Goal: Information Seeking & Learning: Find specific page/section

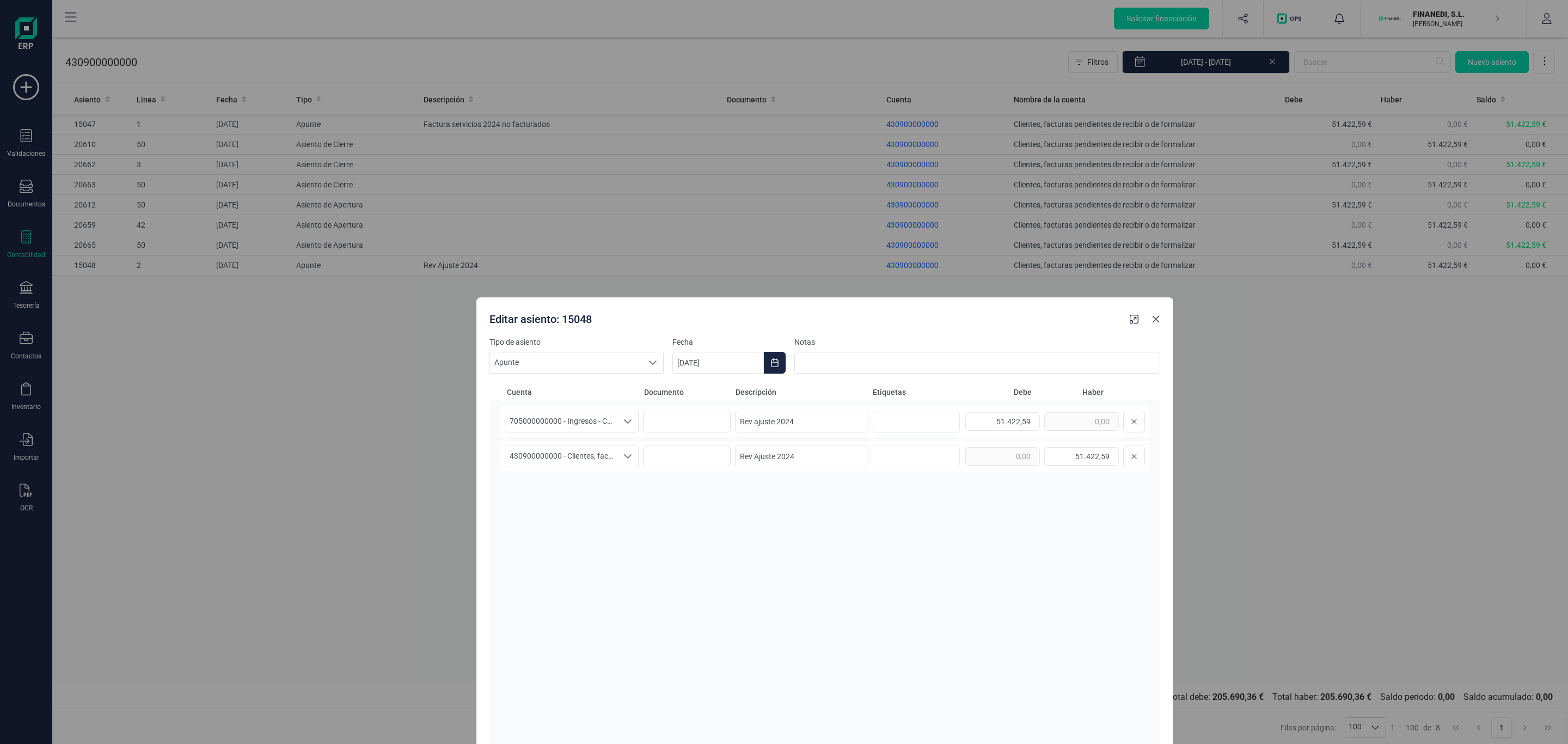
click at [1157, 320] on icon "Close" at bounding box center [1156, 319] width 9 height 9
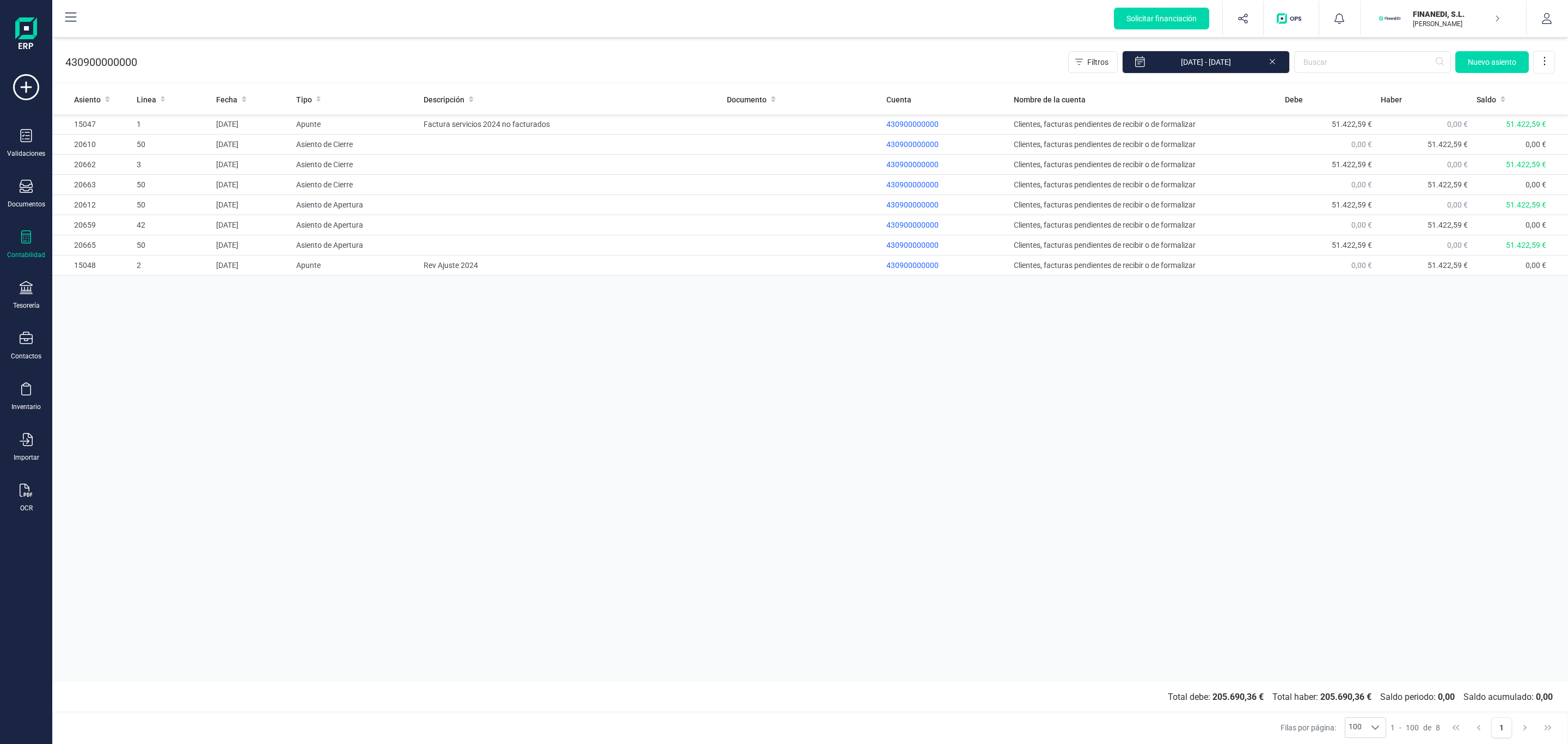
click at [792, 371] on div "Asiento Linea Fecha Tipo Descripción Documento Cuenta Nombre de la cuenta Debe …" at bounding box center [810, 383] width 1516 height 597
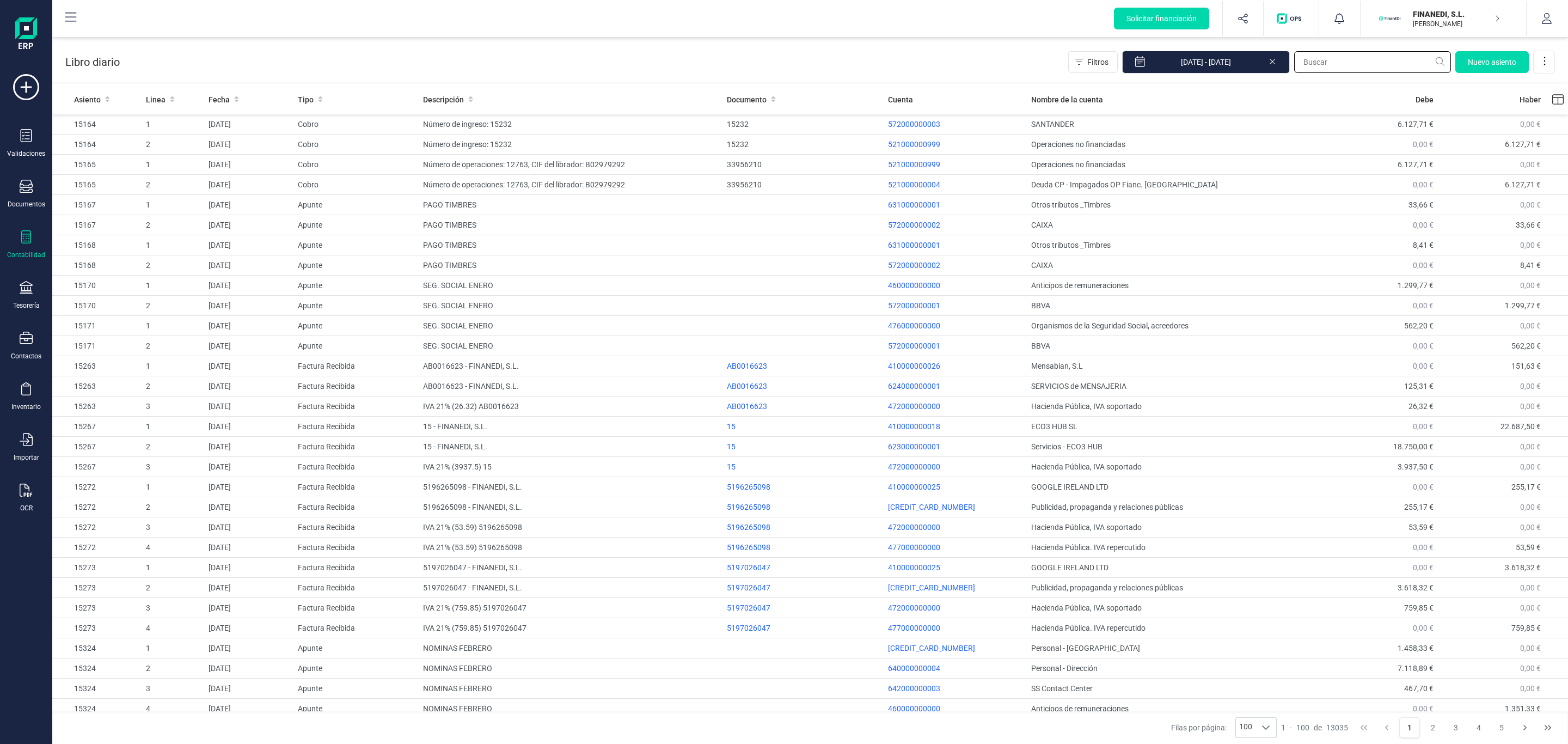
click at [1346, 54] on input "text" at bounding box center [1373, 62] width 157 height 22
type input "9"
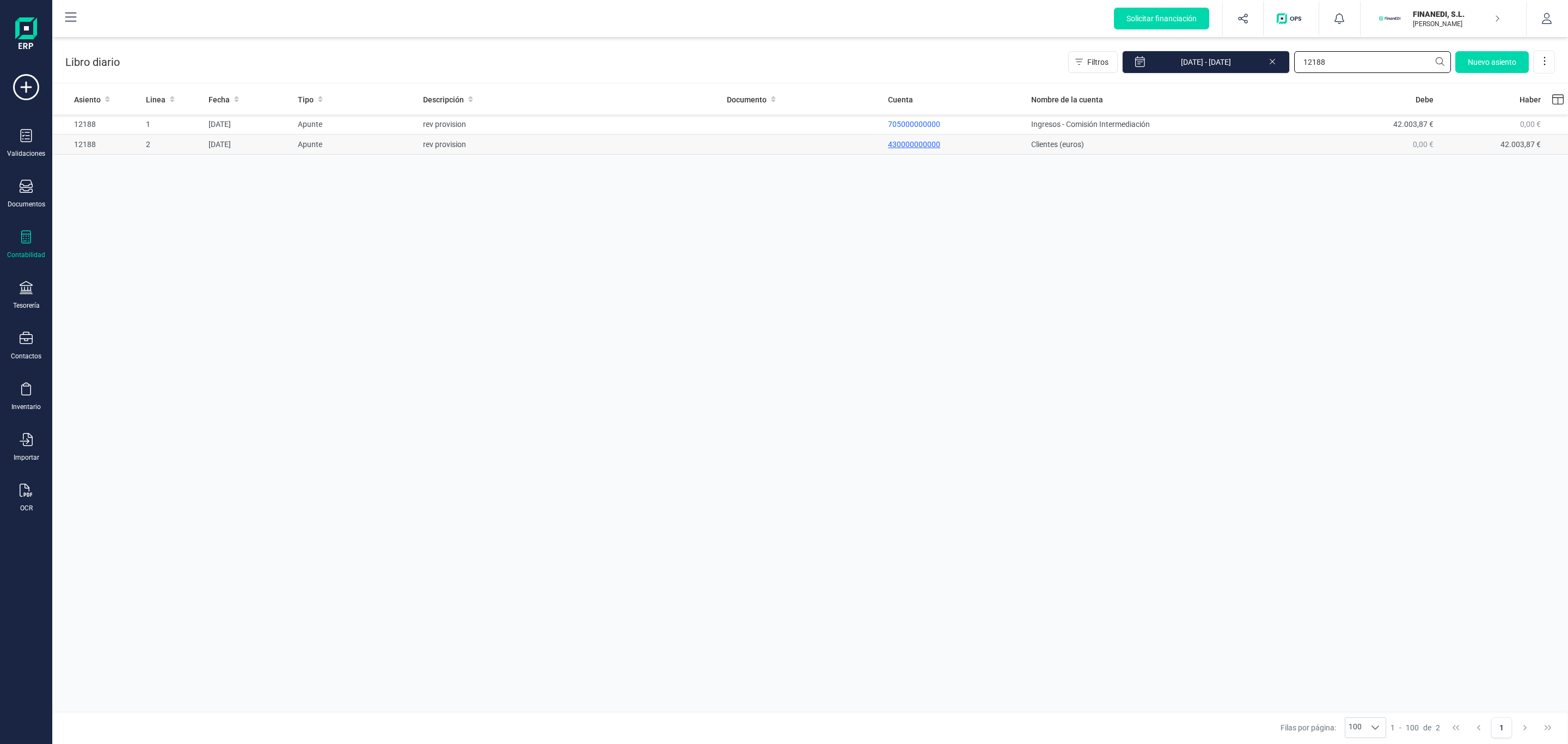
type input "12188"
click at [903, 142] on p "430000000000" at bounding box center [955, 144] width 135 height 11
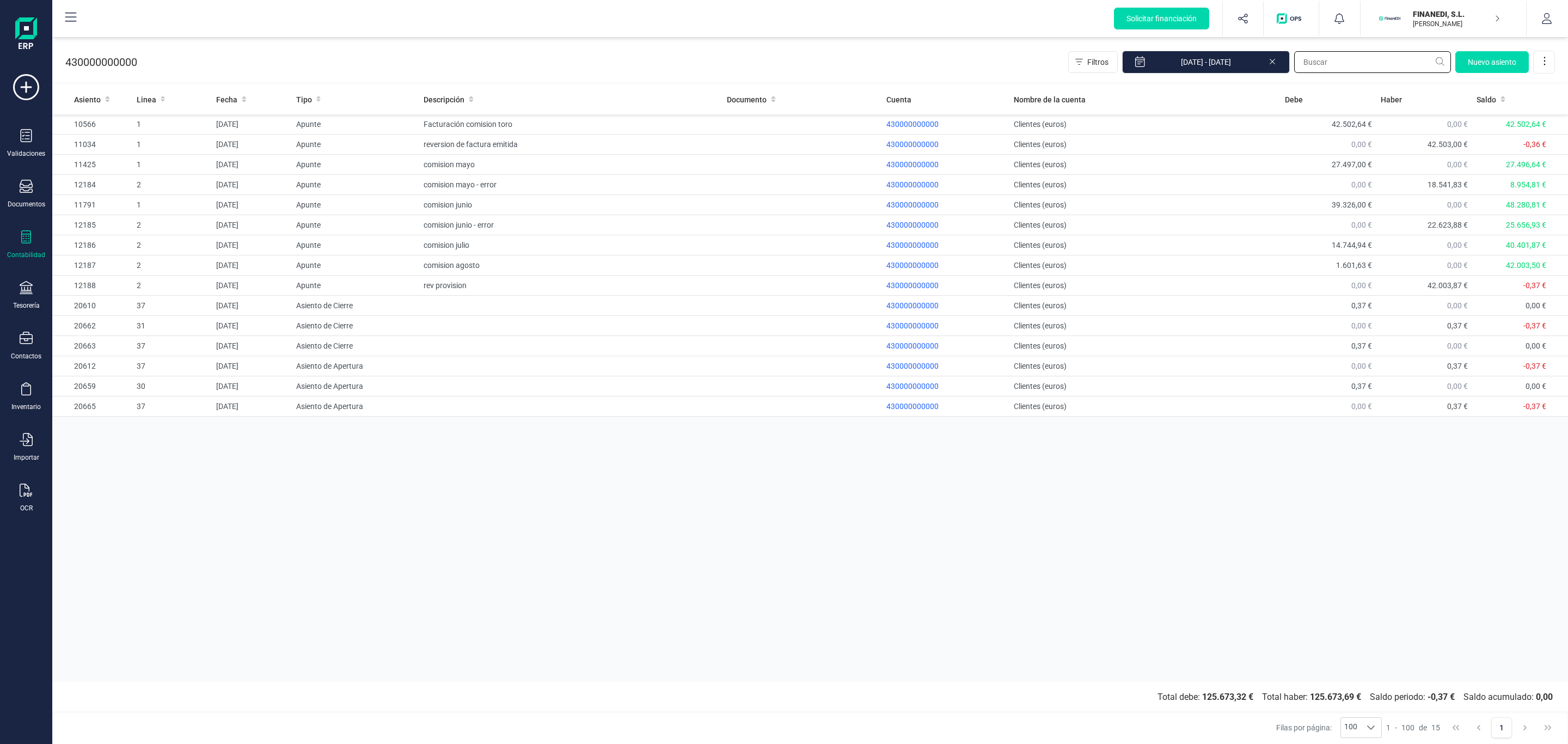
click at [1307, 52] on input "text" at bounding box center [1373, 62] width 157 height 22
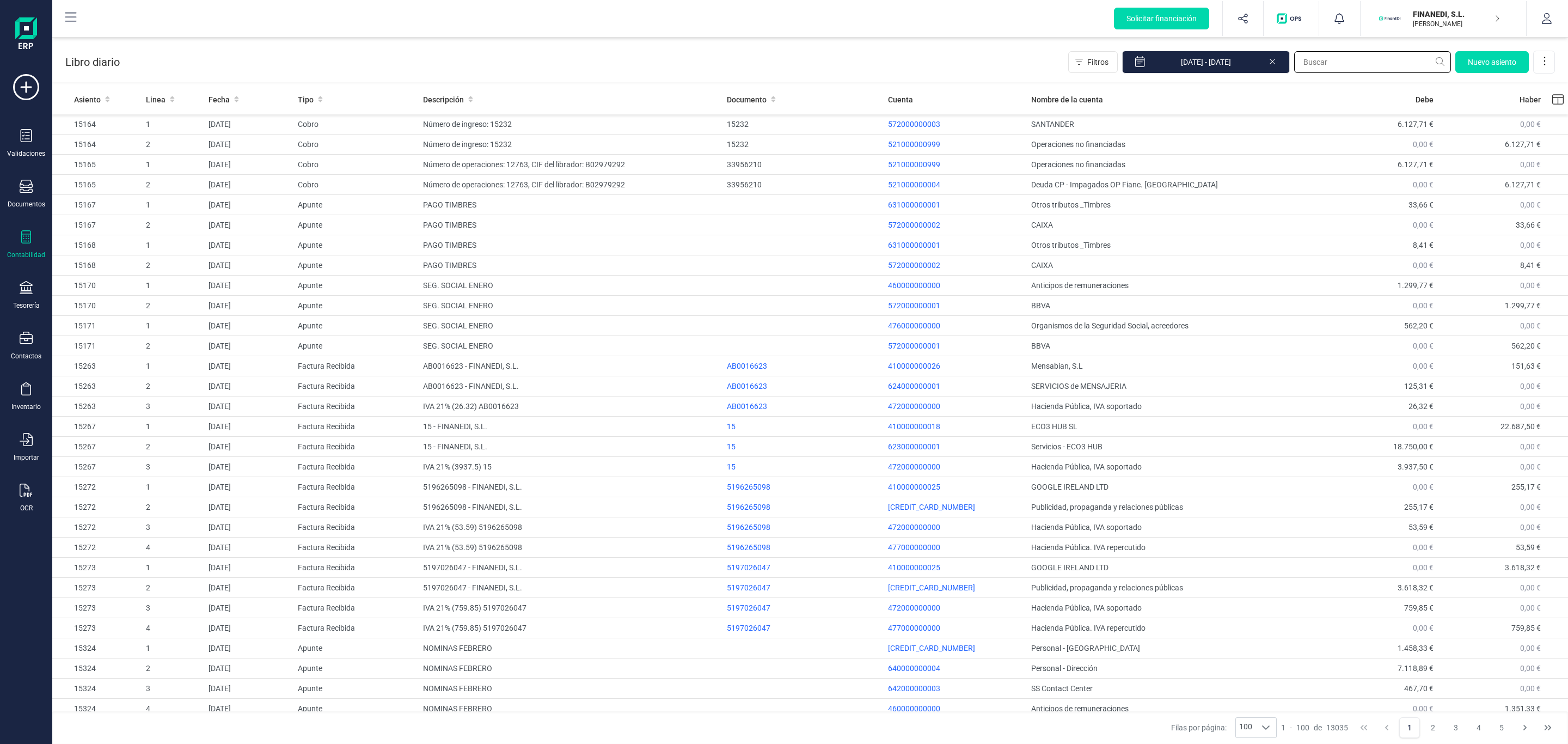
click at [1320, 71] on input "text" at bounding box center [1373, 62] width 157 height 22
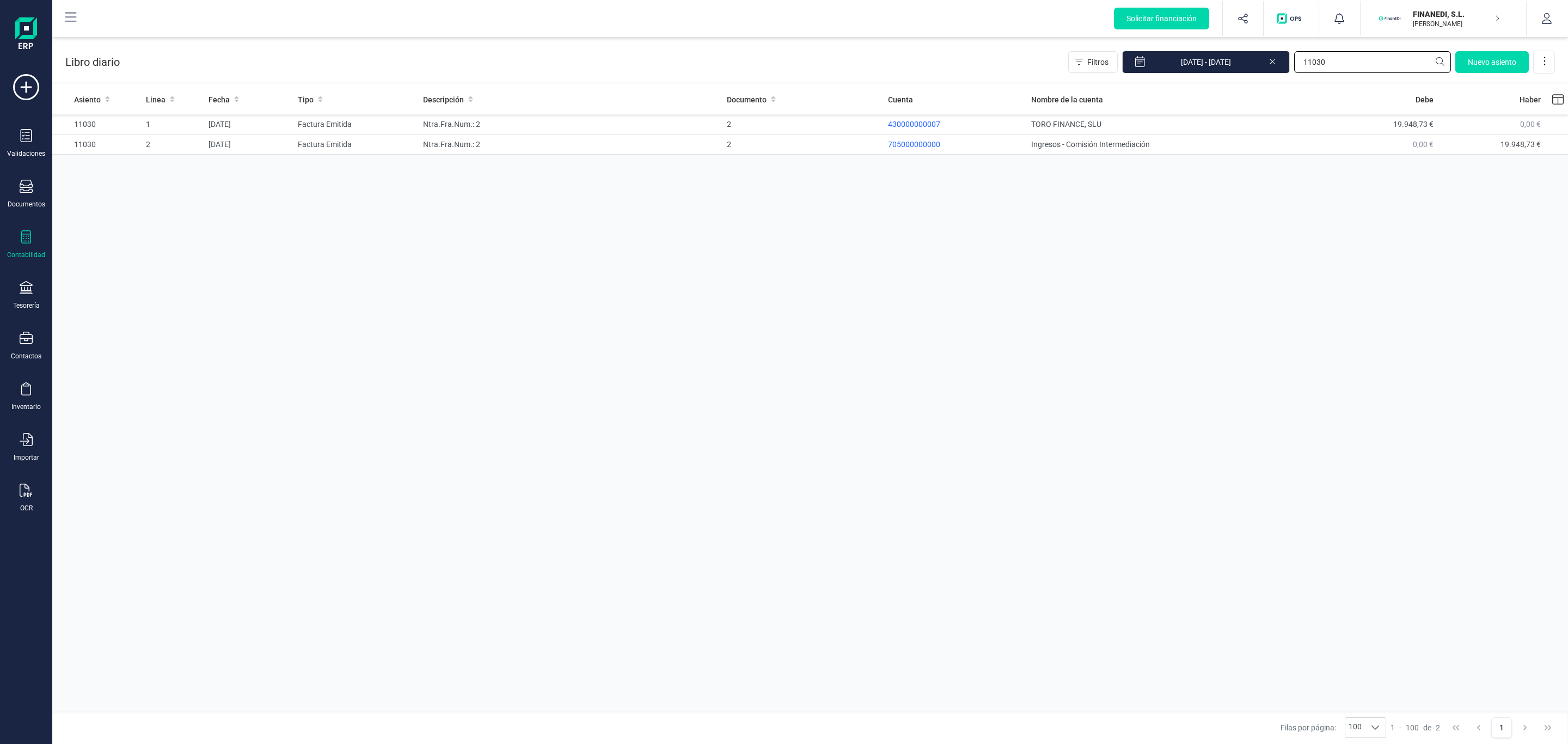
type input "11030"
click at [773, 395] on div "Asiento Linea Fecha Tipo Descripción Documento Cuenta Nombre de la cuenta Debe …" at bounding box center [810, 399] width 1516 height 630
click at [845, 306] on div "Asiento Linea Fecha Tipo Descripción Documento Cuenta Nombre de la cuenta Debe …" at bounding box center [810, 399] width 1516 height 630
click at [557, 204] on div "Asiento Linea Fecha Tipo Descripción Documento Cuenta Nombre de la cuenta Debe …" at bounding box center [810, 399] width 1516 height 630
click at [899, 285] on div "Asiento Linea Fecha Tipo Descripción Documento Cuenta Nombre de la cuenta Debe …" at bounding box center [810, 399] width 1516 height 630
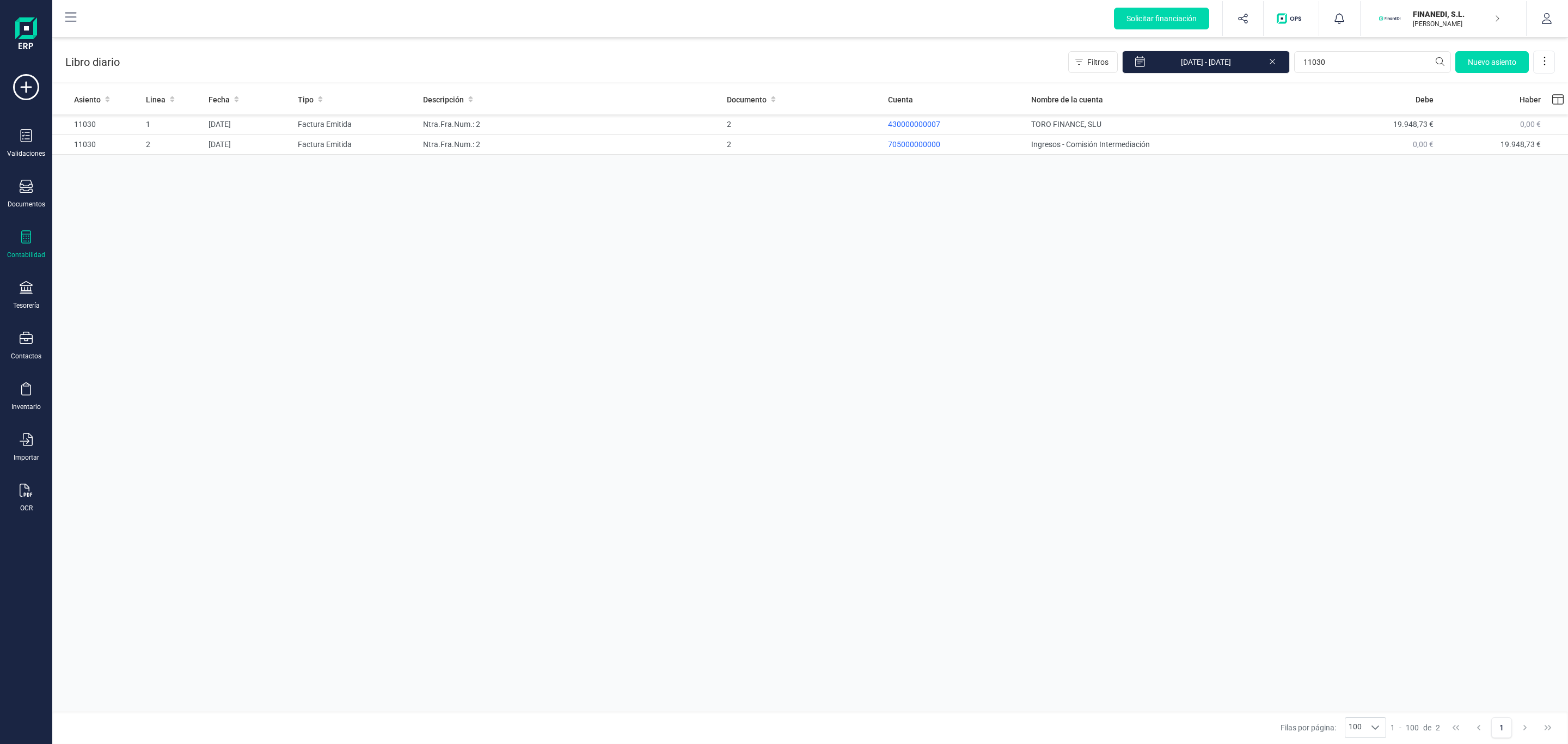
click at [740, 71] on section "Libro diario Filtros [DATE] - [DATE] 11030 [GEOGRAPHIC_DATA] Asiento Linea Fech…" at bounding box center [810, 391] width 1516 height 706
click at [843, 289] on div "Asiento Linea Fecha Tipo Descripción Documento Cuenta Nombre de la cuenta Debe …" at bounding box center [810, 399] width 1516 height 630
drag, startPoint x: 1238, startPoint y: 347, endPoint x: 765, endPoint y: 24, distance: 572.8
click at [1013, 93] on div "Asiento Linea Fecha Tipo Descripción Documento Cuenta Nombre de la cuenta Debe …" at bounding box center [810, 399] width 1516 height 630
click at [889, 265] on div "Asiento Linea Fecha Tipo Descripción Documento Cuenta Nombre de la cuenta Debe …" at bounding box center [810, 399] width 1516 height 630
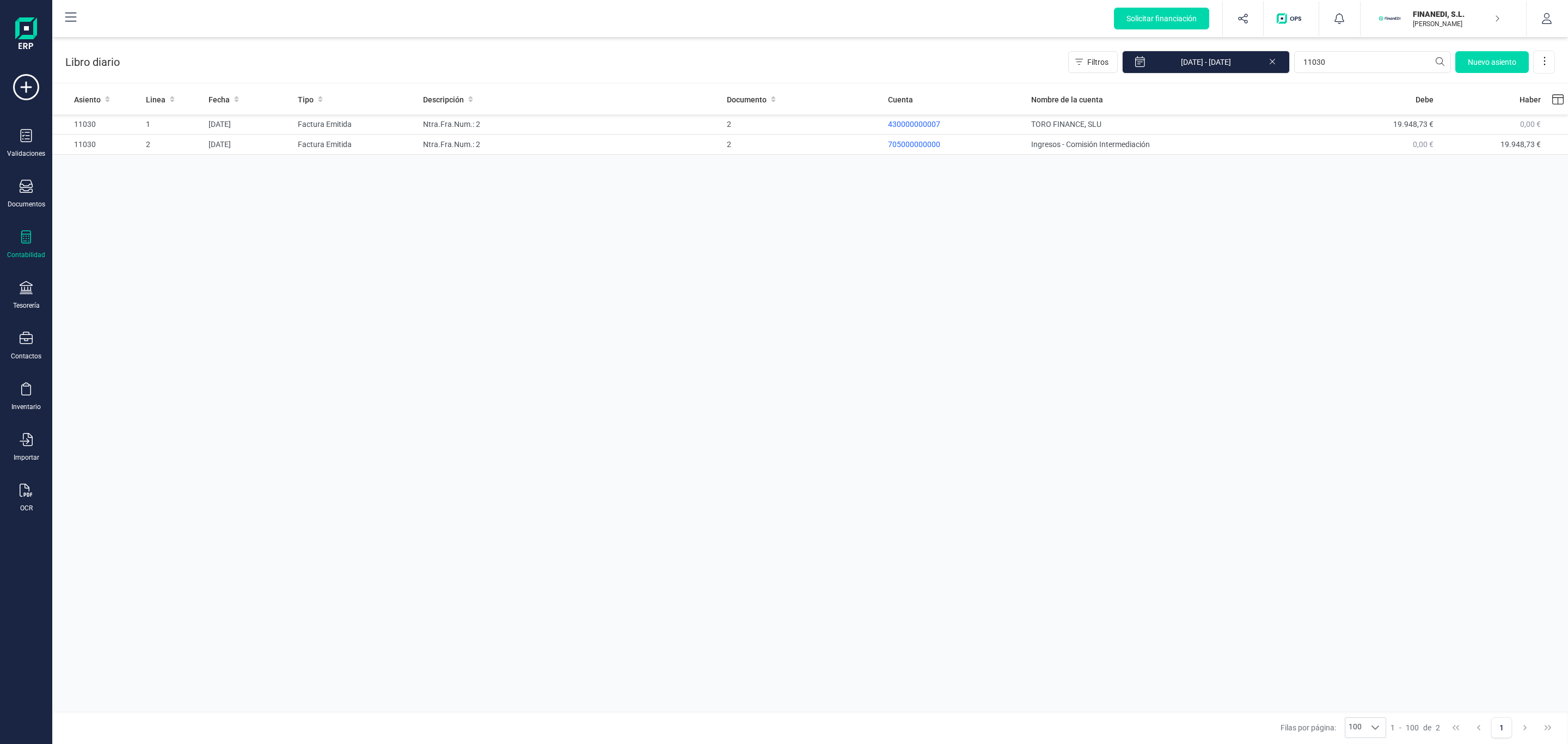
drag, startPoint x: 1170, startPoint y: 345, endPoint x: 957, endPoint y: 170, distance: 275.7
click at [1039, 219] on div "Asiento Linea Fecha Tipo Descripción Documento Cuenta Nombre de la cuenta Debe …" at bounding box center [810, 399] width 1516 height 630
click at [988, 300] on div "Asiento Linea Fecha Tipo Descripción Documento Cuenta Nombre de la cuenta Debe …" at bounding box center [810, 399] width 1516 height 630
drag, startPoint x: 1201, startPoint y: 250, endPoint x: 648, endPoint y: -54, distance: 631.1
click at [648, 0] on html "Solicitar financiación Validaciones Documentos Documentos Presupuestos Pedidos …" at bounding box center [784, 372] width 1568 height 744
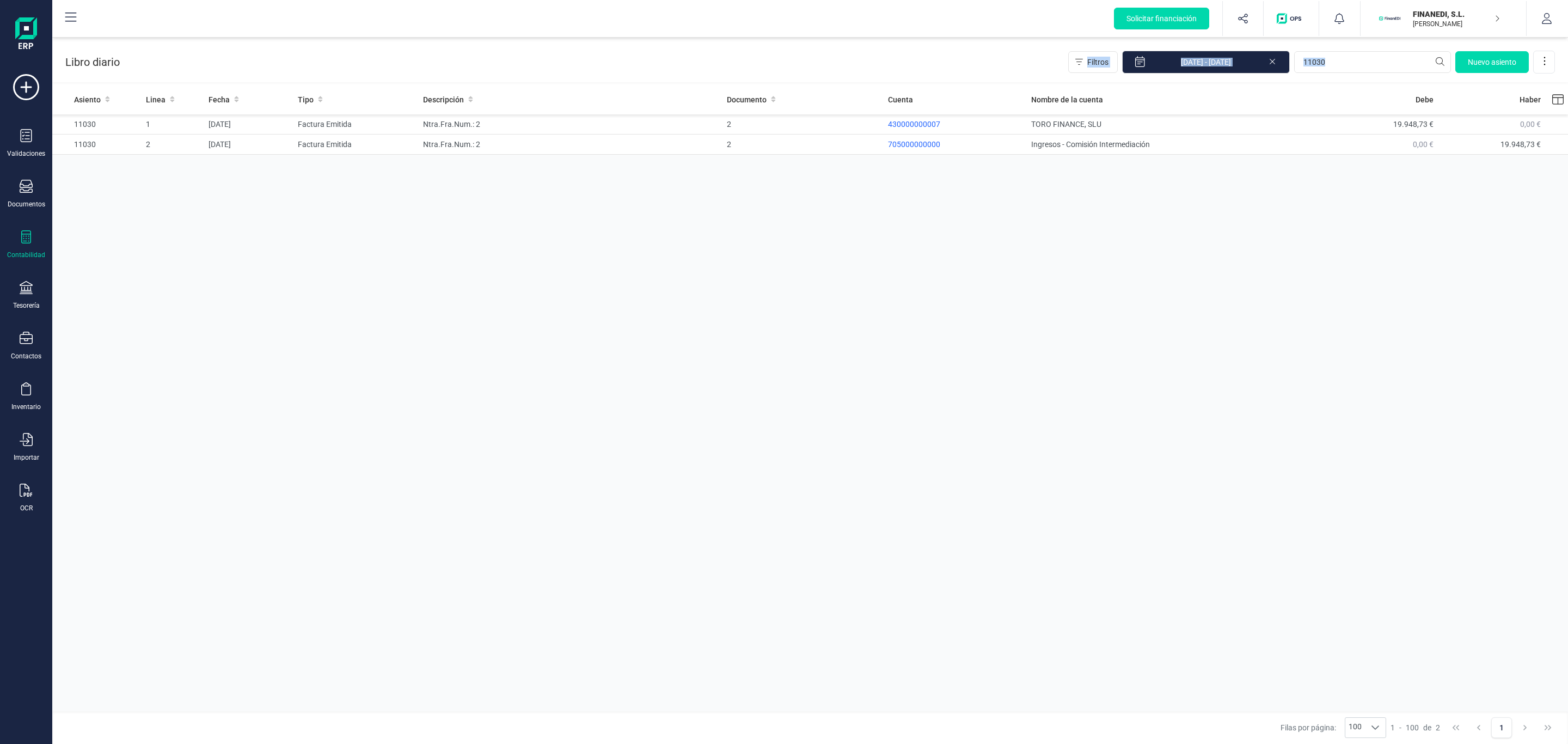
click at [1121, 345] on div "Asiento Linea Fecha Tipo Descripción Documento Cuenta Nombre de la cuenta Debe …" at bounding box center [810, 399] width 1516 height 630
click at [1359, 275] on div "Asiento Linea Fecha Tipo Descripción Documento Cuenta Nombre de la cuenta Debe …" at bounding box center [810, 399] width 1516 height 630
click at [1301, 262] on div "Asiento Linea Fecha Tipo Descripción Documento Cuenta Nombre de la cuenta Debe …" at bounding box center [810, 399] width 1516 height 630
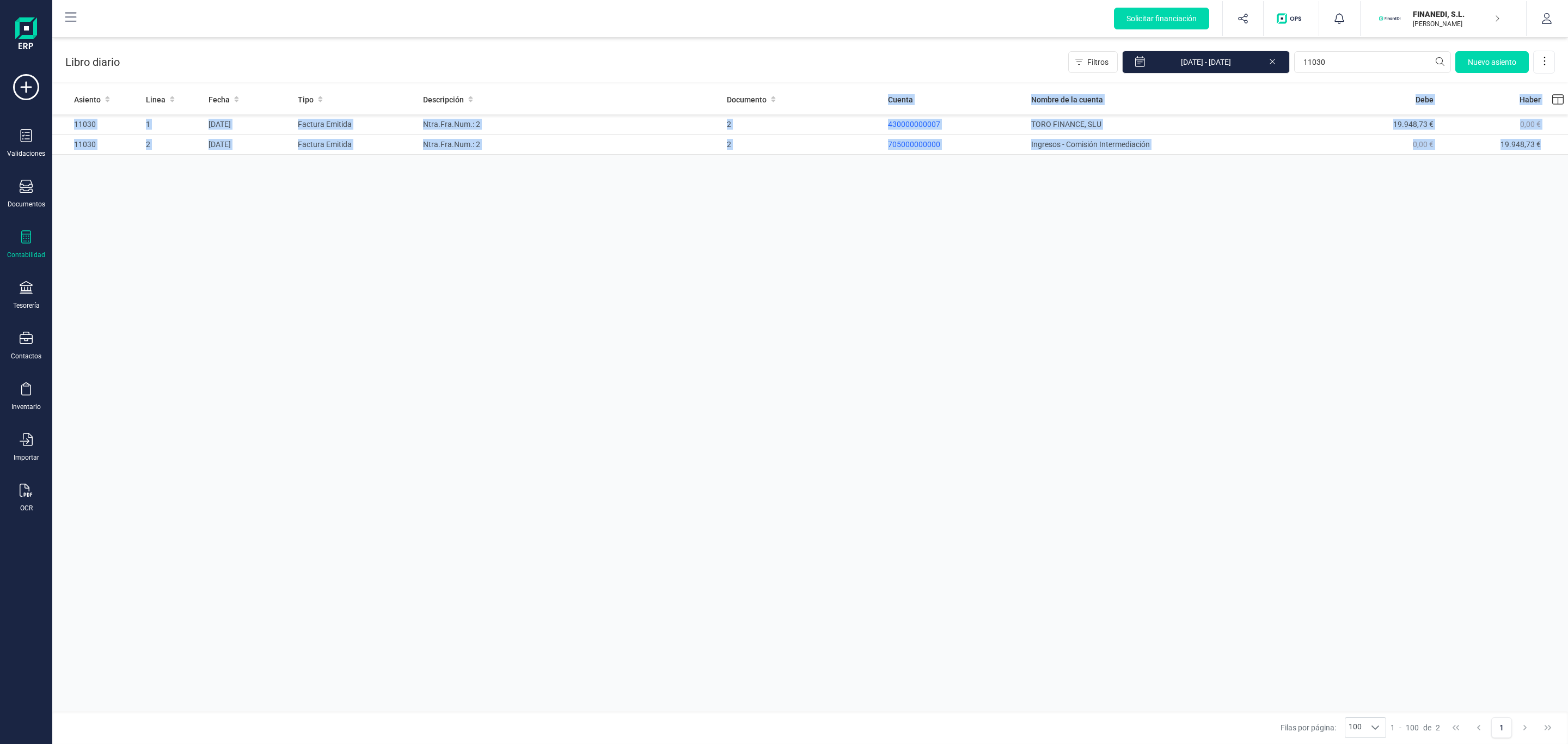
drag, startPoint x: 1301, startPoint y: 262, endPoint x: 1101, endPoint y: 183, distance: 215.0
click at [1300, 262] on div "Asiento Linea Fecha Tipo Descripción Documento Cuenta Nombre de la cuenta Debe …" at bounding box center [810, 399] width 1516 height 630
click at [1161, 236] on div "Asiento Linea Fecha Tipo Descripción Documento Cuenta Nombre de la cuenta Debe …" at bounding box center [810, 399] width 1516 height 630
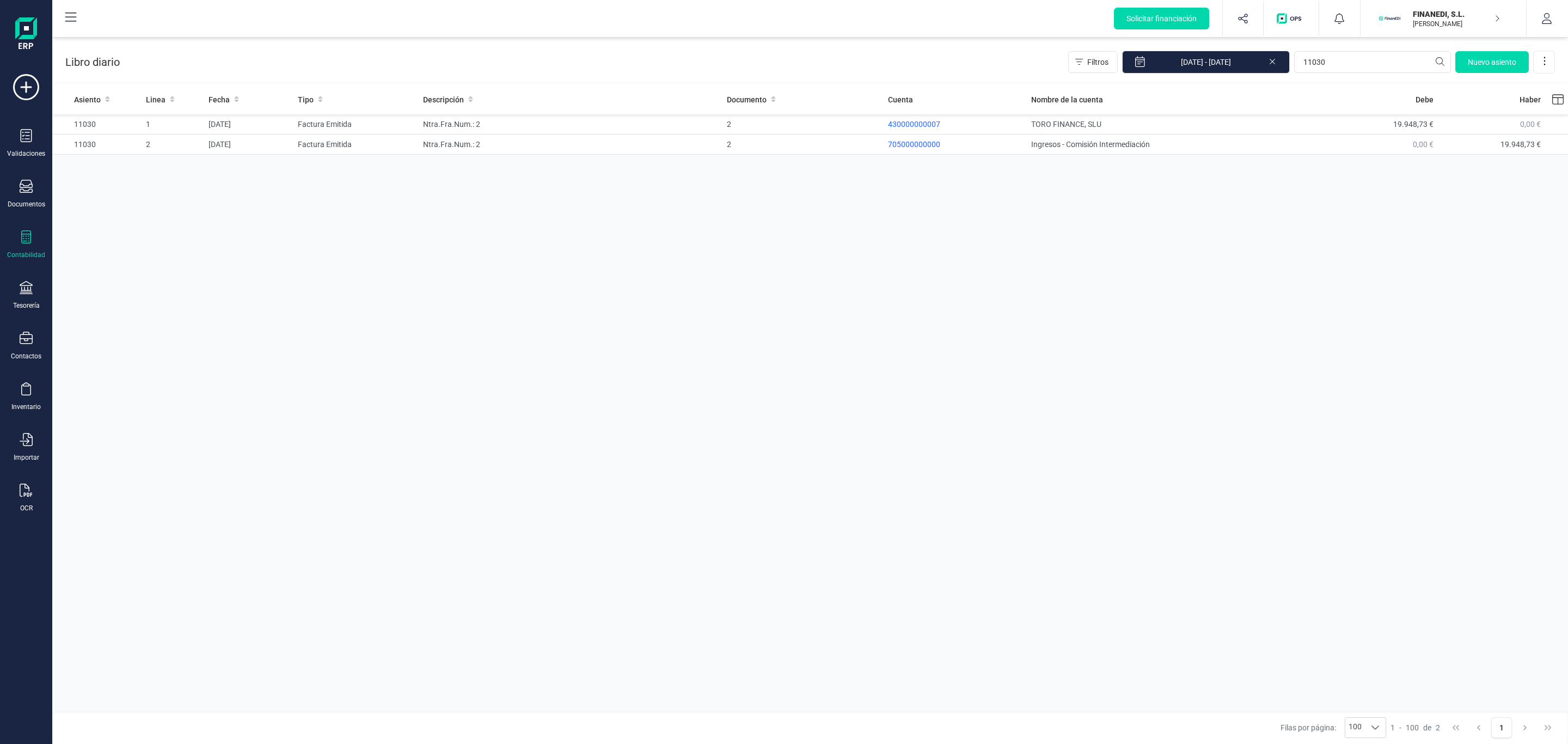
click at [925, 228] on div "Asiento Linea Fecha Tipo Descripción Documento Cuenta Nombre de la cuenta Debe …" at bounding box center [810, 399] width 1516 height 630
click at [1014, 413] on div "Asiento Linea Fecha Tipo Descripción Documento Cuenta Nombre de la cuenta Debe …" at bounding box center [810, 399] width 1516 height 630
click at [925, 642] on div "Asiento Linea Fecha Tipo Descripción Documento Cuenta Nombre de la cuenta Debe …" at bounding box center [810, 399] width 1516 height 630
drag, startPoint x: 1023, startPoint y: 410, endPoint x: 1019, endPoint y: 415, distance: 6.4
click at [1019, 415] on div "Asiento Linea Fecha Tipo Descripción Documento Cuenta Nombre de la cuenta Debe …" at bounding box center [810, 399] width 1516 height 630
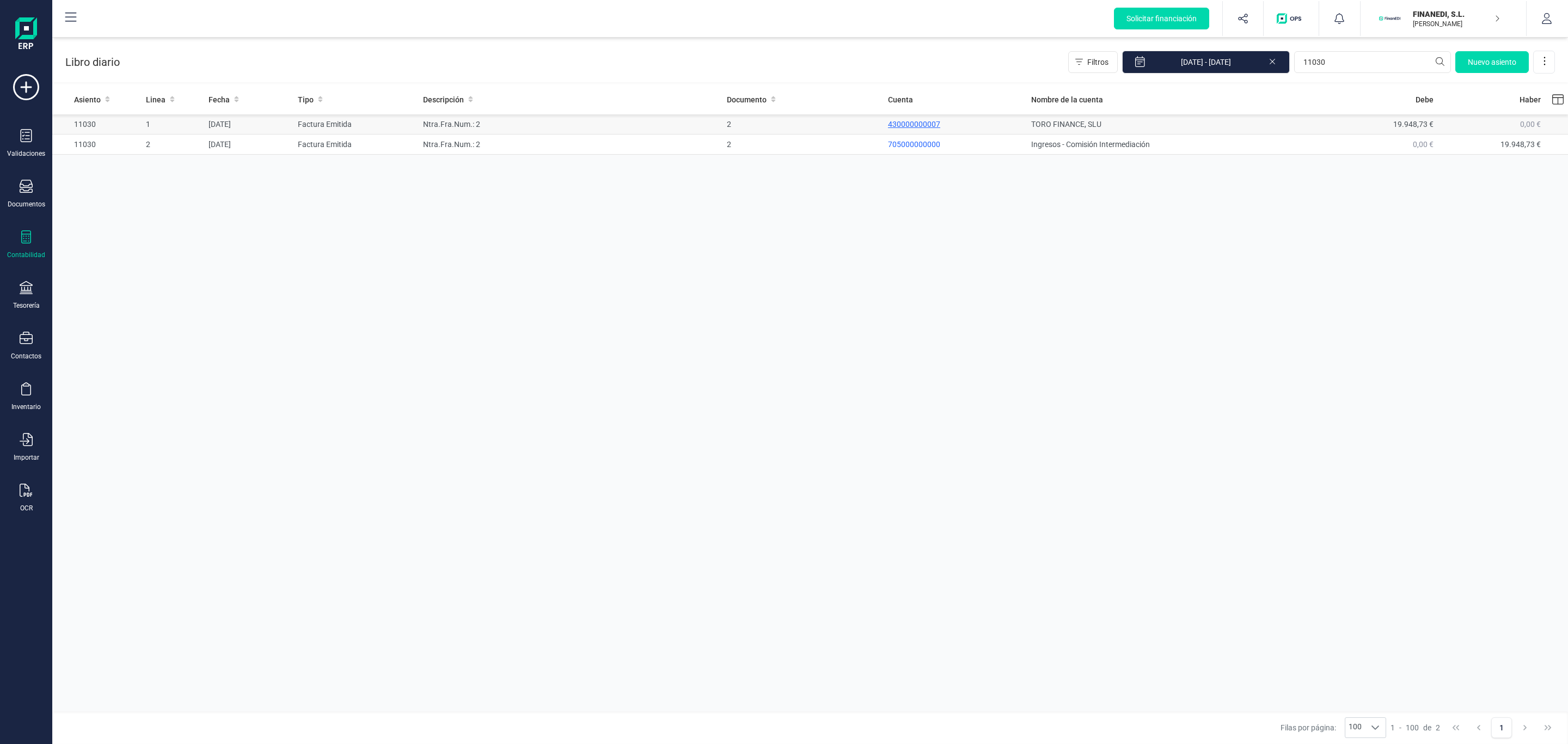
click at [898, 126] on p "430000000007" at bounding box center [955, 124] width 135 height 11
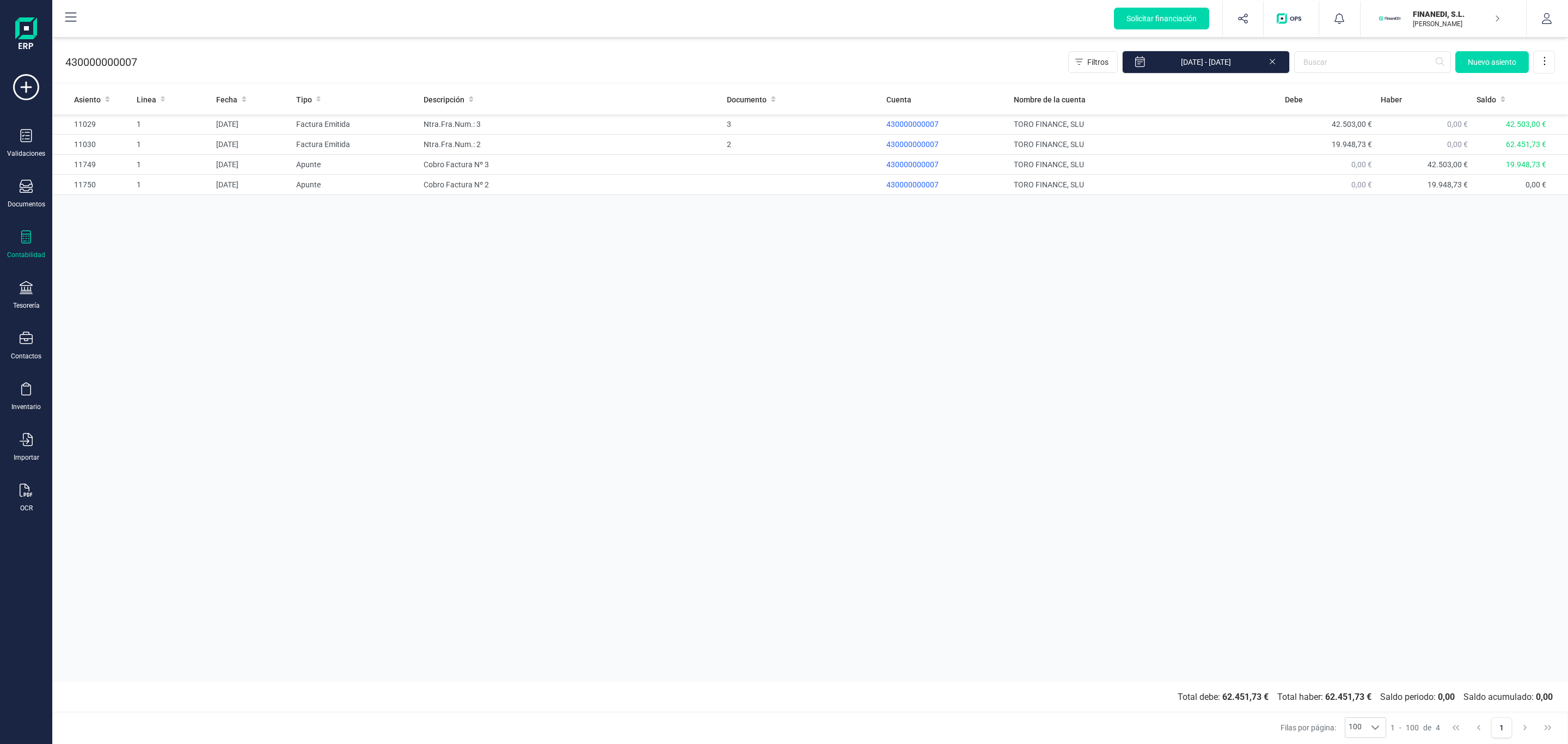
click at [256, 48] on div "430000000007 Filtros [DATE] - [DATE] [GEOGRAPHIC_DATA]" at bounding box center [810, 60] width 1516 height 44
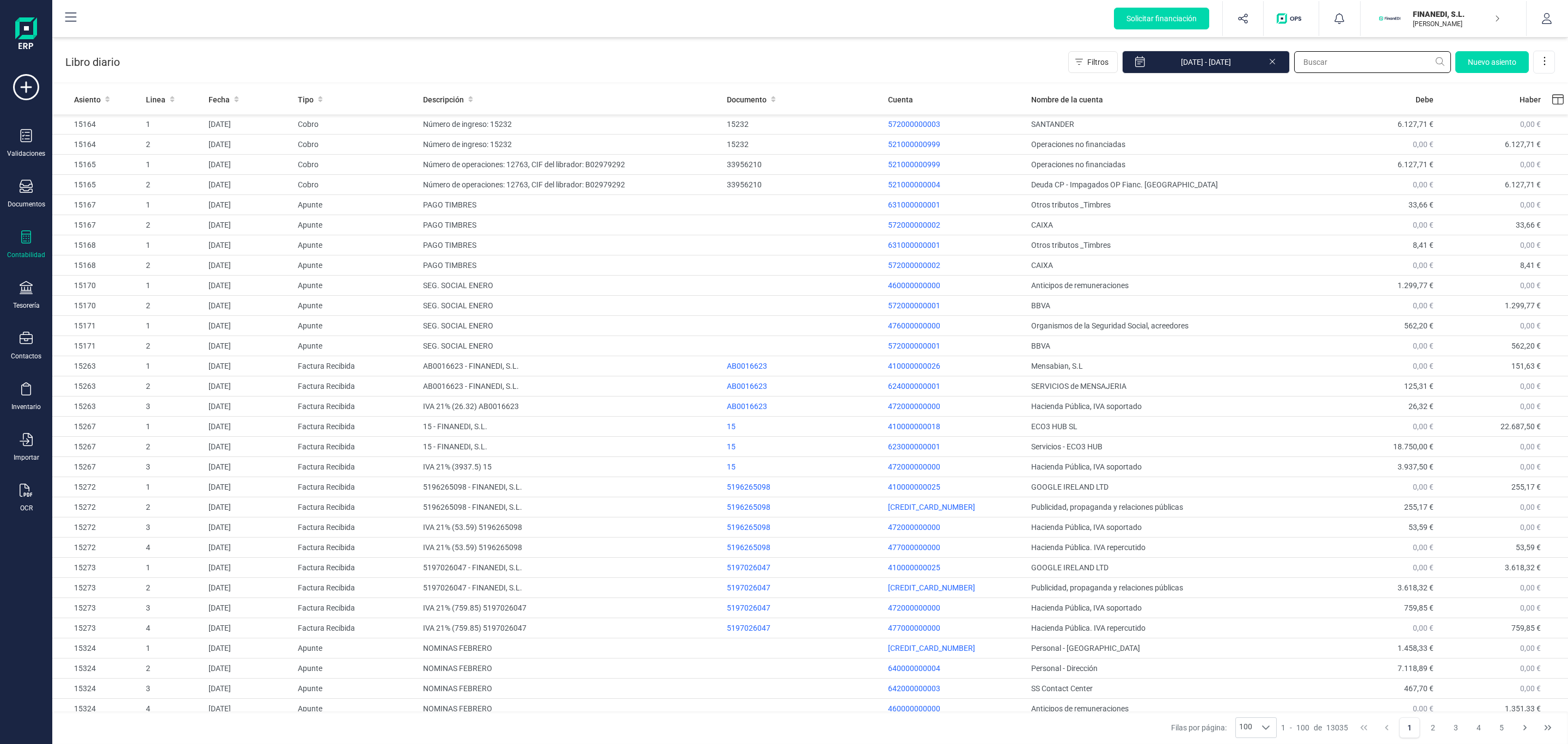
click at [1320, 67] on input "text" at bounding box center [1373, 62] width 157 height 22
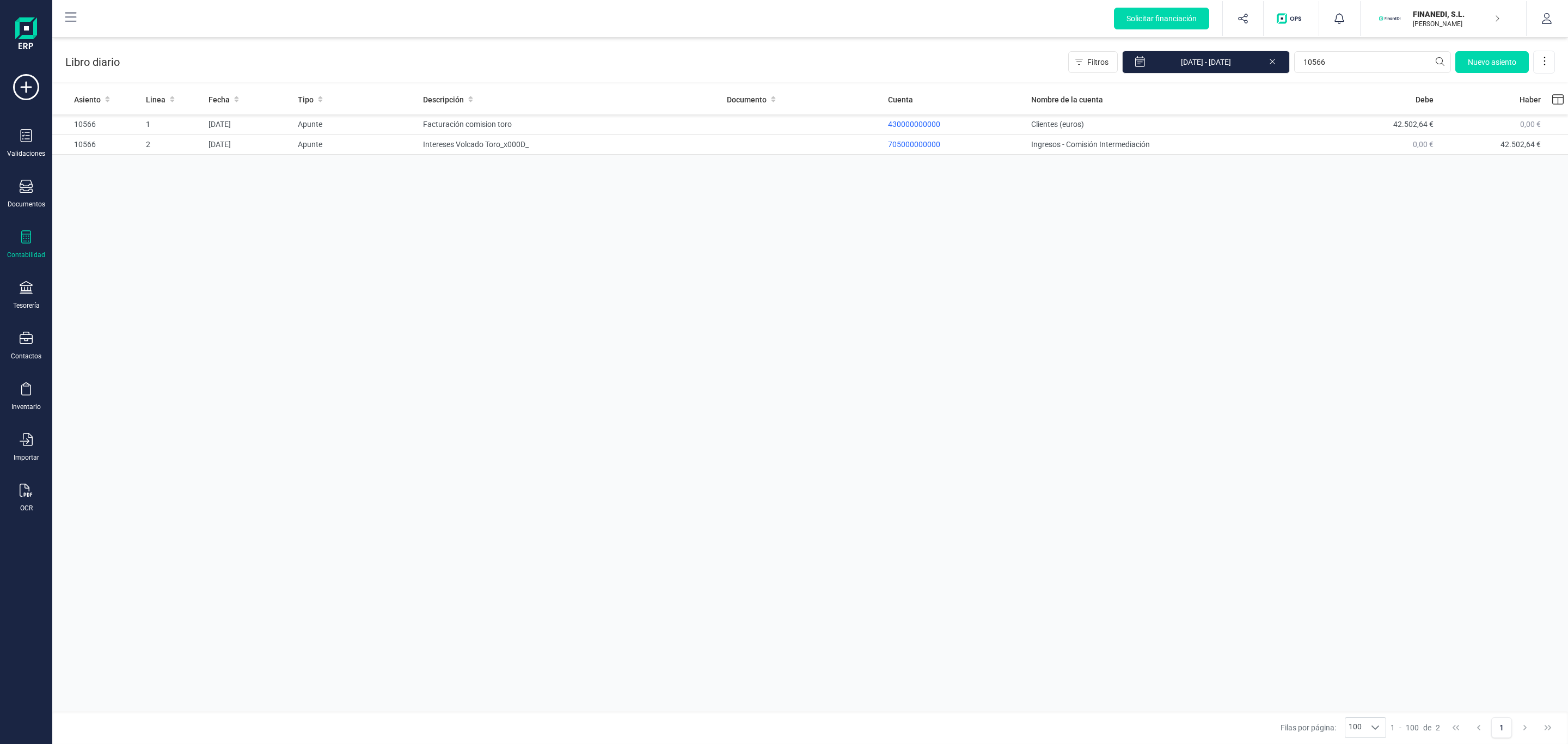
click at [900, 240] on div "Asiento Linea Fecha Tipo Descripción Documento Cuenta Nombre de la cuenta Debe …" at bounding box center [810, 399] width 1516 height 630
drag, startPoint x: 900, startPoint y: 240, endPoint x: 889, endPoint y: 239, distance: 11.0
drag, startPoint x: 889, startPoint y: 239, endPoint x: 590, endPoint y: 237, distance: 299.0
click at [590, 237] on div "Asiento Linea Fecha Tipo Descripción Documento Cuenta Nombre de la cuenta Debe …" at bounding box center [810, 399] width 1516 height 630
drag, startPoint x: 590, startPoint y: 237, endPoint x: 464, endPoint y: 328, distance: 155.4
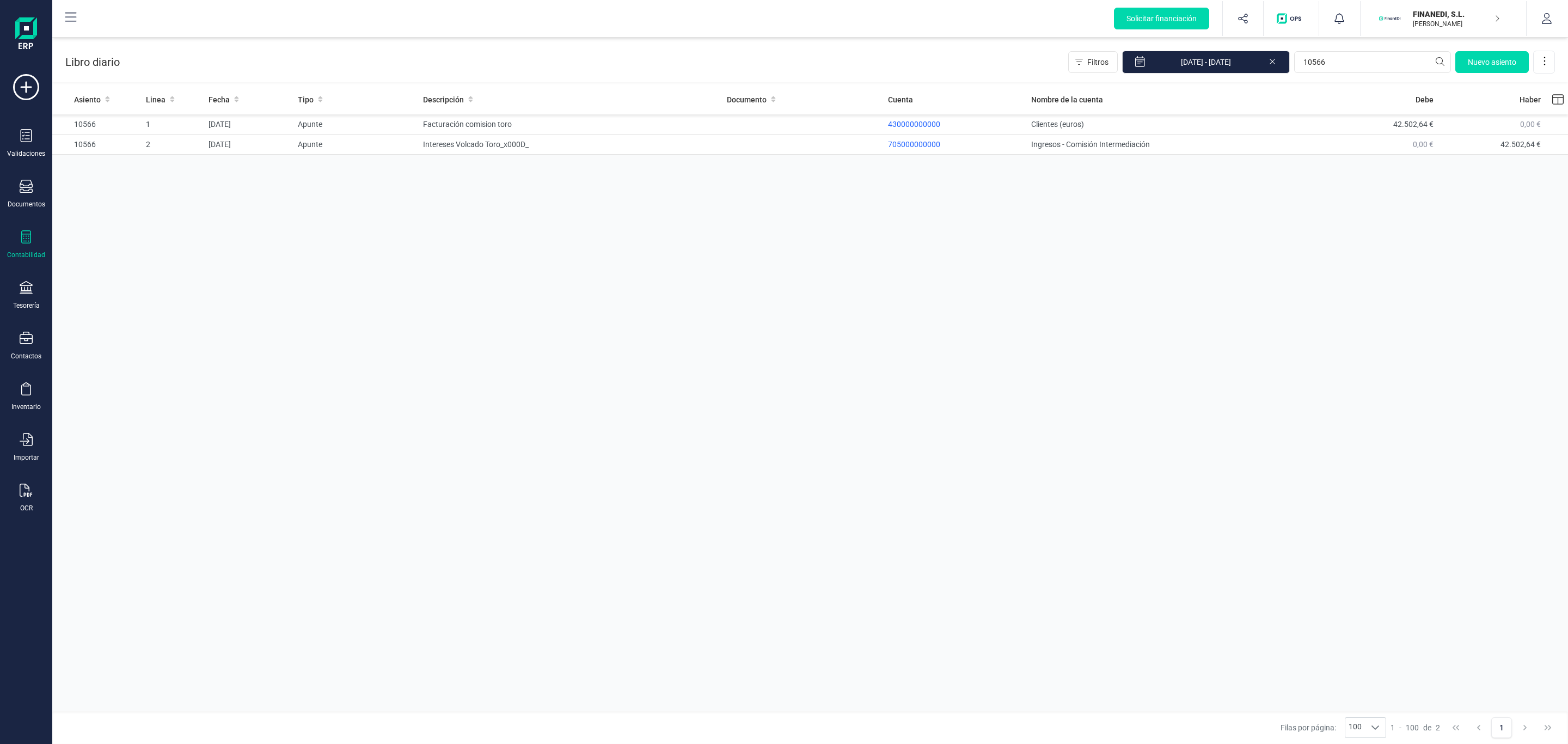
click at [477, 332] on div "Asiento Linea Fecha Tipo Descripción Documento Cuenta Nombre de la cuenta Debe …" at bounding box center [810, 399] width 1516 height 630
click at [1069, 362] on div "Asiento Linea Fecha Tipo Descripción Documento Cuenta Nombre de la cuenta Debe …" at bounding box center [810, 399] width 1516 height 630
drag, startPoint x: 288, startPoint y: 399, endPoint x: 474, endPoint y: 450, distance: 192.9
click at [289, 399] on div "Asiento Linea Fecha Tipo Descripción Documento Cuenta Nombre de la cuenta Debe …" at bounding box center [810, 399] width 1516 height 630
click at [1011, 670] on div "Asiento Linea Fecha Tipo Descripción Documento Cuenta Nombre de la cuenta Debe …" at bounding box center [810, 399] width 1516 height 630
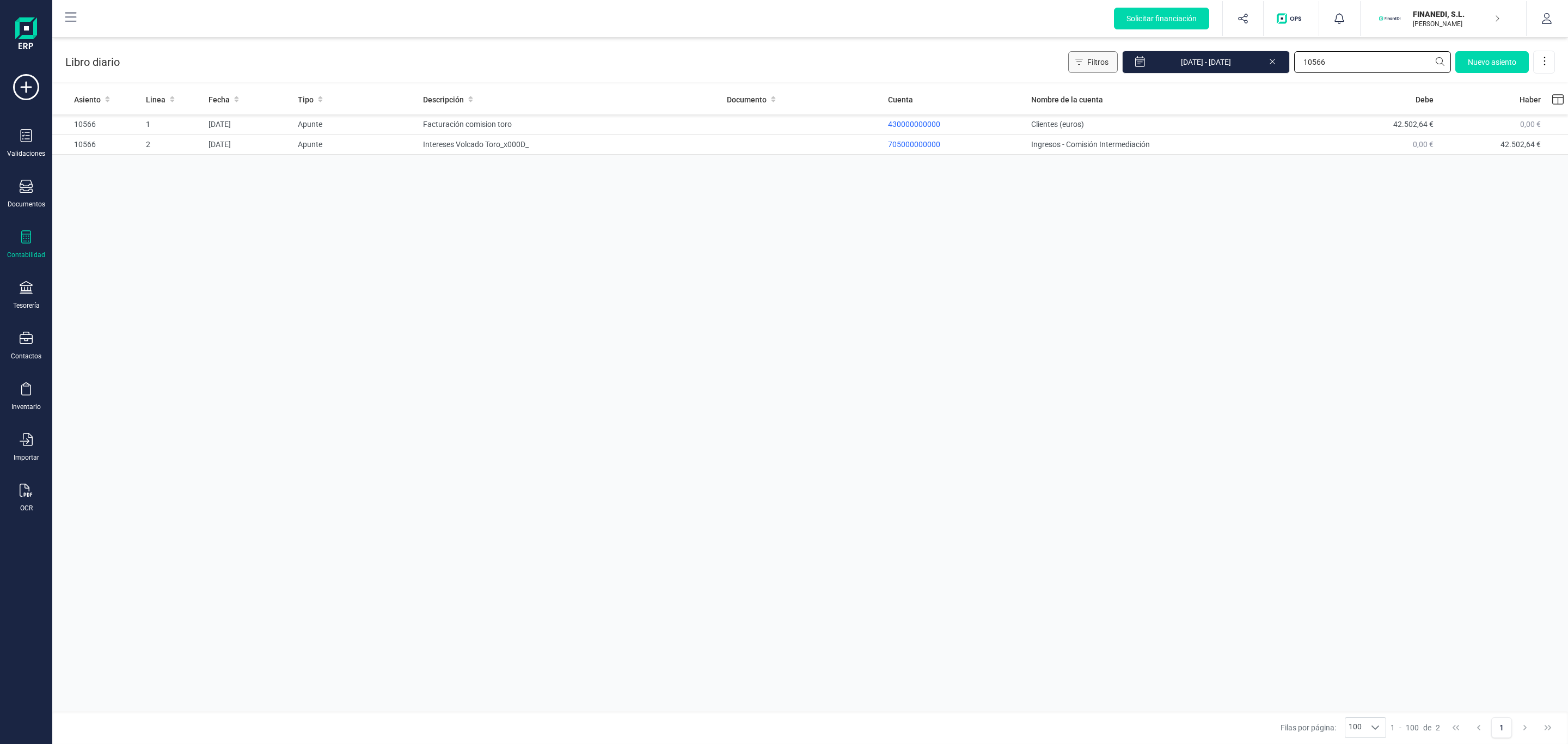
drag, startPoint x: 1342, startPoint y: 58, endPoint x: 1085, endPoint y: 72, distance: 257.4
click at [1085, 72] on div "Filtros [DATE] - [DATE] 10566 [GEOGRAPHIC_DATA]" at bounding box center [1312, 62] width 487 height 23
click at [454, 190] on td "15138" at bounding box center [570, 184] width 304 height 20
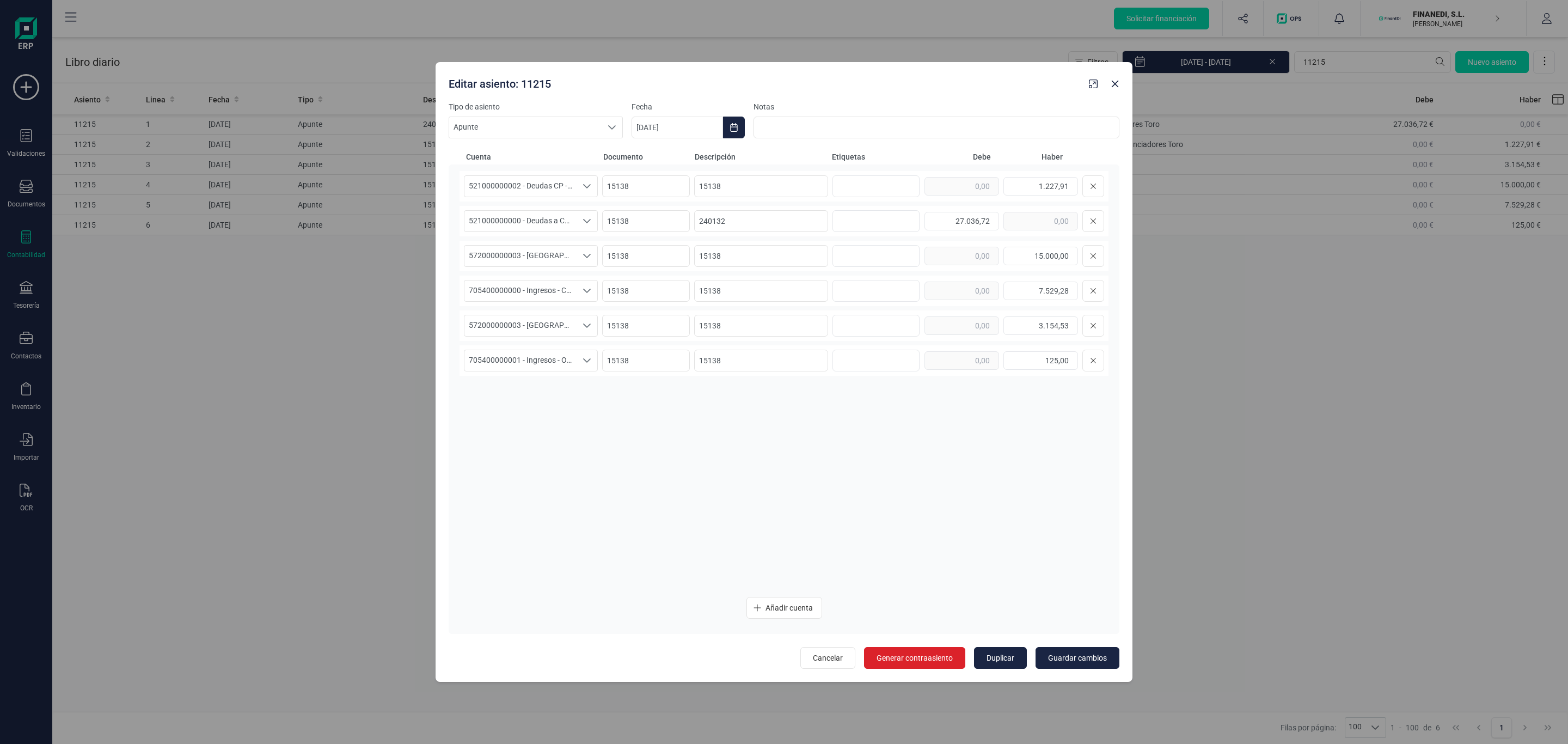
click at [990, 402] on div "521000000002 - Deudas CP - Intereses OP Financiadores Toro 521000000002 - Deuda…" at bounding box center [784, 379] width 649 height 417
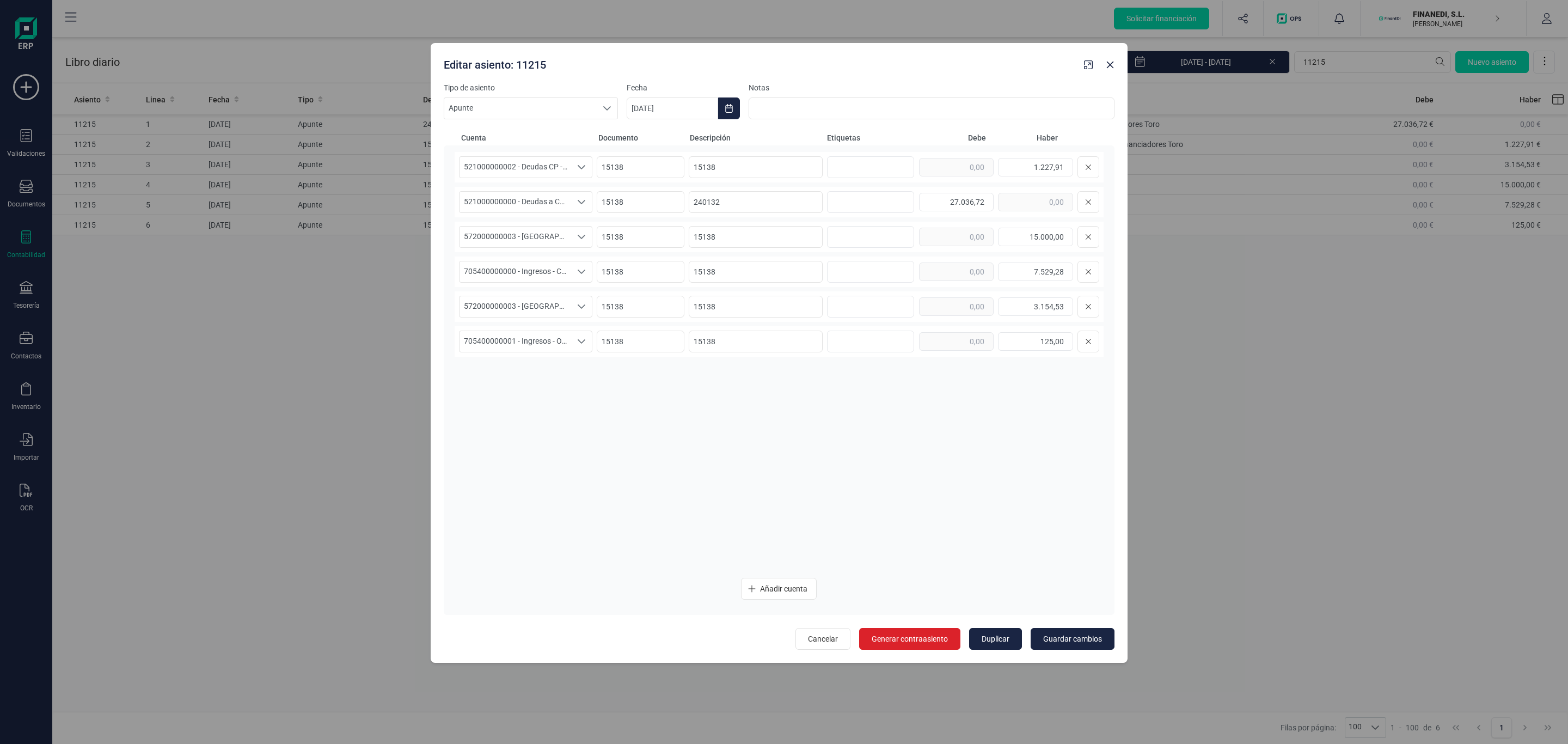
drag, startPoint x: 909, startPoint y: 77, endPoint x: 904, endPoint y: 58, distance: 19.6
click at [904, 58] on div "Editar asiento: 11215" at bounding box center [760, 63] width 640 height 19
click at [771, 467] on div "521000000002 - Deudas CP - Intereses OP Financiadores Toro 521000000002 - Deuda…" at bounding box center [779, 360] width 649 height 417
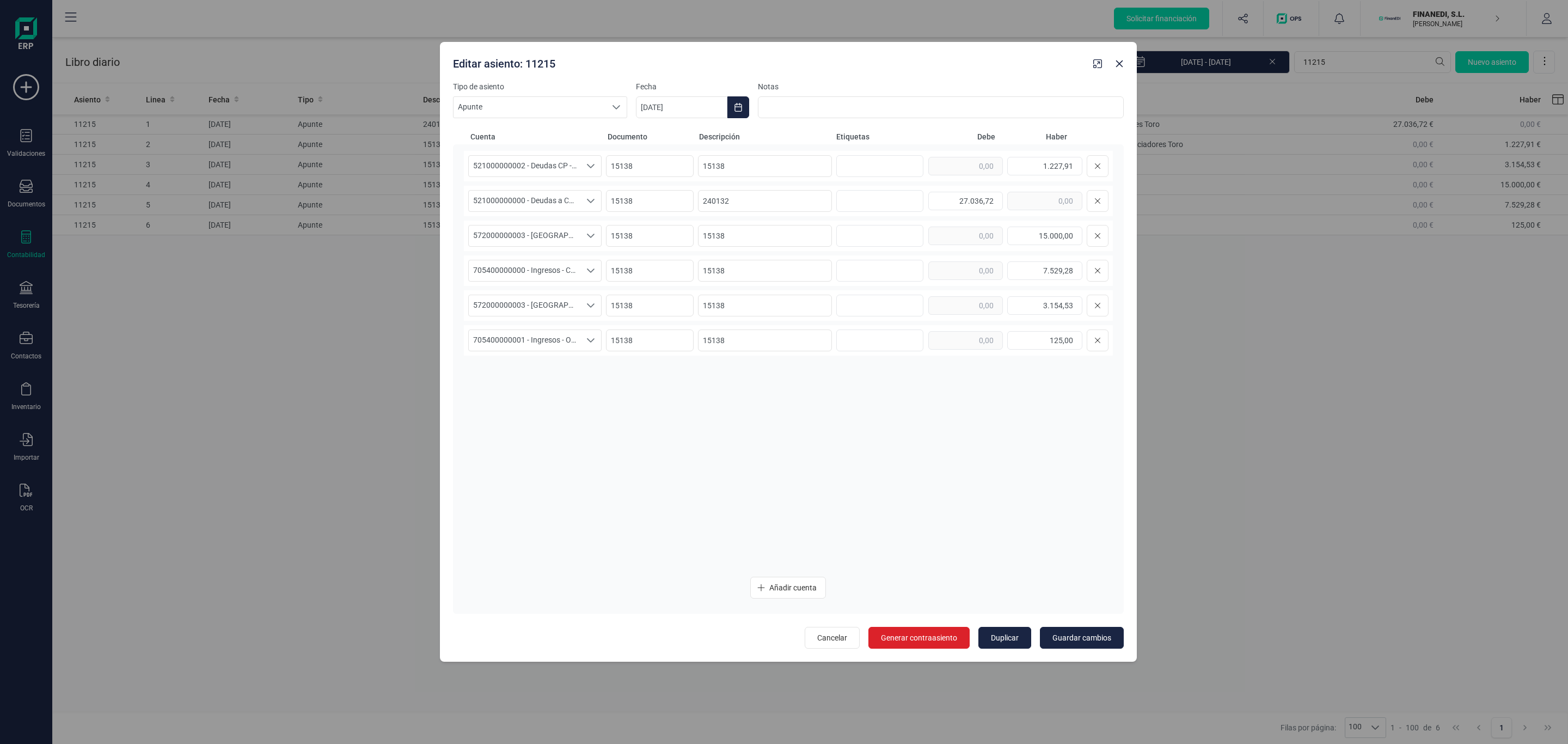
drag, startPoint x: 989, startPoint y: 67, endPoint x: 998, endPoint y: 66, distance: 9.1
click at [998, 66] on div "Editar asiento: 11215" at bounding box center [769, 61] width 640 height 19
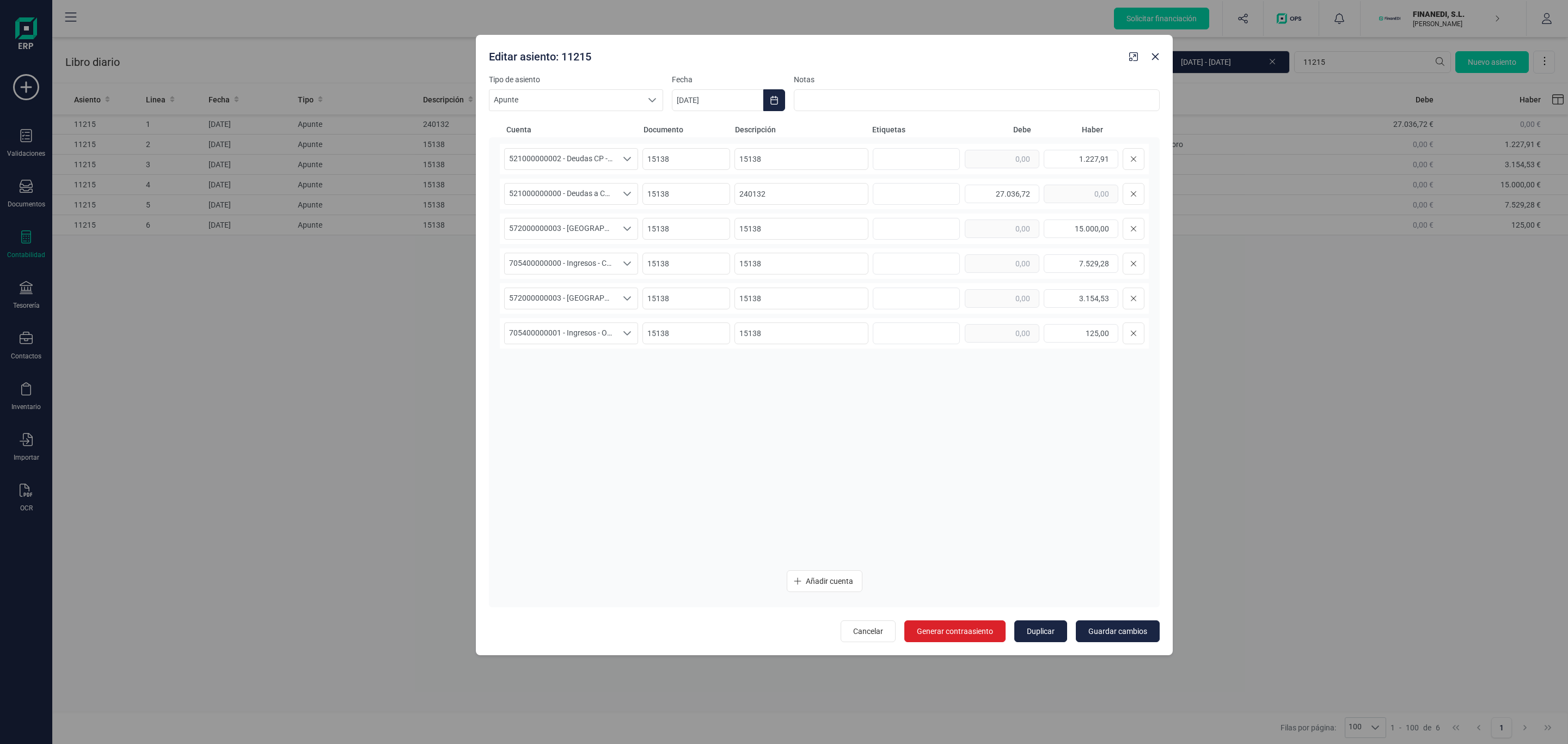
drag, startPoint x: 998, startPoint y: 66, endPoint x: 1034, endPoint y: 59, distance: 36.7
click at [1034, 59] on div "Editar asiento: 11215" at bounding box center [805, 54] width 640 height 19
click at [1155, 61] on button "Close" at bounding box center [1155, 57] width 18 height 18
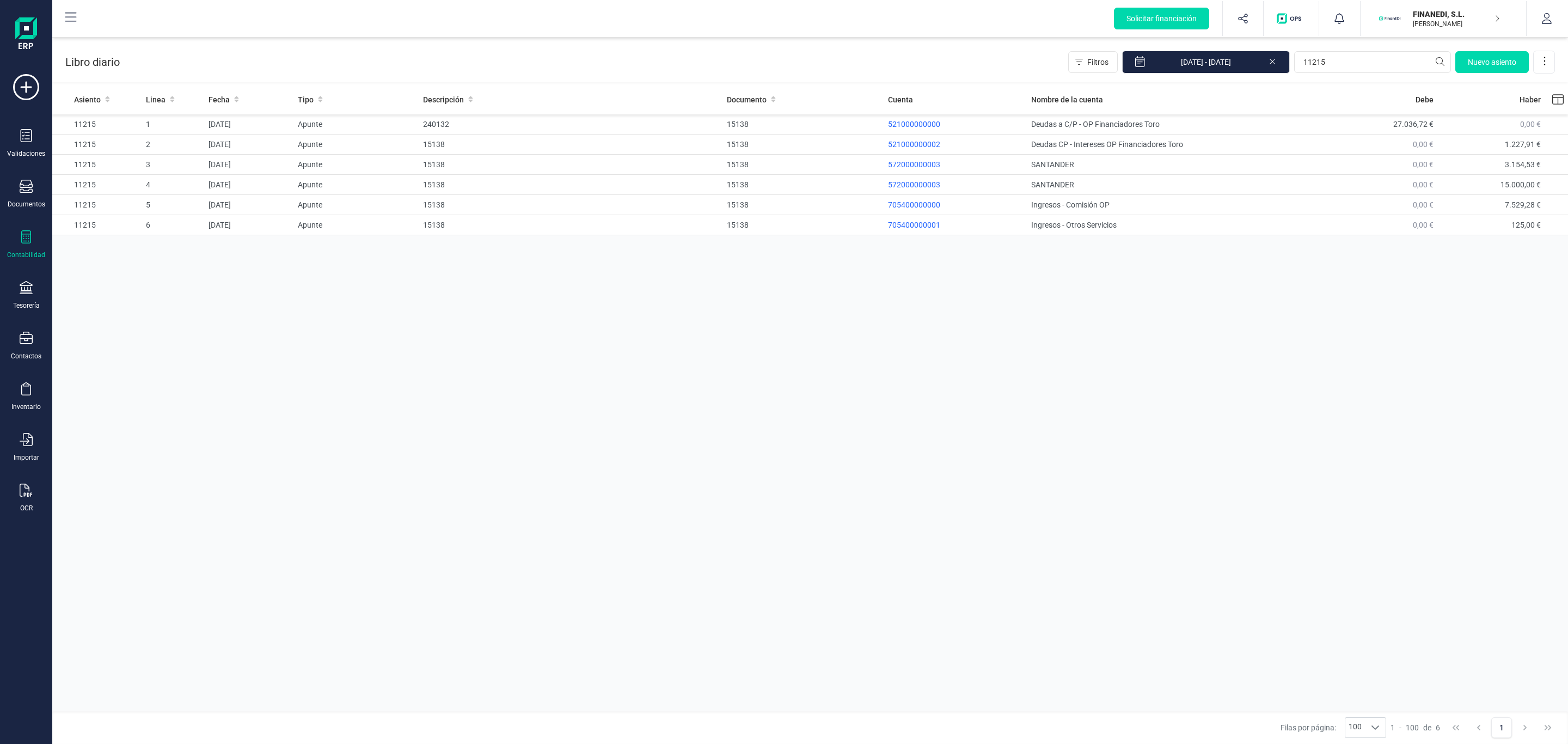
click at [533, 64] on div "Libro diario Filtros [DATE] - [DATE] 11215 [GEOGRAPHIC_DATA]" at bounding box center [810, 60] width 1516 height 44
click at [879, 502] on div "Asiento Linea Fecha Tipo Descripción Documento Cuenta Nombre de la cuenta Debe …" at bounding box center [810, 399] width 1516 height 630
click at [670, 487] on div "Asiento Linea Fecha Tipo Descripción Documento Cuenta Nombre de la cuenta Debe …" at bounding box center [810, 399] width 1516 height 630
drag, startPoint x: 809, startPoint y: 347, endPoint x: 670, endPoint y: 41, distance: 336.1
click at [673, 43] on section "Libro diario Filtros [DATE] - [DATE] 11215 [GEOGRAPHIC_DATA] Asiento Linea Fech…" at bounding box center [810, 391] width 1516 height 706
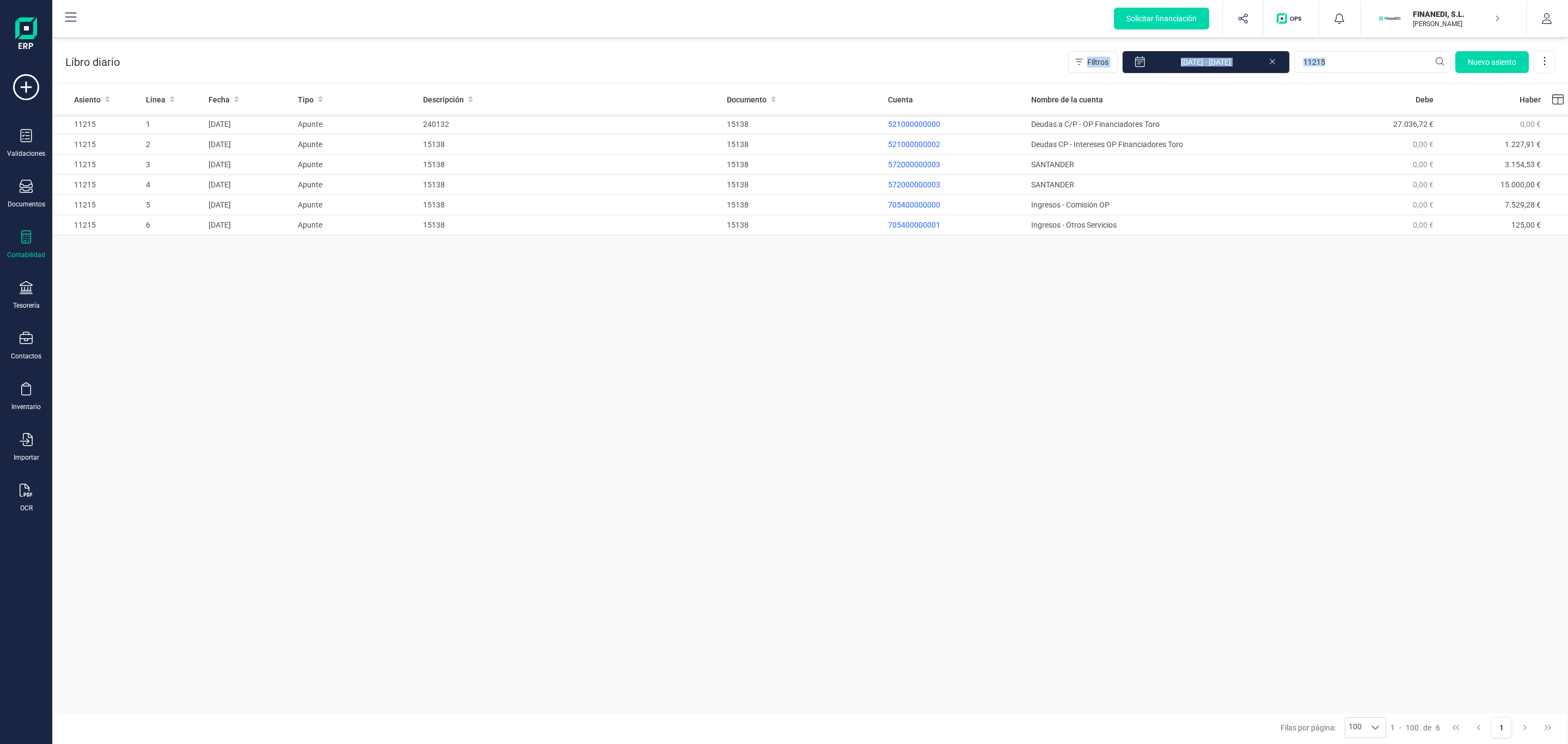
click at [771, 350] on div "Asiento Linea Fecha Tipo Descripción Documento Cuenta Nombre de la cuenta Debe …" at bounding box center [810, 399] width 1516 height 630
drag, startPoint x: 754, startPoint y: 231, endPoint x: 722, endPoint y: 231, distance: 32.0
click at [723, 231] on td "15138" at bounding box center [803, 225] width 161 height 20
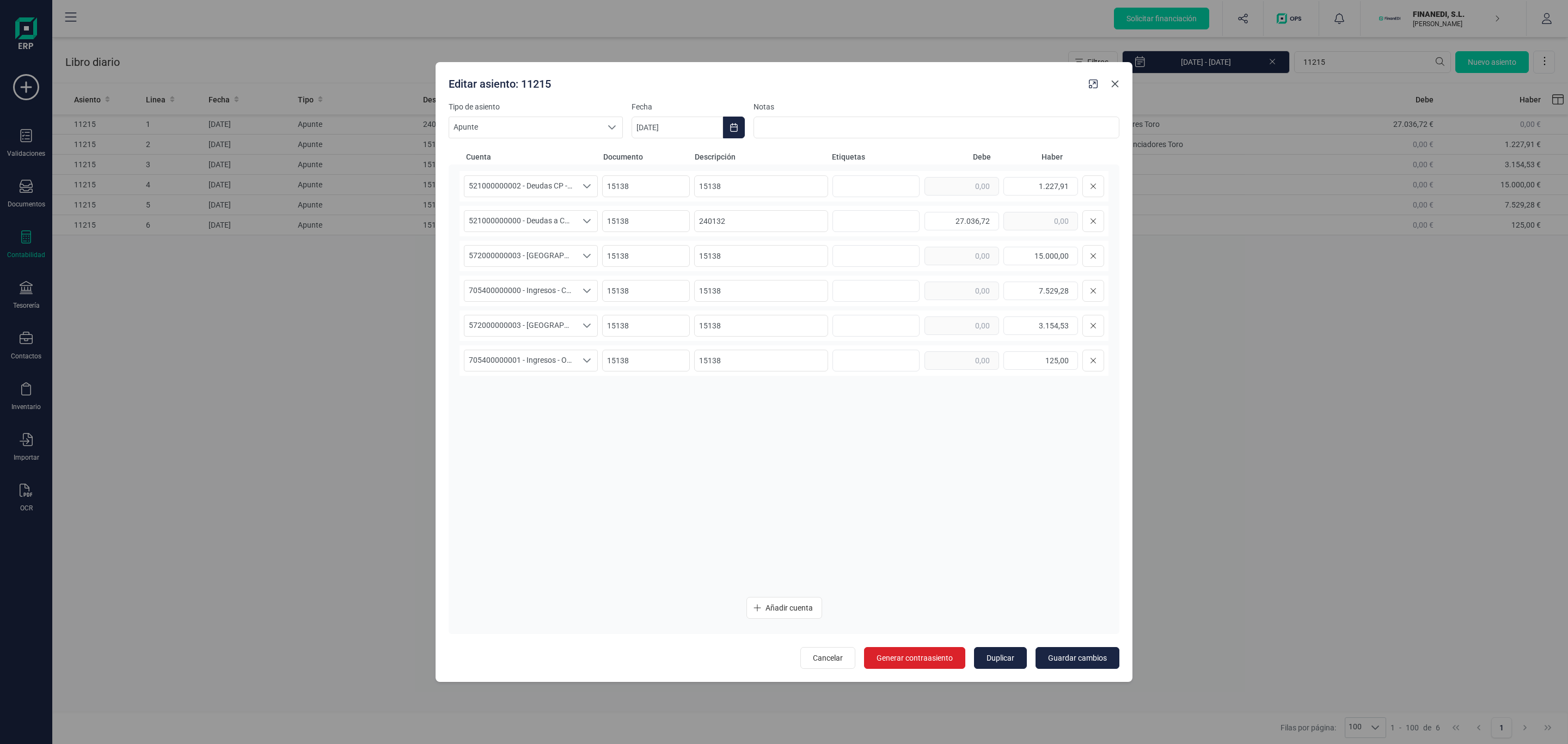
click at [1117, 90] on button "Close" at bounding box center [1115, 83] width 18 height 18
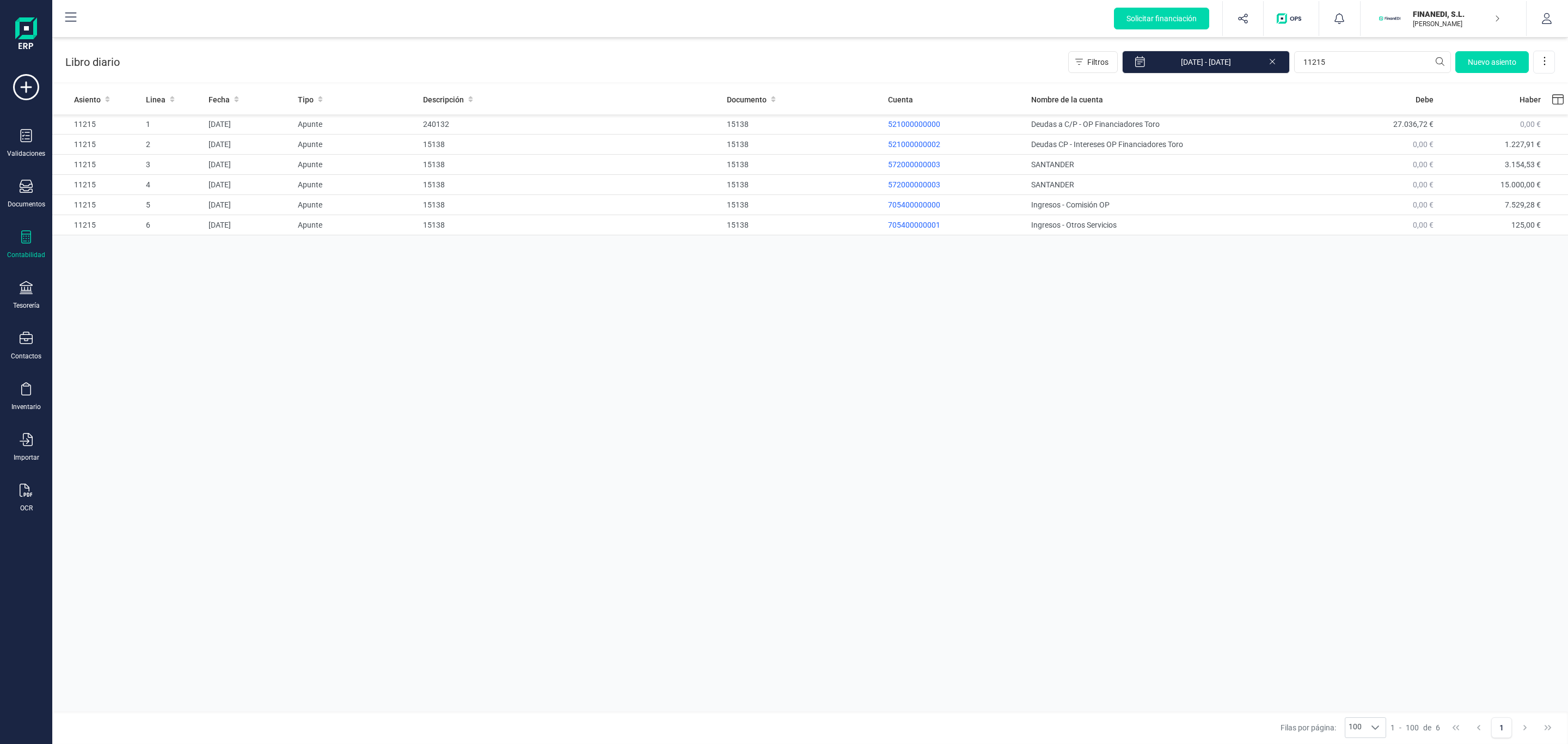
click at [928, 360] on div "Asiento Linea Fecha Tipo Descripción Documento Cuenta Nombre de la cuenta Debe …" at bounding box center [810, 399] width 1516 height 630
click at [935, 379] on div "Asiento Linea Fecha Tipo Descripción Documento Cuenta Nombre de la cuenta Debe …" at bounding box center [810, 399] width 1516 height 630
drag, startPoint x: 749, startPoint y: 225, endPoint x: 709, endPoint y: 234, distance: 41.0
click at [709, 230] on tr "11215 6 [DATE] Apunte 15138 15138 705400000001 Ingresos - Otros Servicios 0,00 …" at bounding box center [810, 225] width 1516 height 20
click at [733, 343] on div "Asiento Linea Fecha Tipo Descripción Documento Cuenta Nombre de la cuenta Debe …" at bounding box center [810, 399] width 1516 height 630
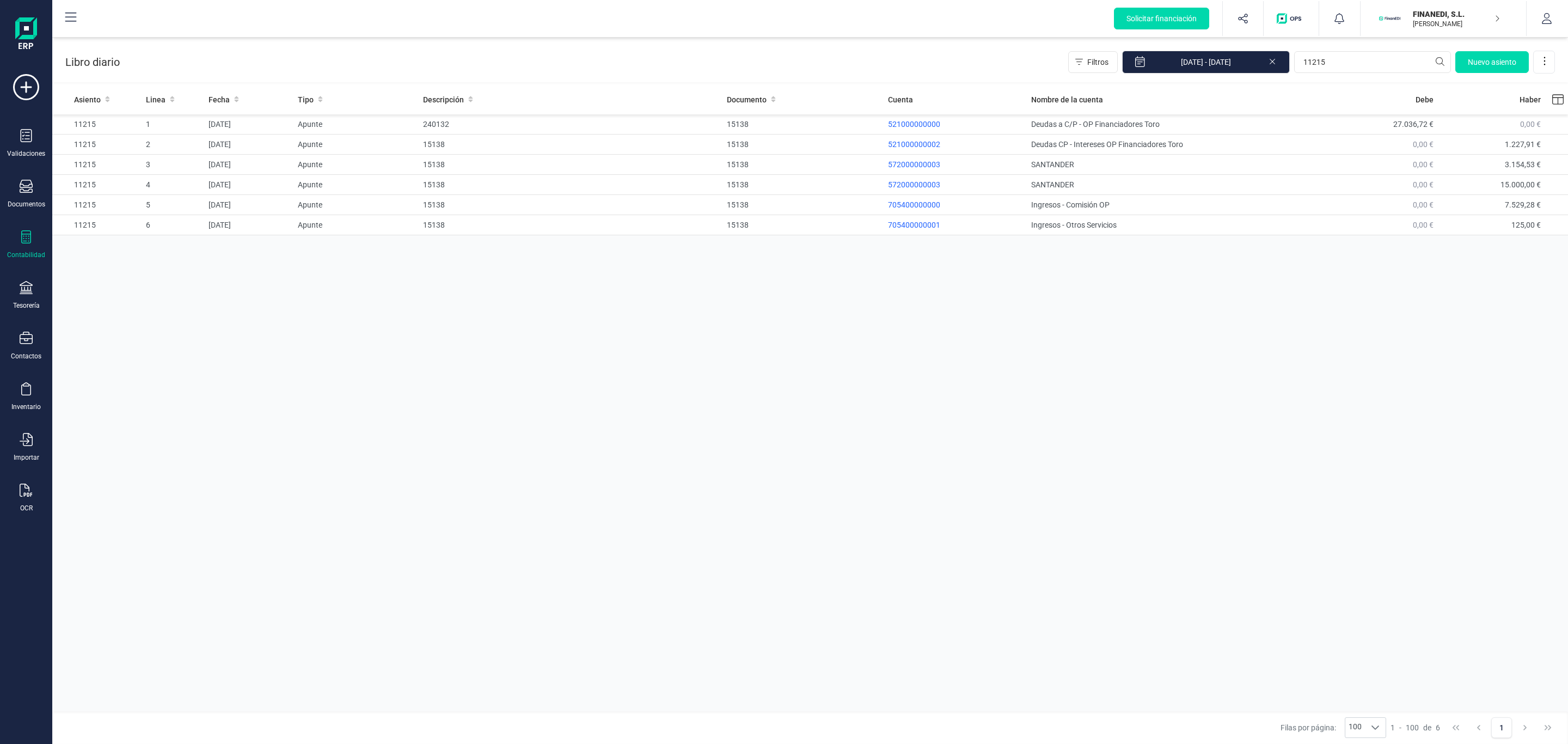
click at [732, 319] on div "Asiento Linea Fecha Tipo Descripción Documento Cuenta Nombre de la cuenta Debe …" at bounding box center [810, 399] width 1516 height 630
click at [905, 505] on div "Asiento Linea Fecha Tipo Descripción Documento Cuenta Nombre de la cuenta Debe …" at bounding box center [810, 399] width 1516 height 630
click at [1208, 368] on div "Asiento Linea Fecha Tipo Descripción Documento Cuenta Nombre de la cuenta Debe …" at bounding box center [810, 399] width 1516 height 630
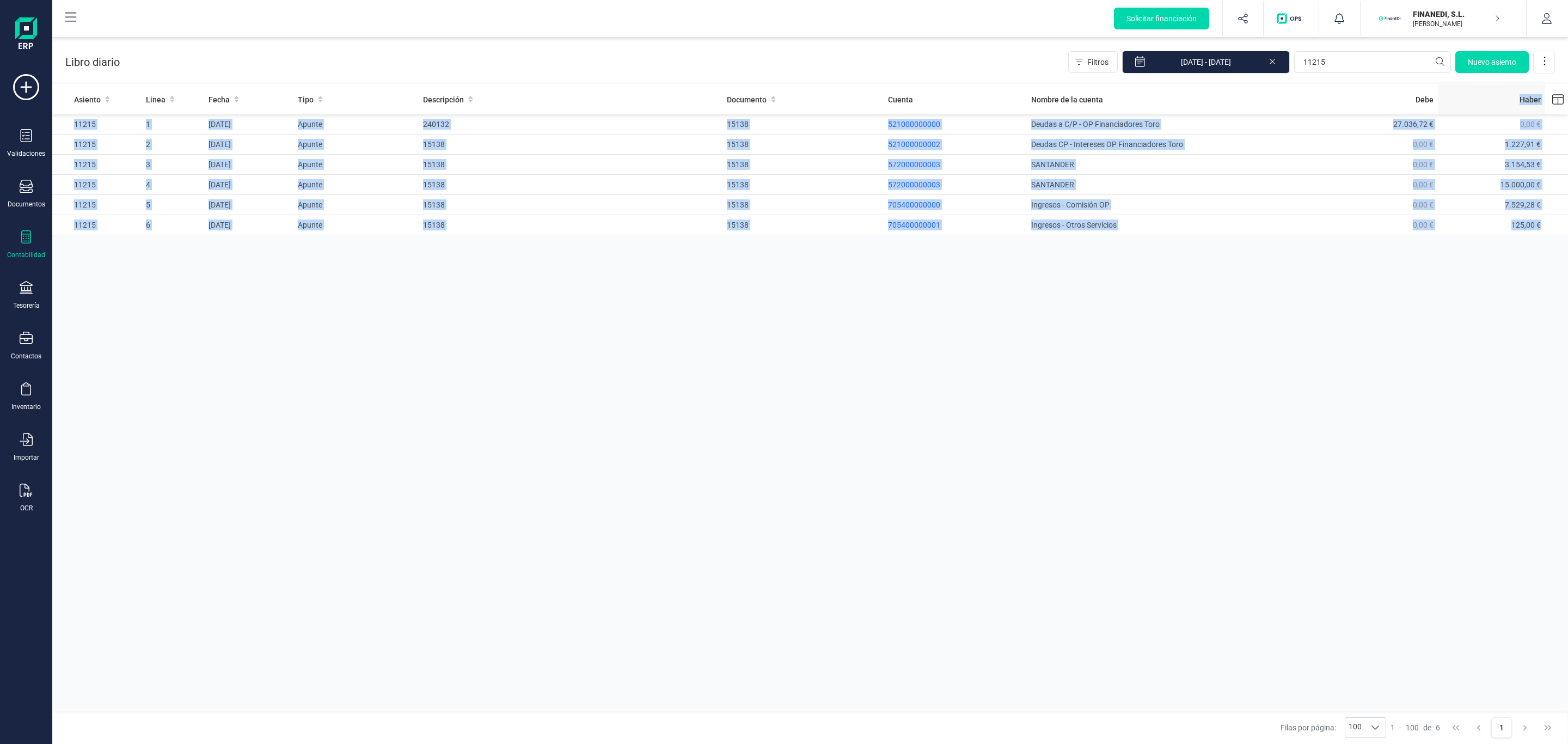
drag, startPoint x: 1550, startPoint y: 235, endPoint x: 1487, endPoint y: 113, distance: 137.3
click at [1487, 113] on table "Asiento Linea Fecha Tipo Descripción Documento Cuenta Nombre de la cuenta Debe …" at bounding box center [810, 160] width 1516 height 151
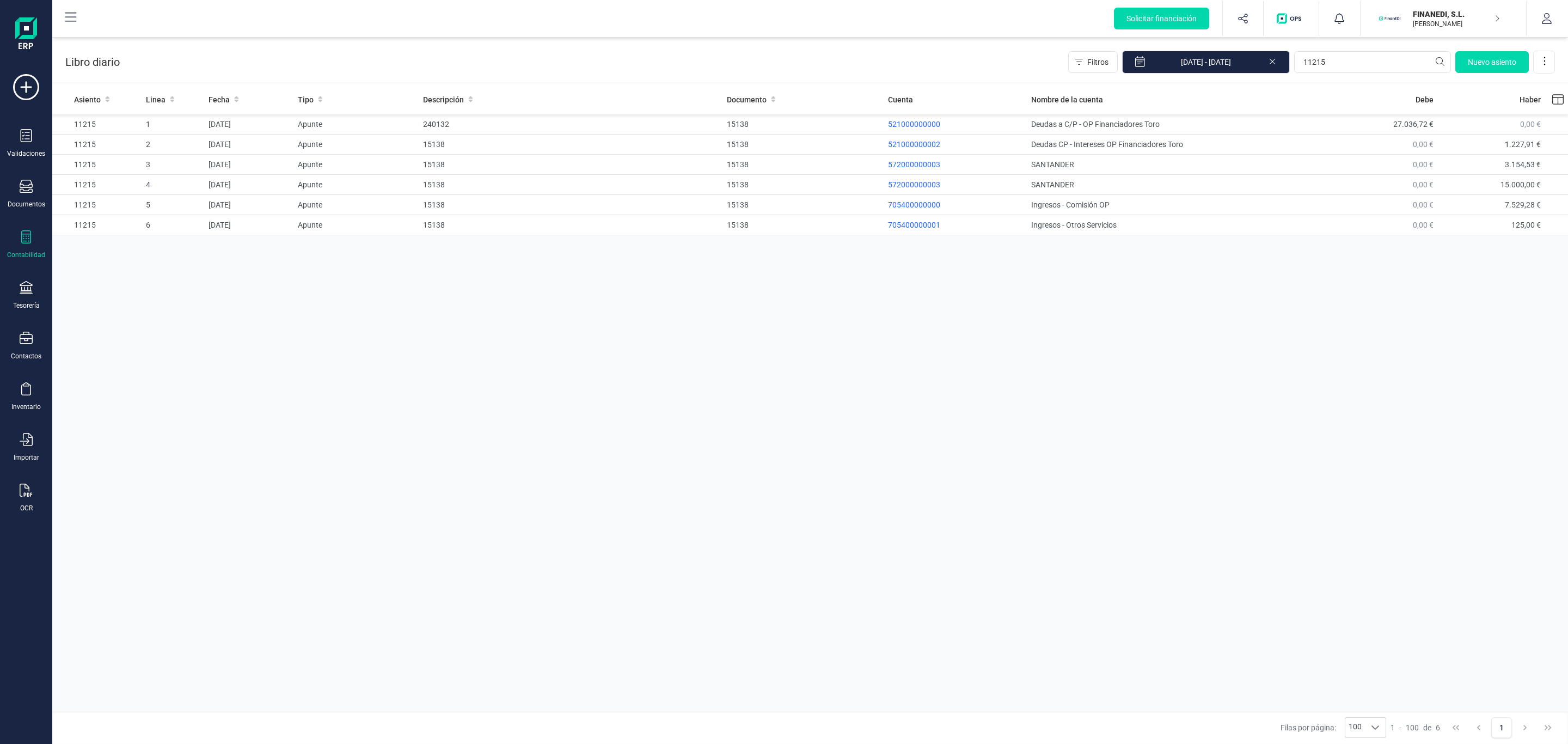
click at [1487, 315] on div "Asiento Linea Fecha Tipo Descripción Documento Cuenta Nombre de la cuenta Debe …" at bounding box center [810, 399] width 1516 height 630
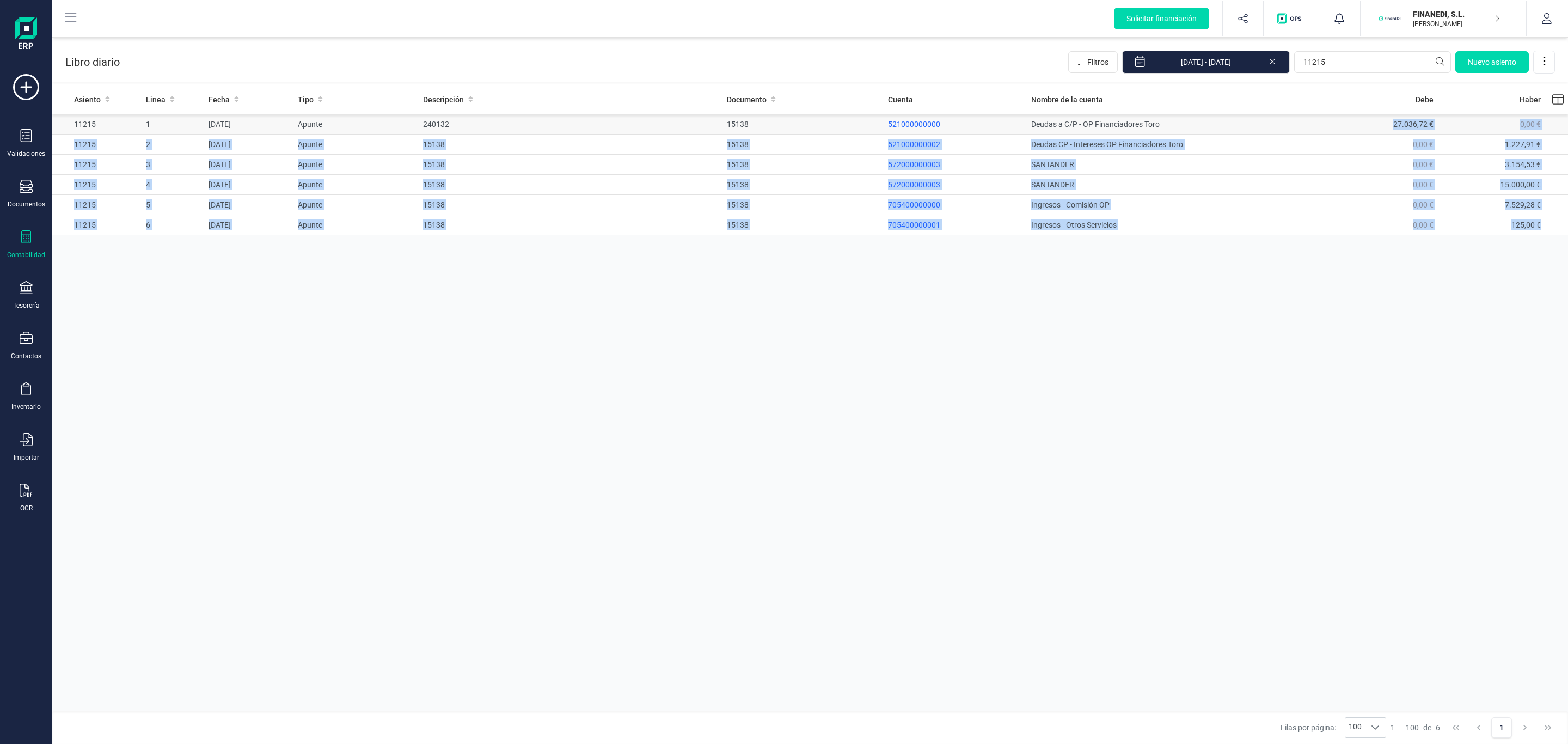
drag, startPoint x: 1541, startPoint y: 229, endPoint x: 1364, endPoint y: 122, distance: 206.8
click at [1364, 122] on tbody "11215 1 [DATE] Apunte 240132 15138 521000000000 Deudas a C/P - OP Financiadores…" at bounding box center [810, 175] width 1516 height 121
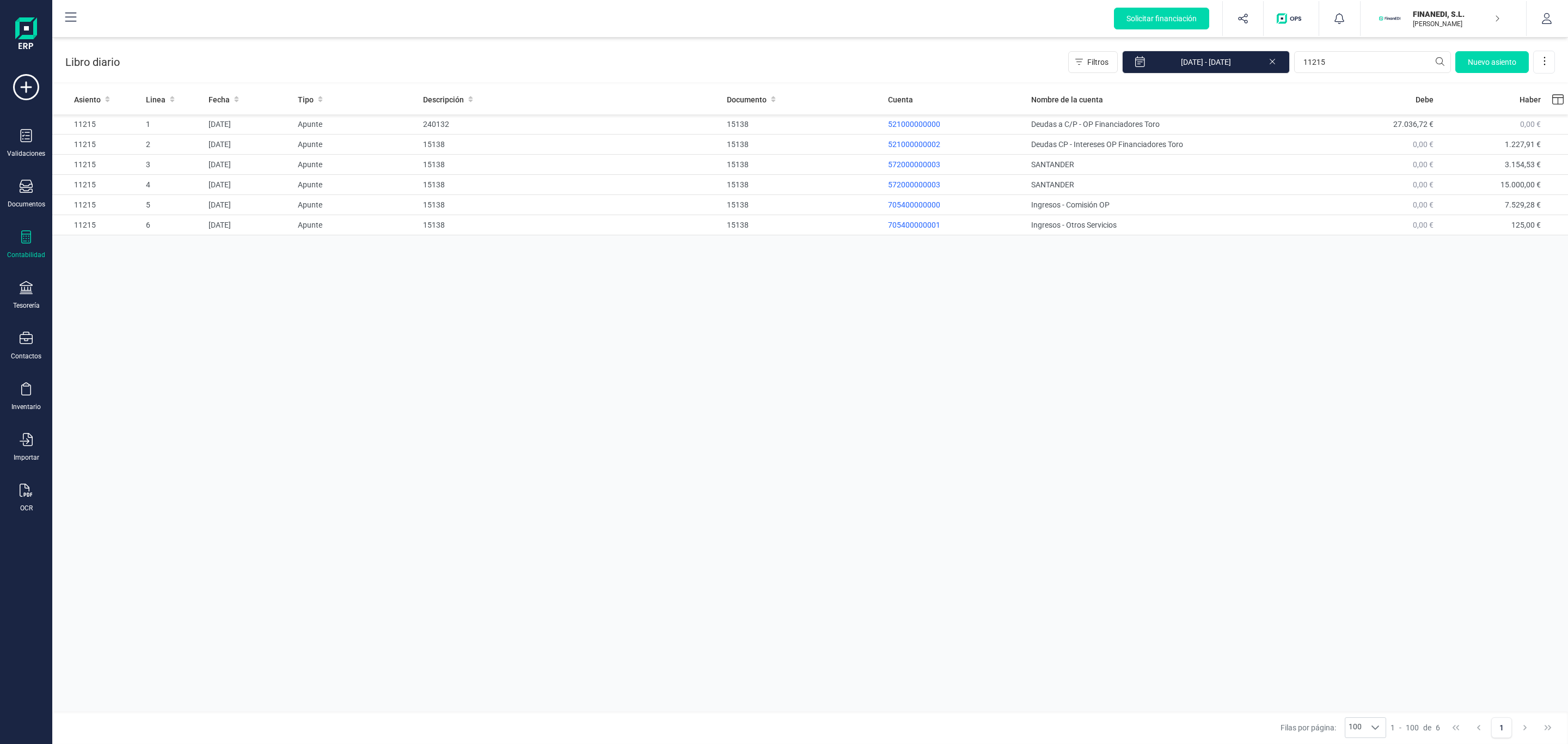
click at [1397, 261] on div "Asiento Linea Fecha Tipo Descripción Documento Cuenta Nombre de la cuenta Debe …" at bounding box center [810, 399] width 1516 height 630
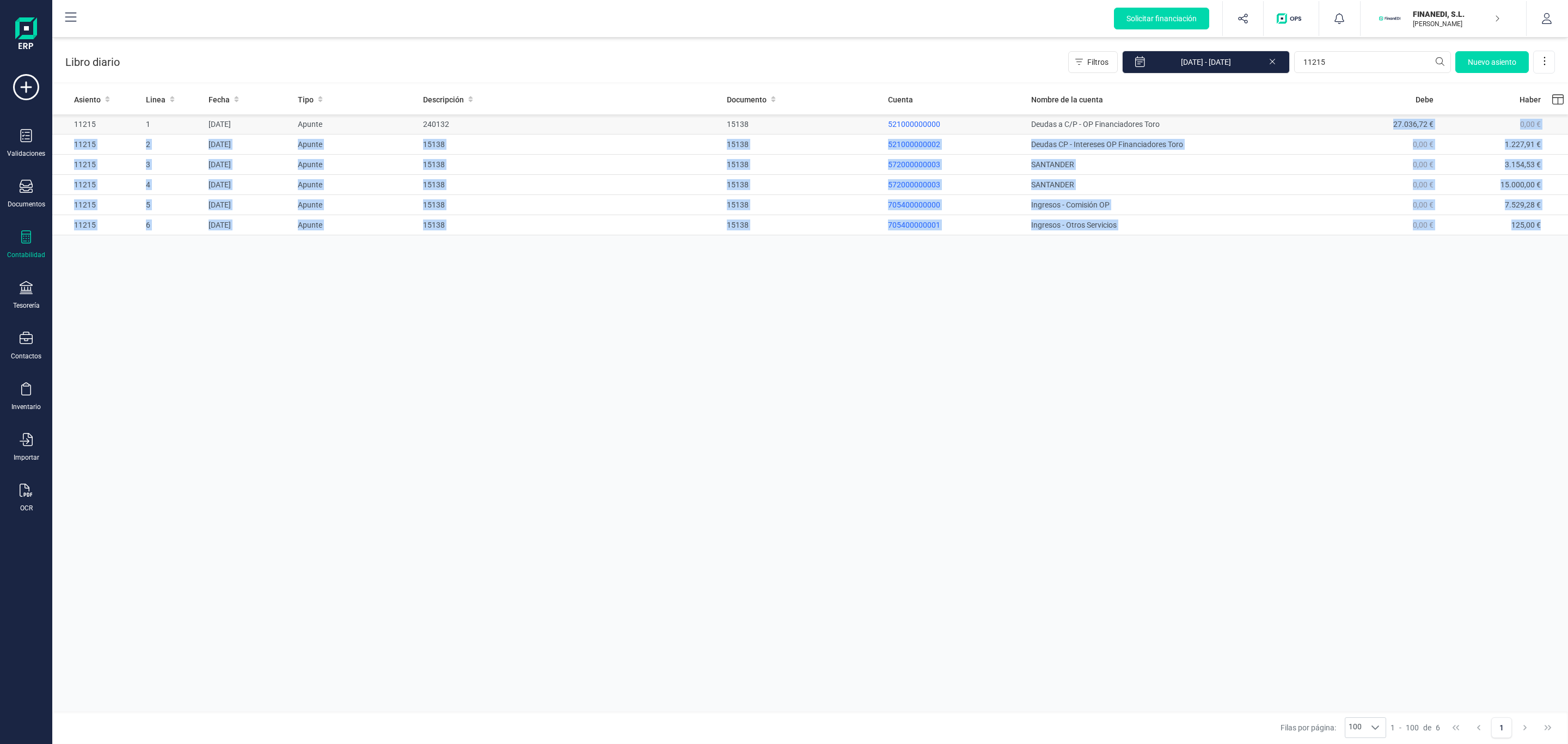
drag, startPoint x: 1516, startPoint y: 214, endPoint x: 1382, endPoint y: 124, distance: 161.4
click at [1382, 124] on tbody "11215 1 [DATE] Apunte 240132 15138 521000000000 Deudas a C/P - OP Financiadores…" at bounding box center [810, 175] width 1516 height 121
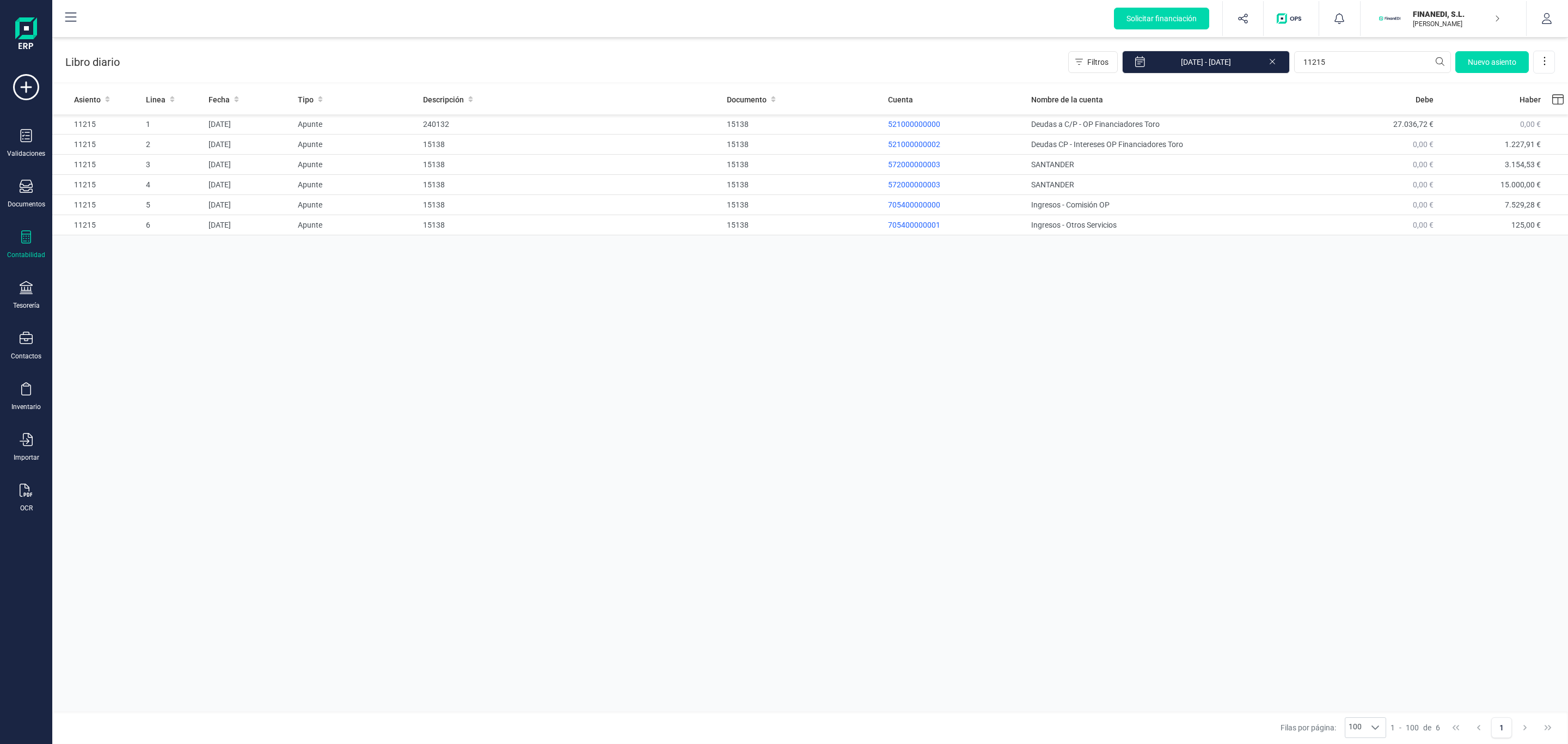
click at [1394, 287] on div "Asiento Linea Fecha Tipo Descripción Documento Cuenta Nombre de la cuenta Debe …" at bounding box center [810, 399] width 1516 height 630
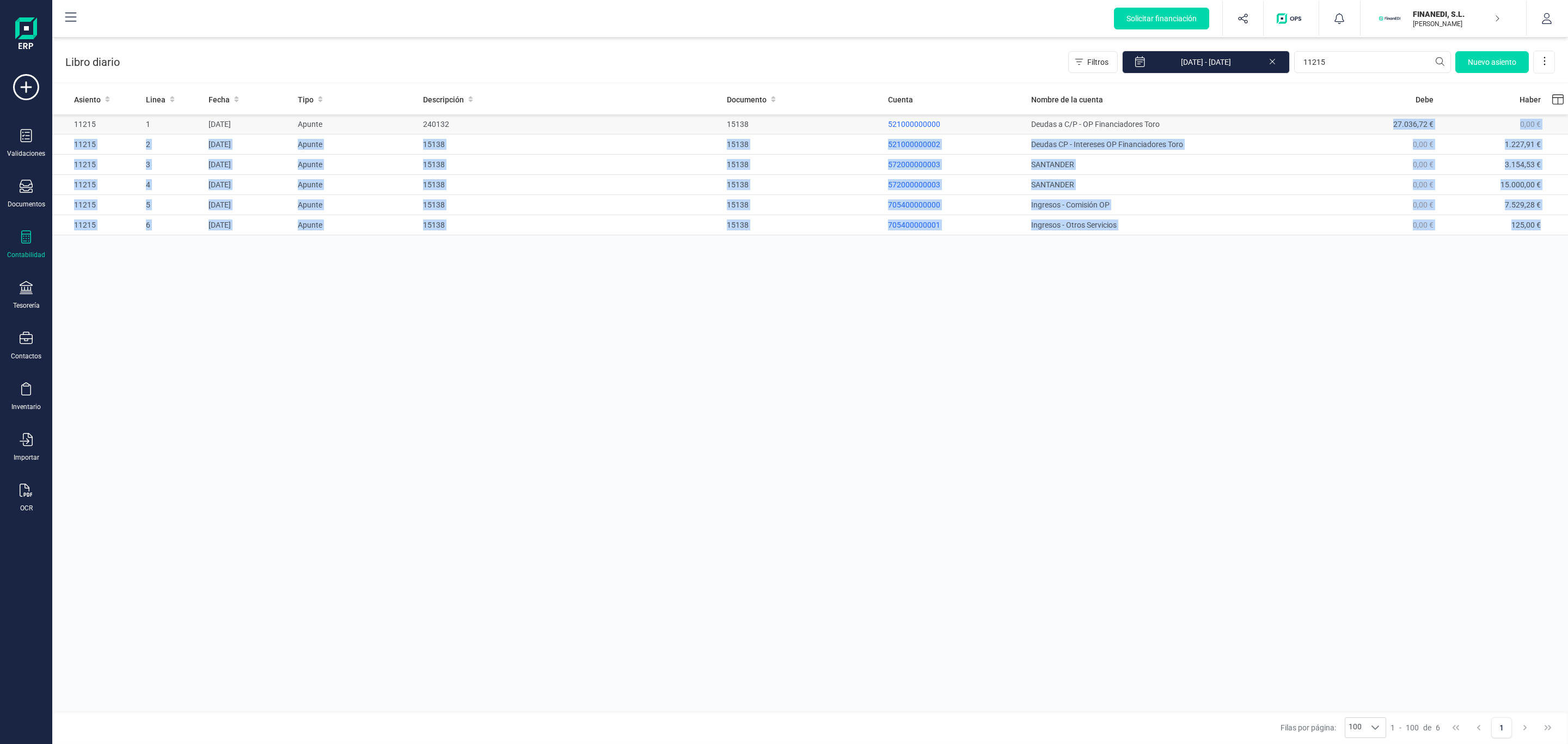
drag, startPoint x: 1549, startPoint y: 233, endPoint x: 1385, endPoint y: 132, distance: 192.6
click at [1385, 132] on tbody "11215 1 [DATE] Apunte 240132 15138 521000000000 Deudas a C/P - OP Financiadores…" at bounding box center [810, 175] width 1516 height 121
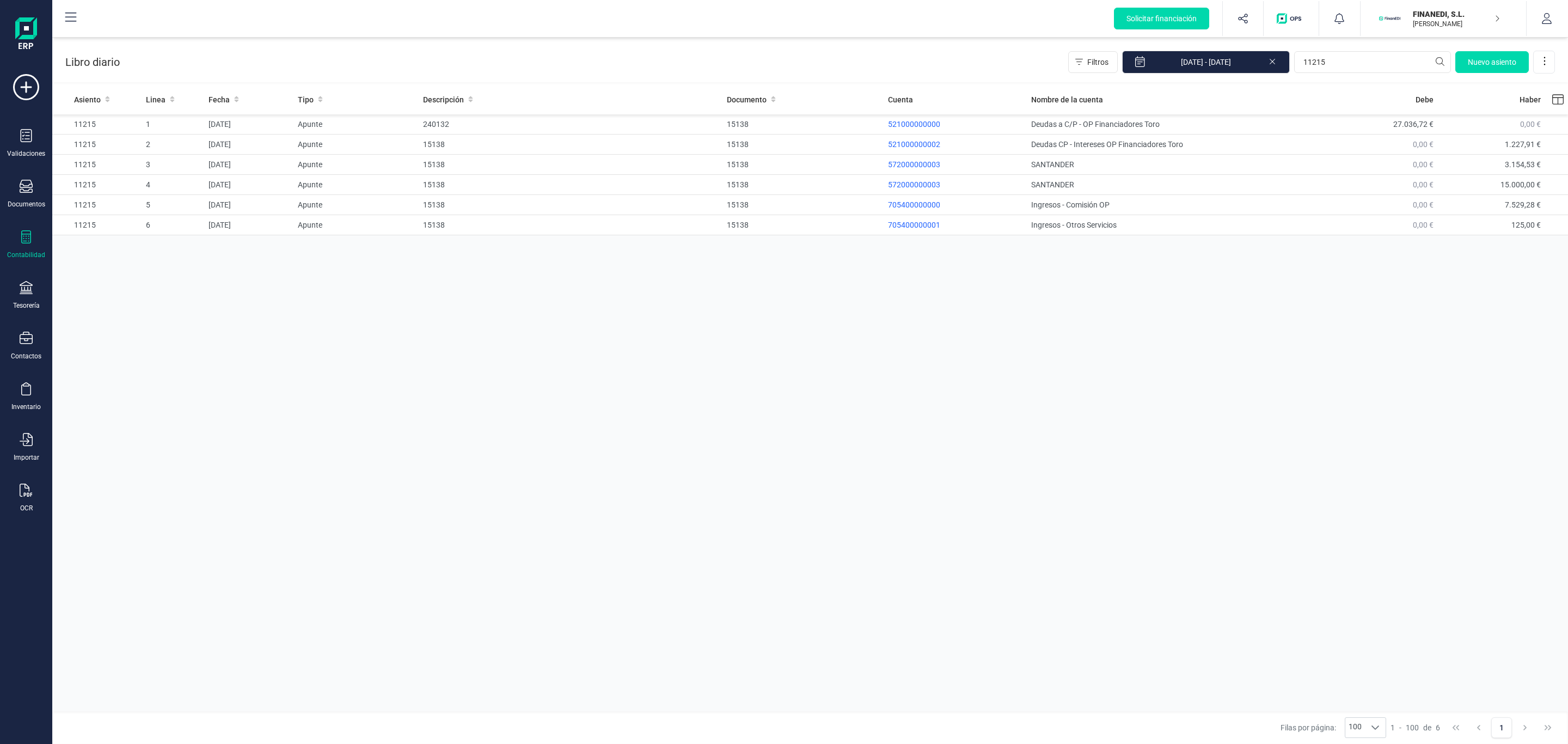
click at [1395, 270] on div "Asiento Linea Fecha Tipo Descripción Documento Cuenta Nombre de la cuenta Debe …" at bounding box center [810, 399] width 1516 height 630
drag, startPoint x: 1284, startPoint y: 77, endPoint x: 1186, endPoint y: 83, distance: 98.2
click at [1186, 83] on div "Libro diario Filtros [DATE] - [DATE] 11215 [GEOGRAPHIC_DATA]" at bounding box center [810, 61] width 1516 height 47
click at [544, 212] on td "ingresos costas judiciales" at bounding box center [570, 205] width 304 height 20
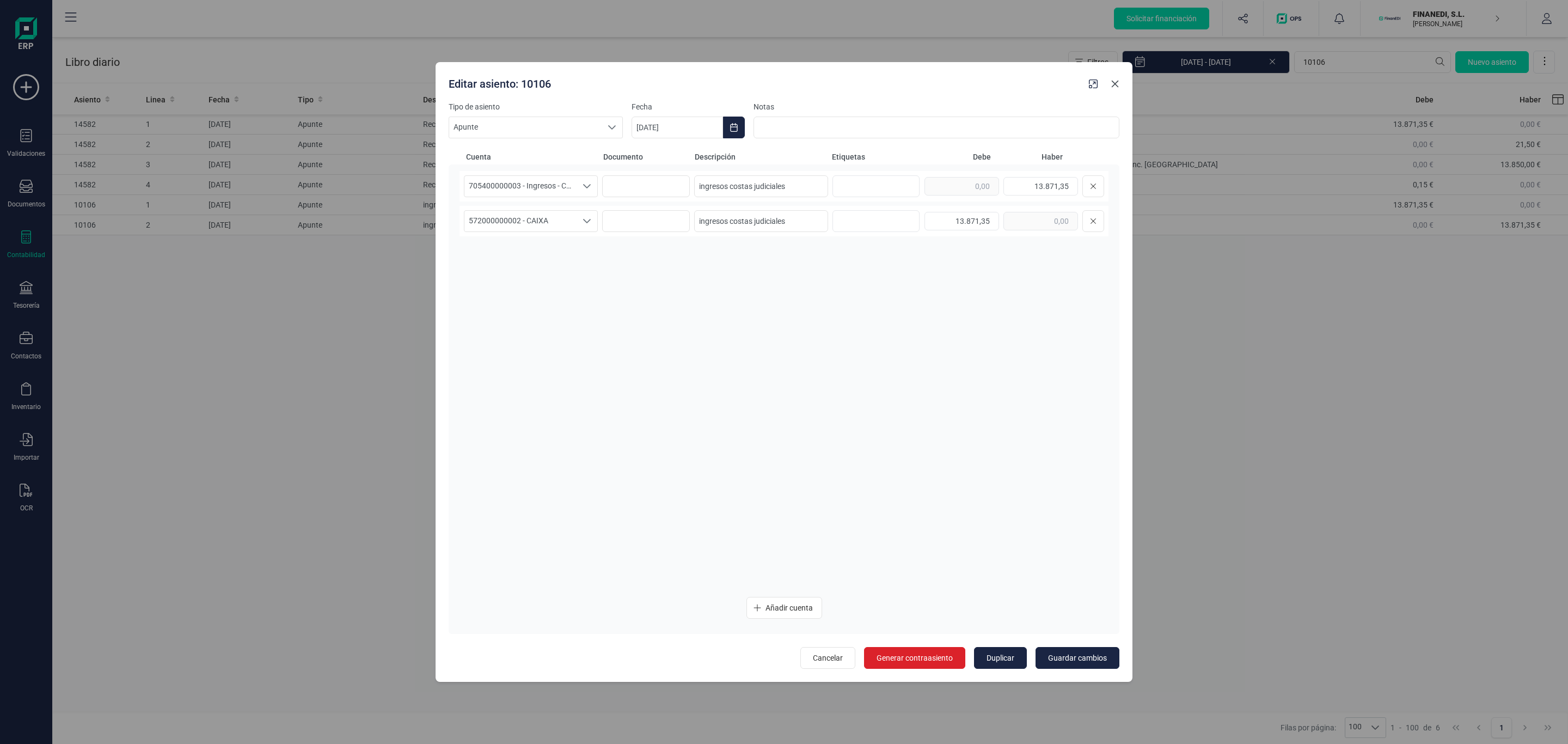
click at [1109, 82] on button "Close" at bounding box center [1115, 83] width 18 height 18
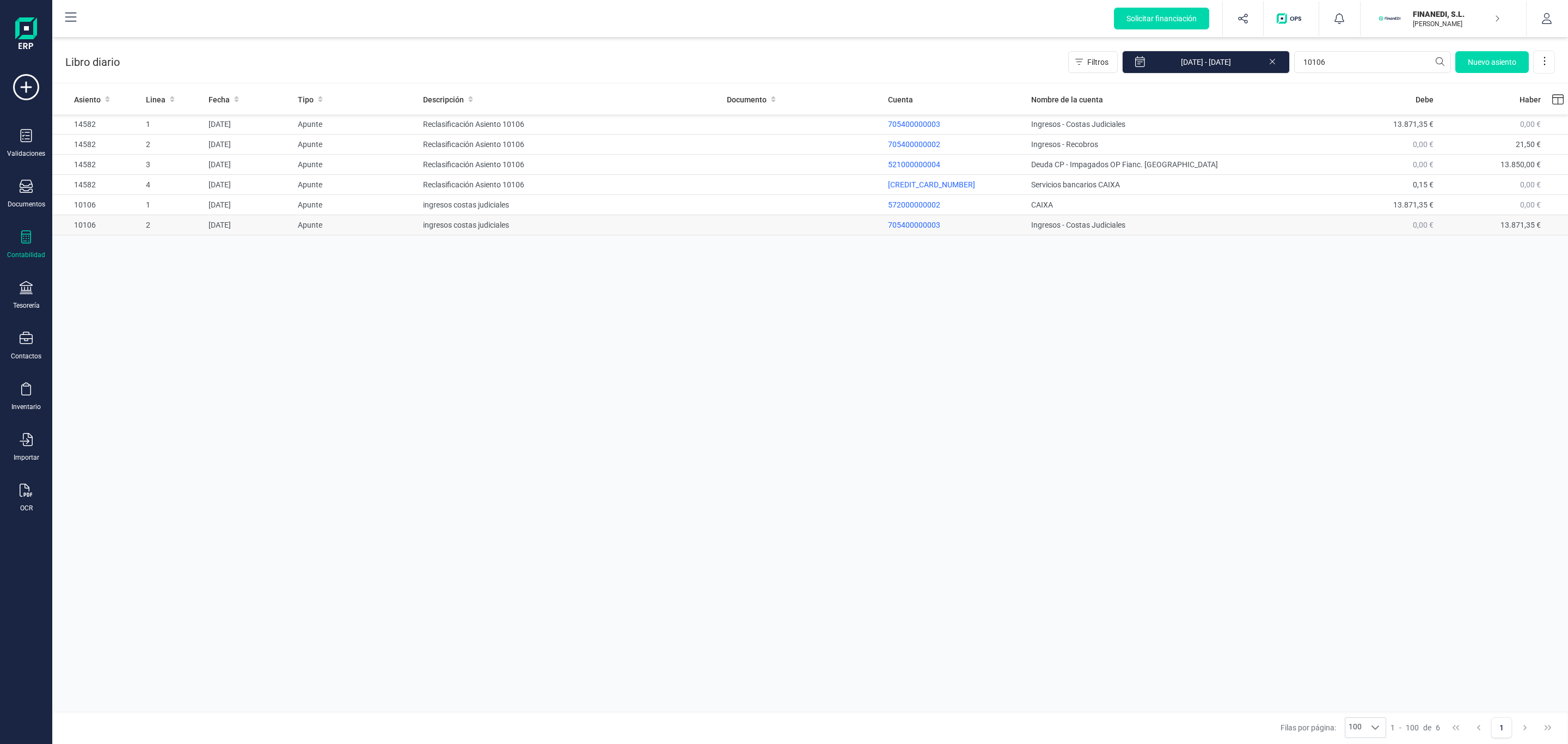
click at [1079, 232] on td "Ingresos - Costas Judiciales" at bounding box center [1178, 225] width 304 height 20
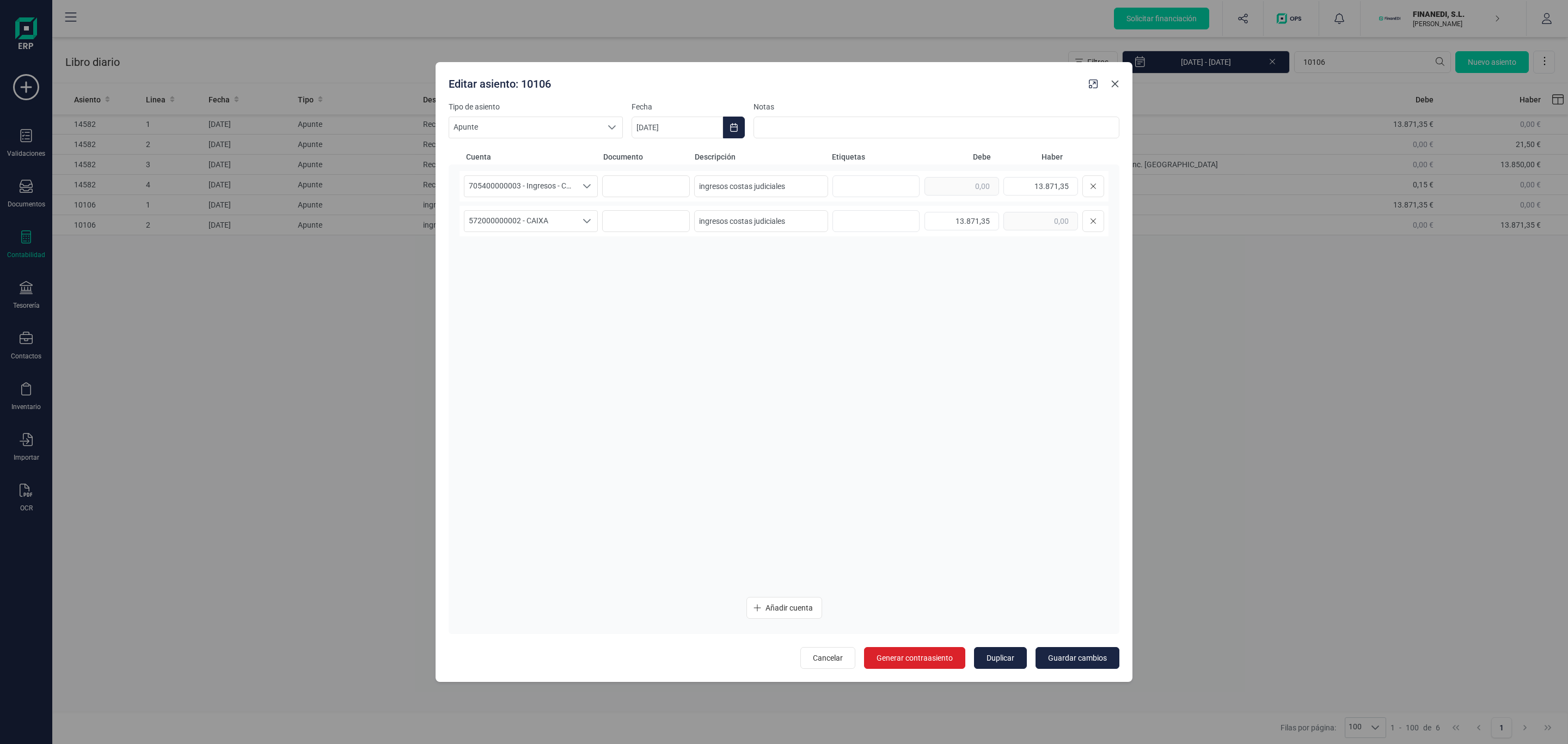
click at [1121, 85] on button "Close" at bounding box center [1115, 83] width 18 height 18
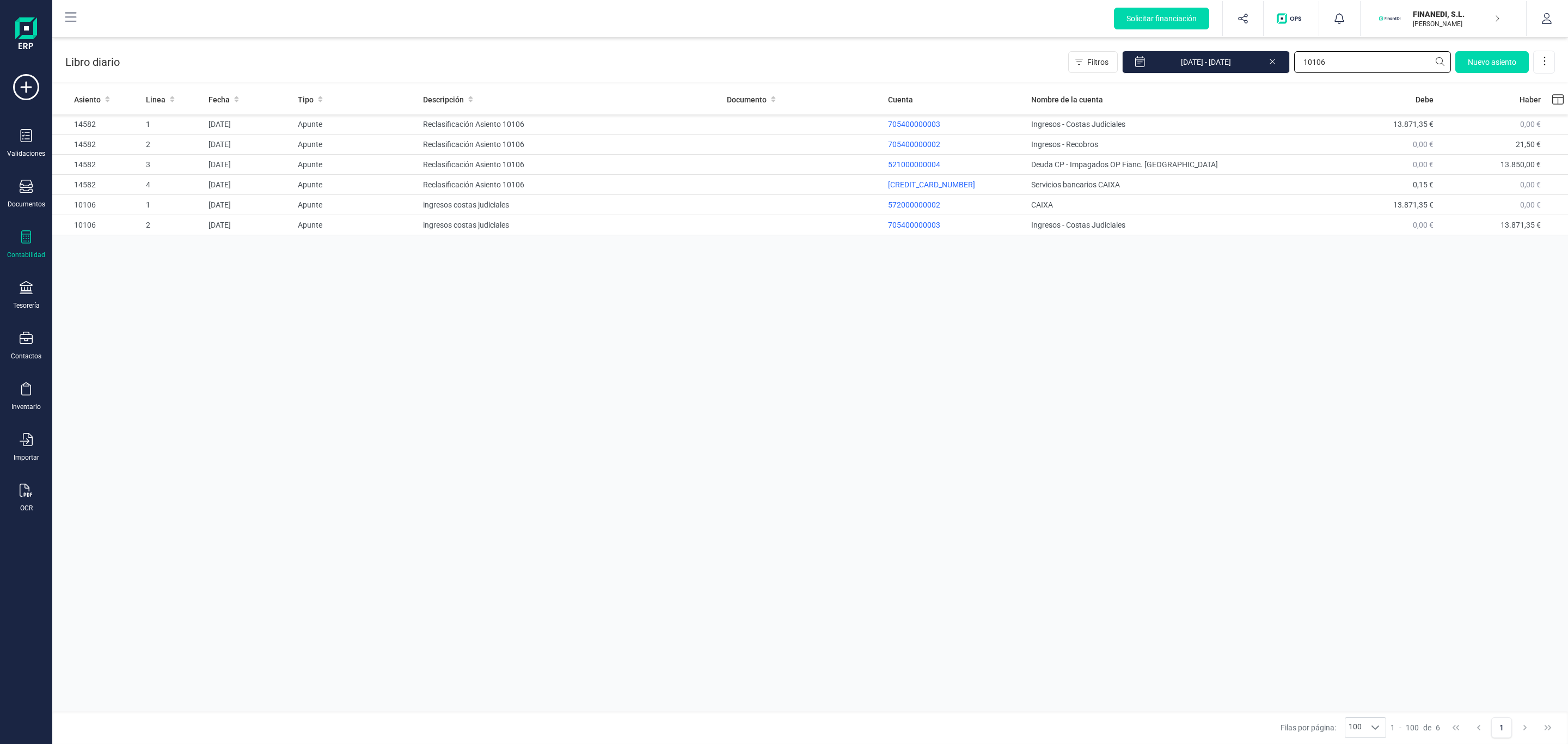
drag, startPoint x: 1364, startPoint y: 68, endPoint x: 1055, endPoint y: 55, distance: 309.3
click at [1055, 55] on div "Libro diario Filtros [DATE] - [DATE] 10106 [GEOGRAPHIC_DATA]" at bounding box center [810, 60] width 1516 height 44
paste input "1215"
click at [466, 229] on td "15138" at bounding box center [570, 225] width 304 height 20
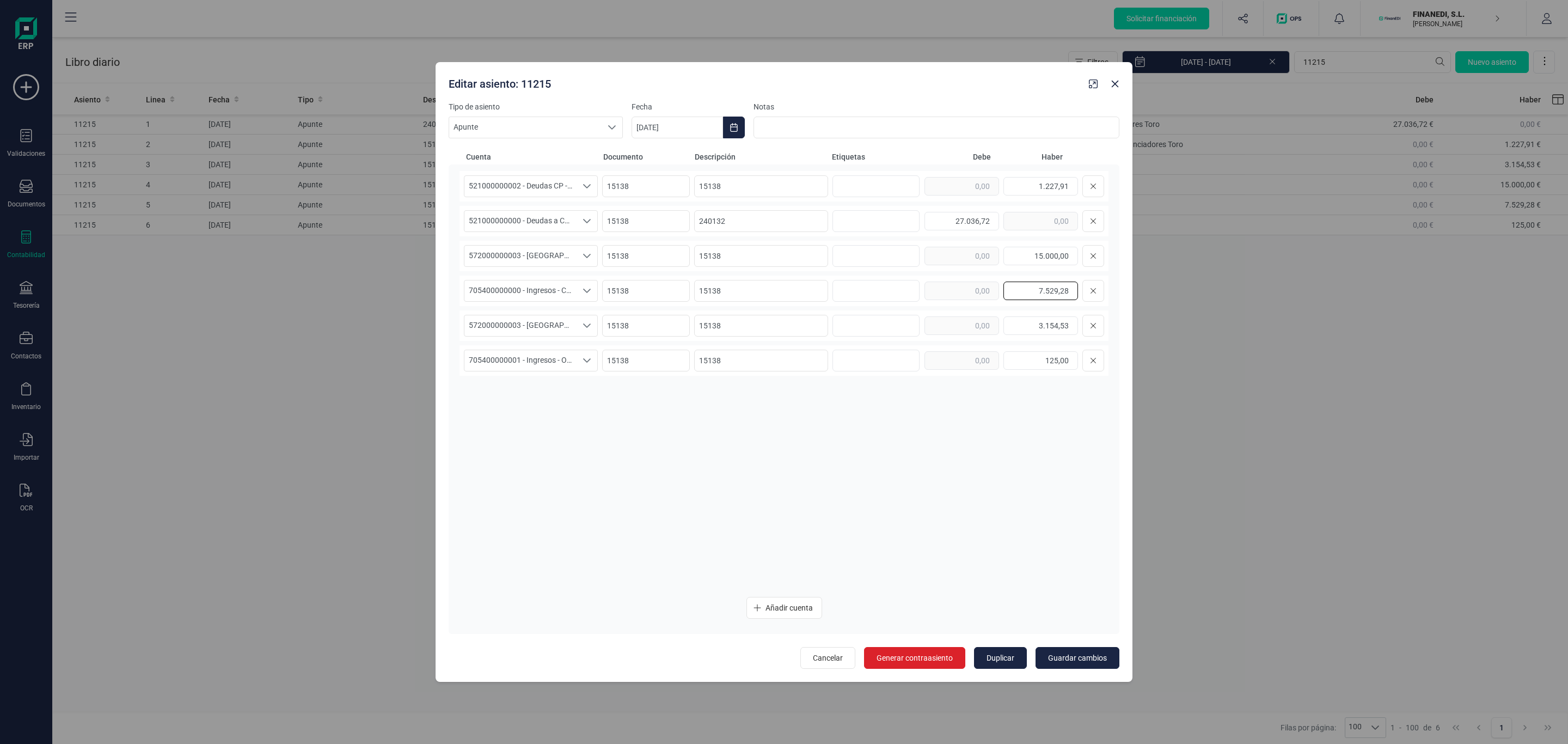
drag, startPoint x: 1023, startPoint y: 286, endPoint x: 1079, endPoint y: 286, distance: 56.0
click at [1079, 286] on div "7.529,28" at bounding box center [1014, 291] width 180 height 22
click at [1043, 433] on div "521000000002 - Deudas CP - Intereses OP Financiadores Toro 521000000002 - Deuda…" at bounding box center [784, 379] width 649 height 417
drag, startPoint x: 1026, startPoint y: 295, endPoint x: 1069, endPoint y: 296, distance: 43.0
click at [1069, 296] on input "7.529,28" at bounding box center [1040, 290] width 75 height 18
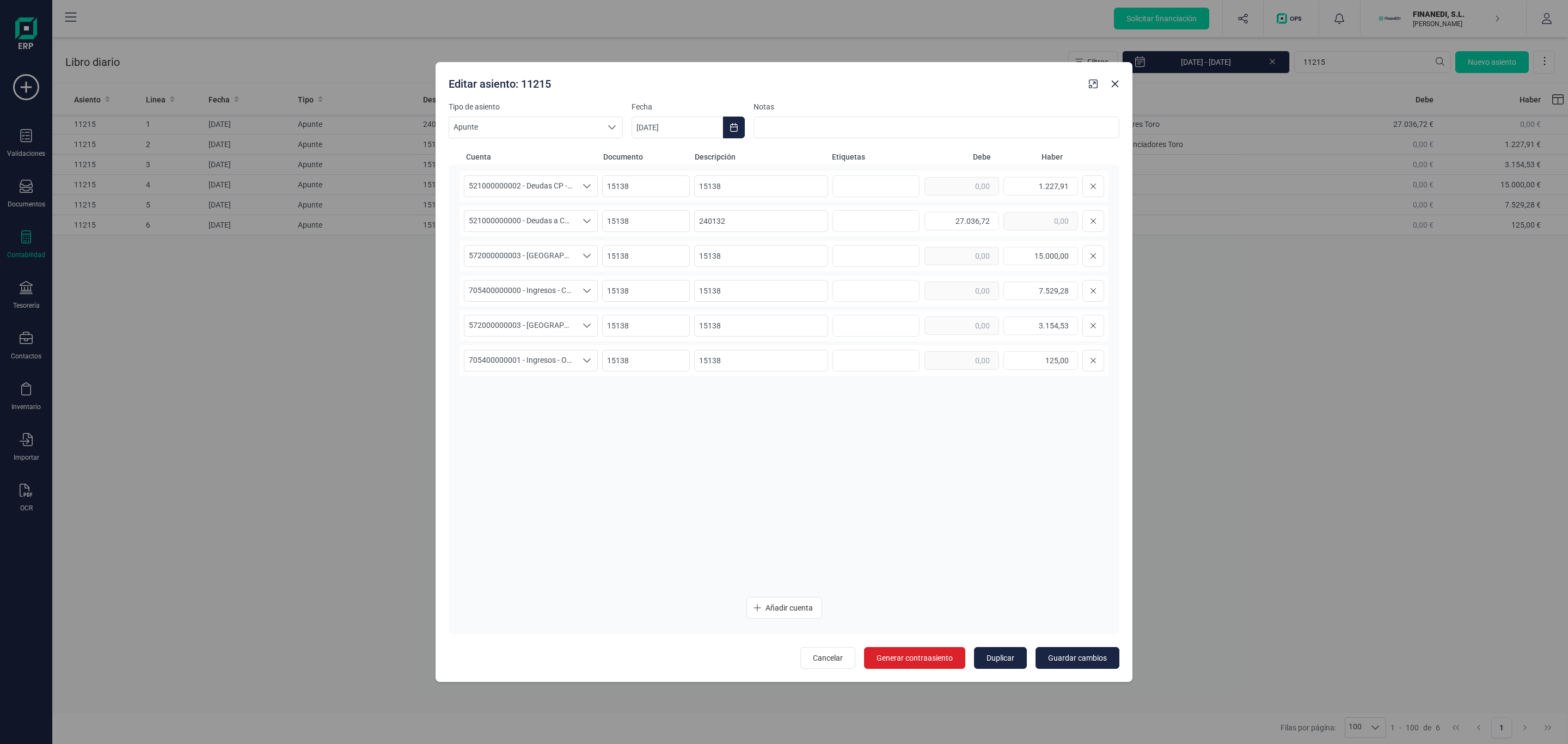
click at [1013, 453] on div "521000000002 - Deudas CP - Intereses OP Financiadores Toro 521000000002 - Deuda…" at bounding box center [784, 379] width 649 height 417
drag, startPoint x: 1029, startPoint y: 254, endPoint x: 1069, endPoint y: 292, distance: 55.2
click at [1082, 260] on div "15.000,00" at bounding box center [1014, 256] width 180 height 22
drag, startPoint x: 1032, startPoint y: 326, endPoint x: 1070, endPoint y: 328, distance: 38.1
click at [1070, 328] on input "3.154,53" at bounding box center [1040, 326] width 75 height 18
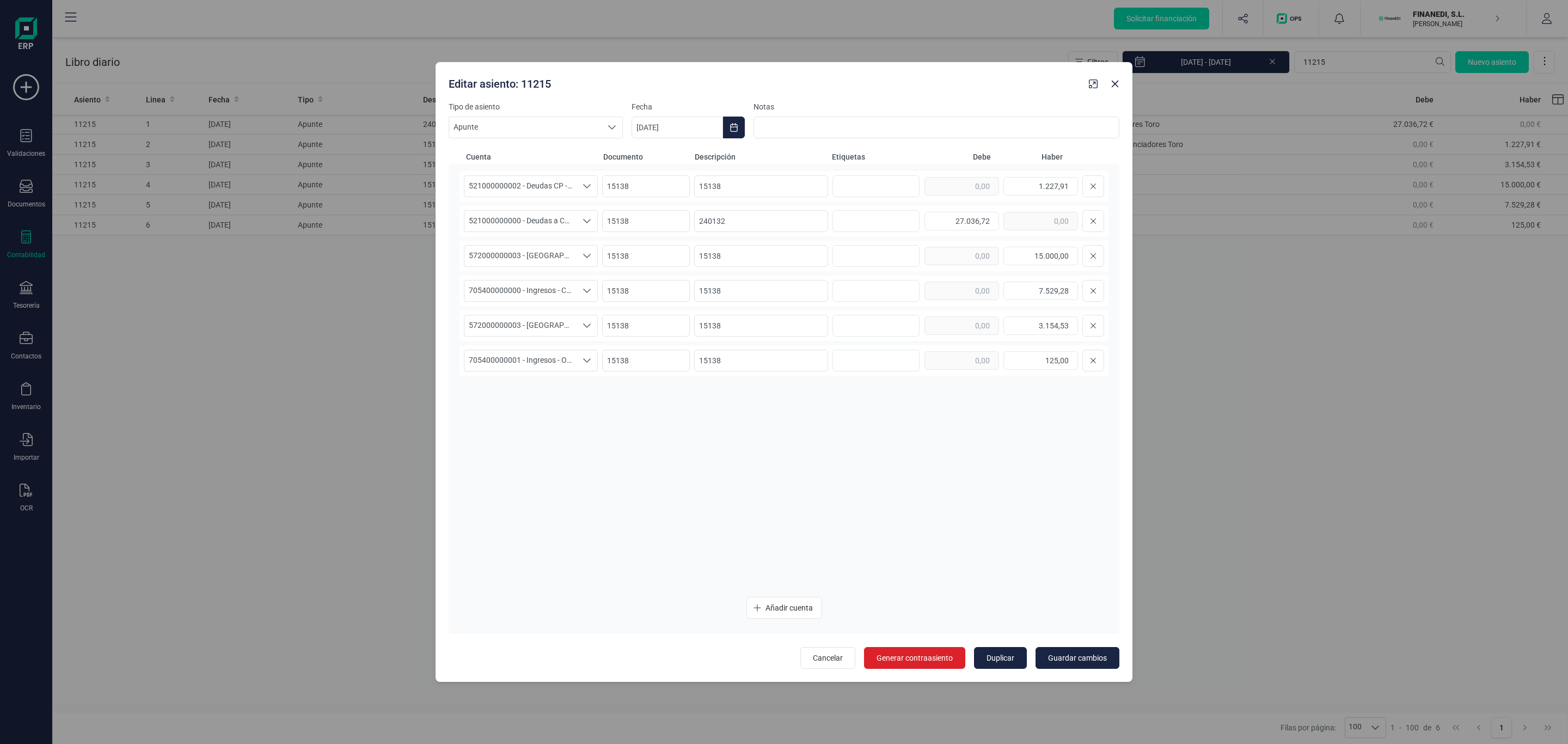
click at [1051, 461] on div "521000000002 - Deudas CP - Intereses OP Financiadores Toro 521000000002 - Deuda…" at bounding box center [784, 379] width 649 height 417
drag, startPoint x: 1029, startPoint y: 290, endPoint x: 1107, endPoint y: 299, distance: 78.5
click at [1107, 299] on div "705400000000 - Ingresos - Comisión OP 705400000000 - Ingresos - Comisión OP 705…" at bounding box center [784, 291] width 649 height 30
click at [1026, 438] on div "521000000002 - Deudas CP - Intereses OP Financiadores Toro 521000000002 - Deuda…" at bounding box center [784, 379] width 649 height 417
click at [549, 181] on span "521000000002 - Deudas CP - Intereses OP Financiadores Toro" at bounding box center [520, 186] width 112 height 21
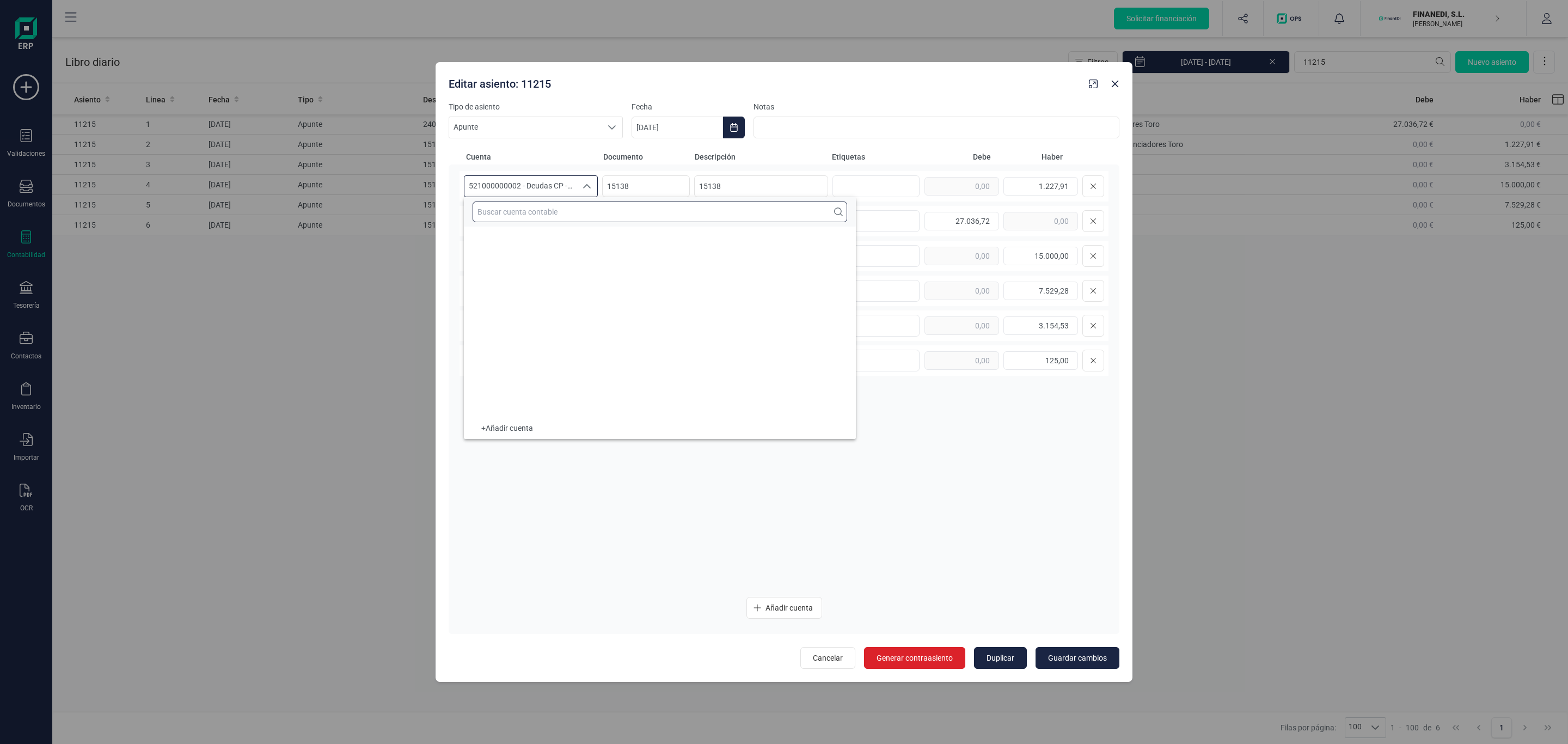
scroll to position [8303, 0]
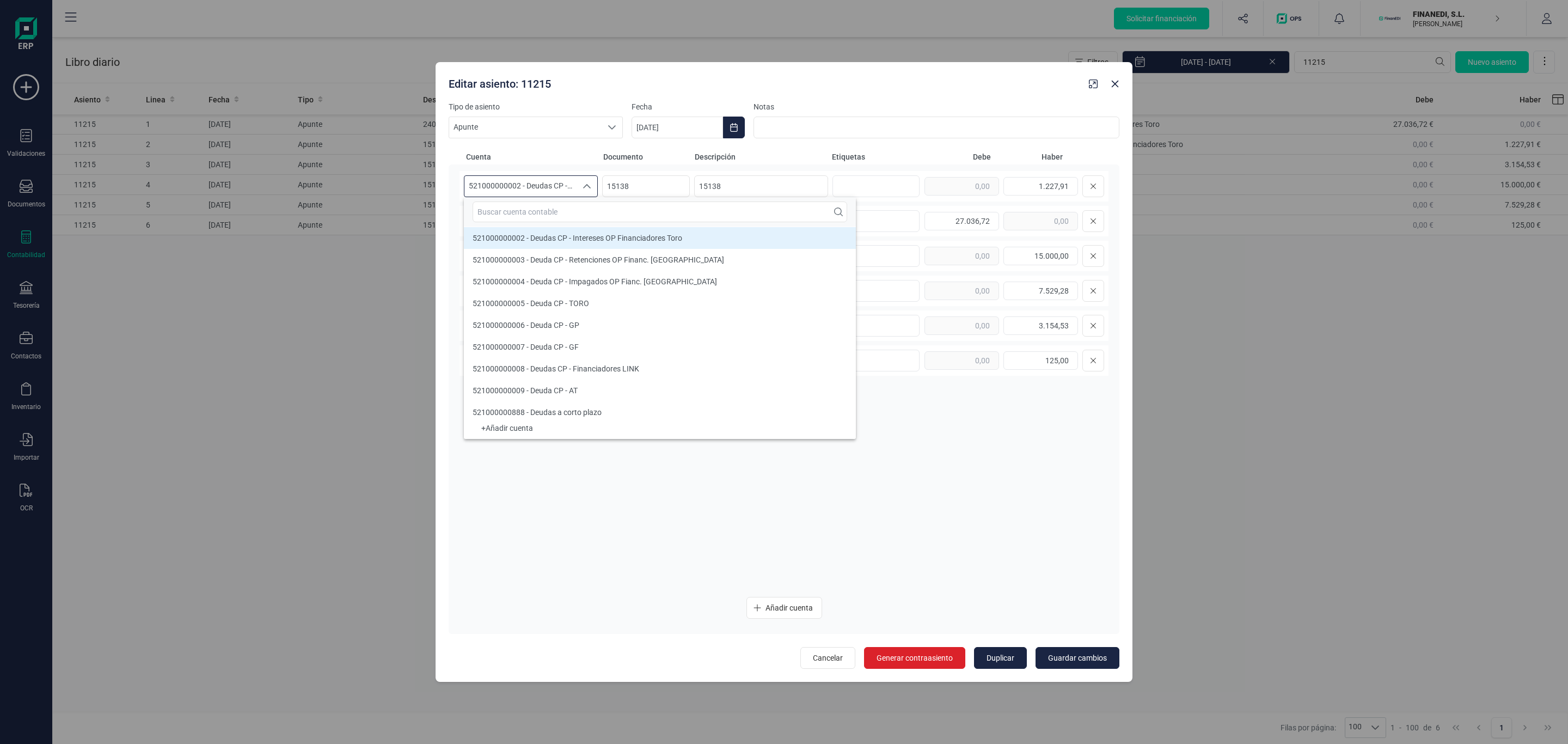
click at [549, 181] on span "521000000002 - Deudas CP - Intereses OP Financiadores Toro" at bounding box center [520, 186] width 112 height 21
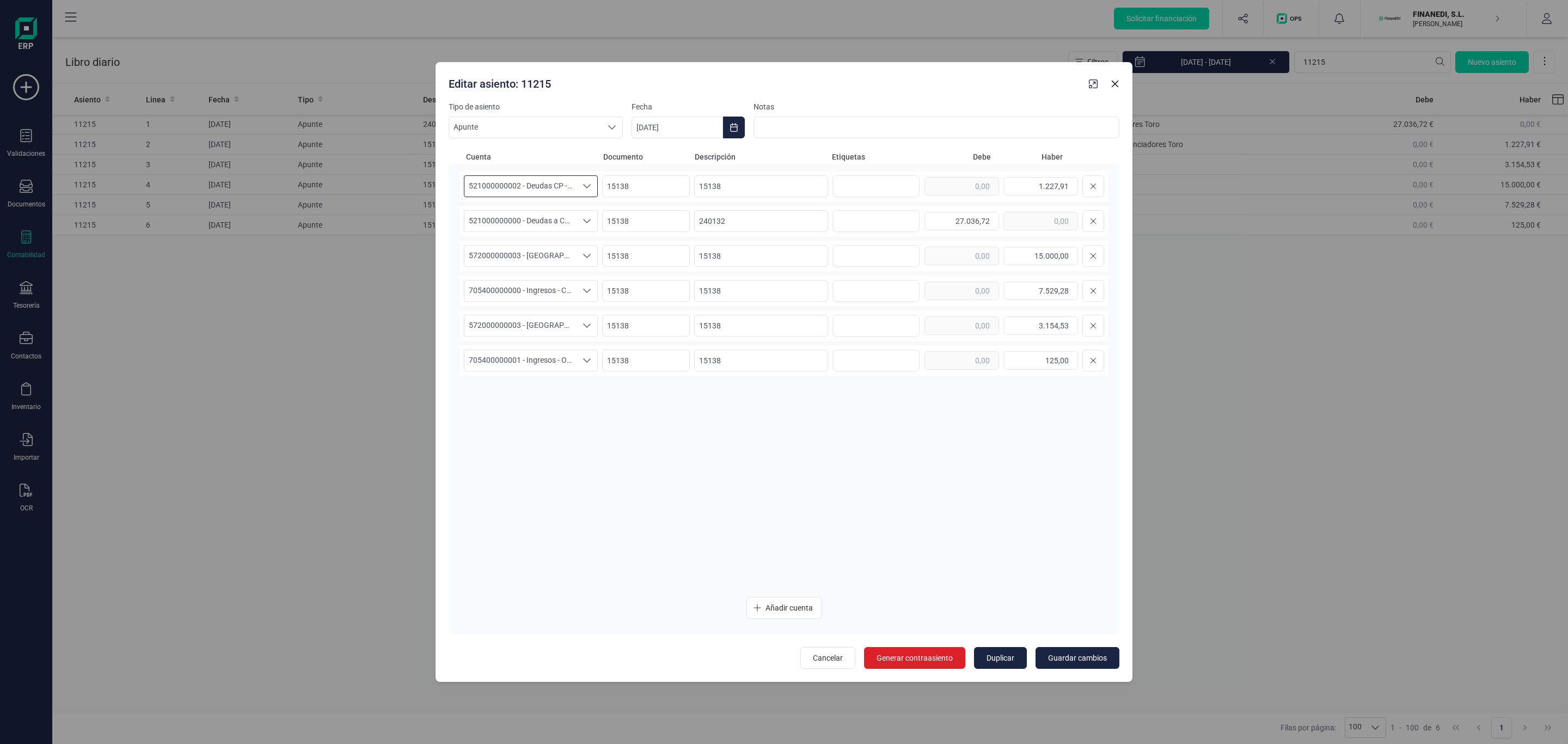
click at [569, 194] on span "521000000002 - Deudas CP - Intereses OP Financiadores Toro" at bounding box center [520, 186] width 112 height 21
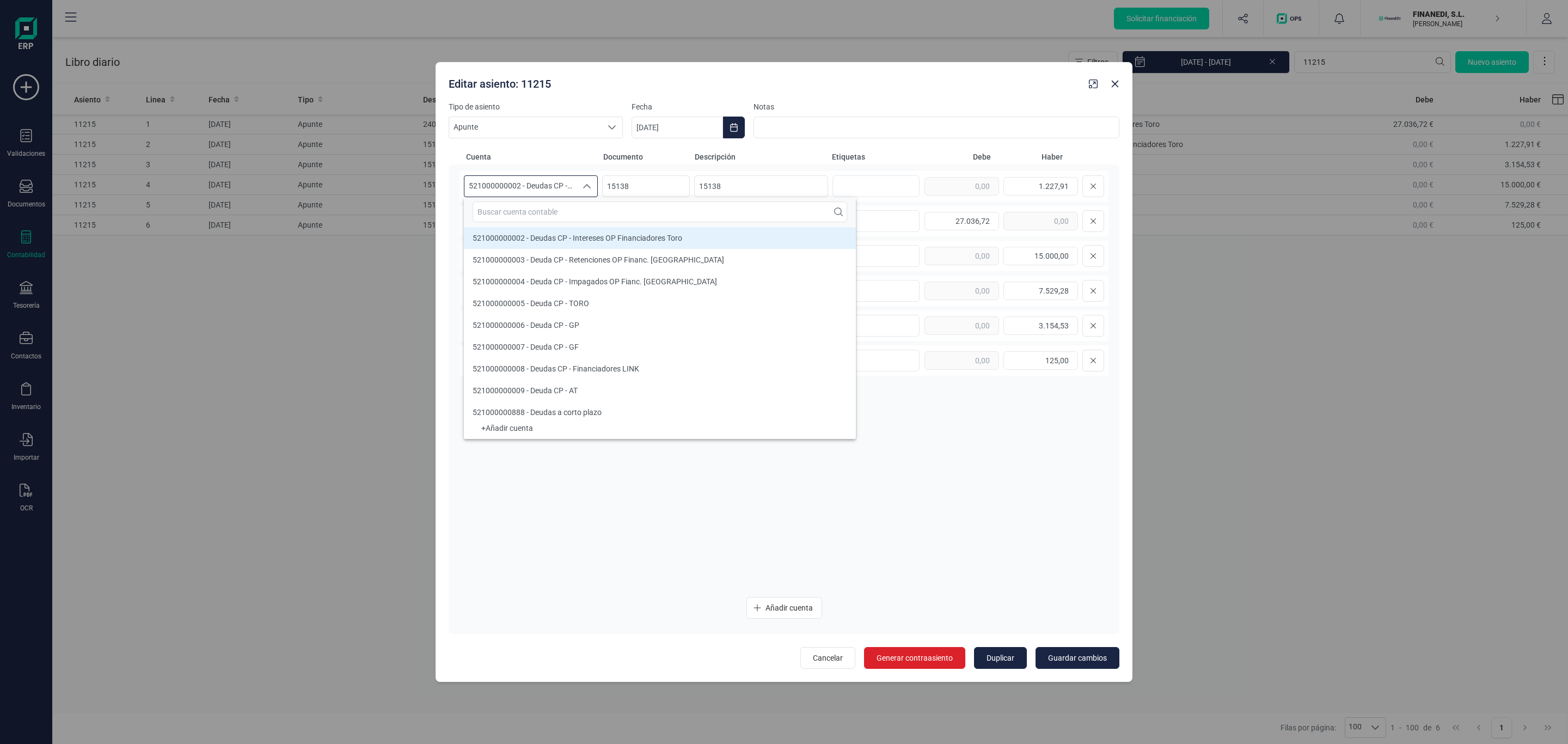
click at [569, 194] on span "521000000002 - Deudas CP - Intereses OP Financiadores Toro" at bounding box center [520, 186] width 112 height 21
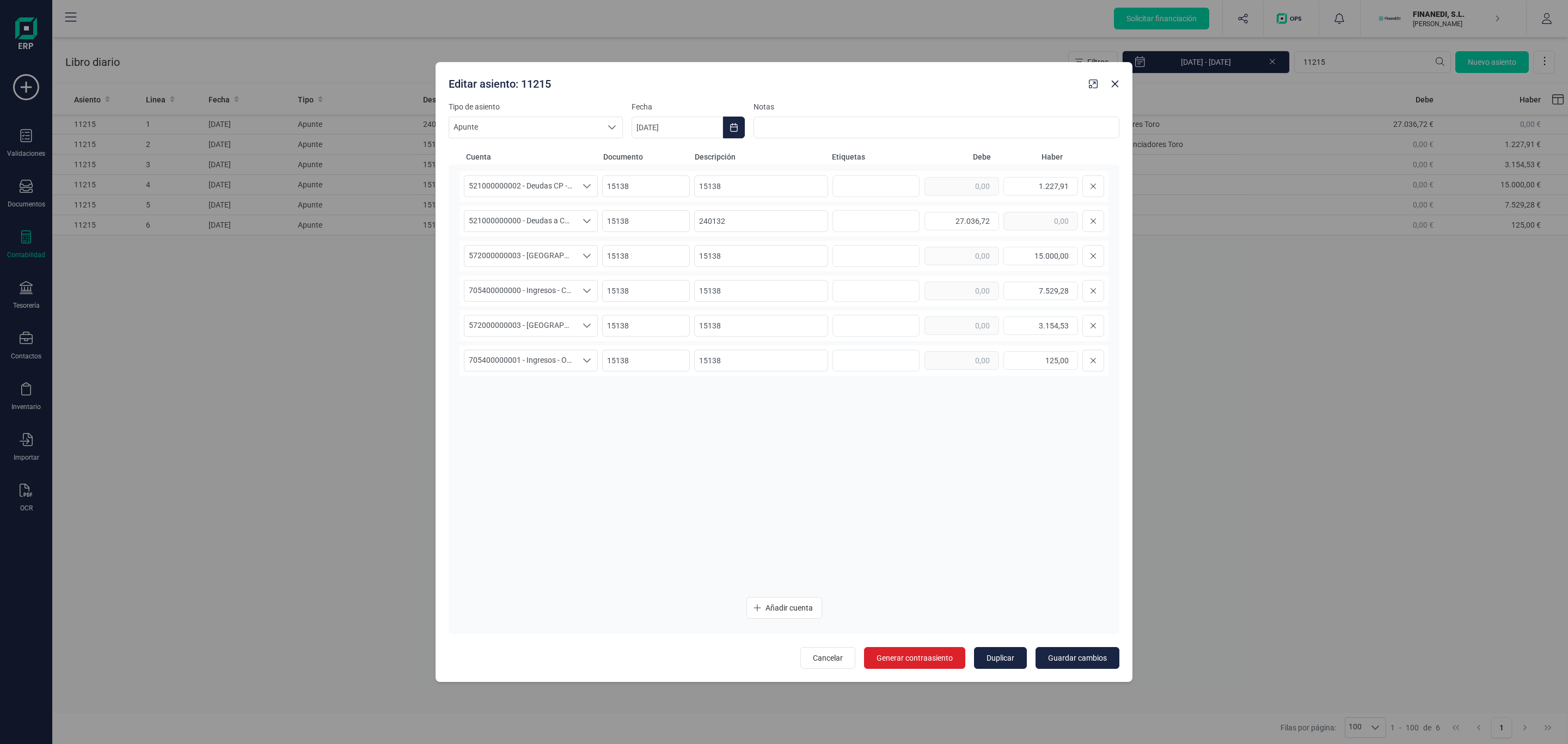
drag, startPoint x: 1051, startPoint y: 297, endPoint x: 954, endPoint y: 435, distance: 168.7
click at [954, 435] on div "521000000002 - Deudas CP - Intereses OP Financiadores Toro 521000000002 - Deuda…" at bounding box center [784, 379] width 649 height 417
drag, startPoint x: 964, startPoint y: 451, endPoint x: 916, endPoint y: 529, distance: 91.6
click at [916, 529] on div "521000000002 - Deudas CP - Intereses OP Financiadores Toro 521000000002 - Deuda…" at bounding box center [784, 379] width 649 height 417
click at [946, 217] on input "27.036,72" at bounding box center [962, 221] width 75 height 18
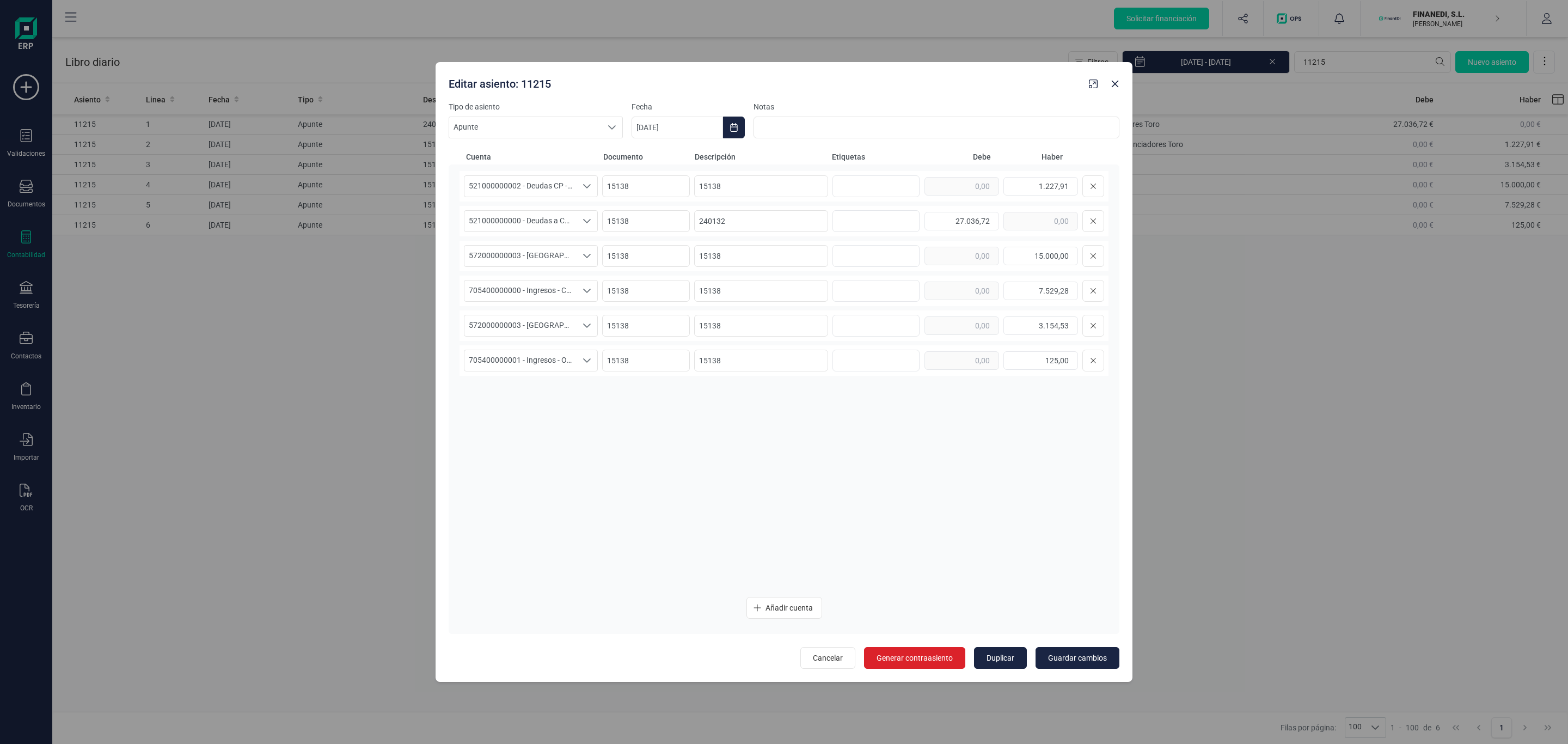
click at [931, 438] on div "521000000002 - Deudas CP - Intereses OP Financiadores Toro 521000000002 - Deuda…" at bounding box center [784, 379] width 649 height 417
click at [1115, 89] on button "Close" at bounding box center [1115, 83] width 18 height 18
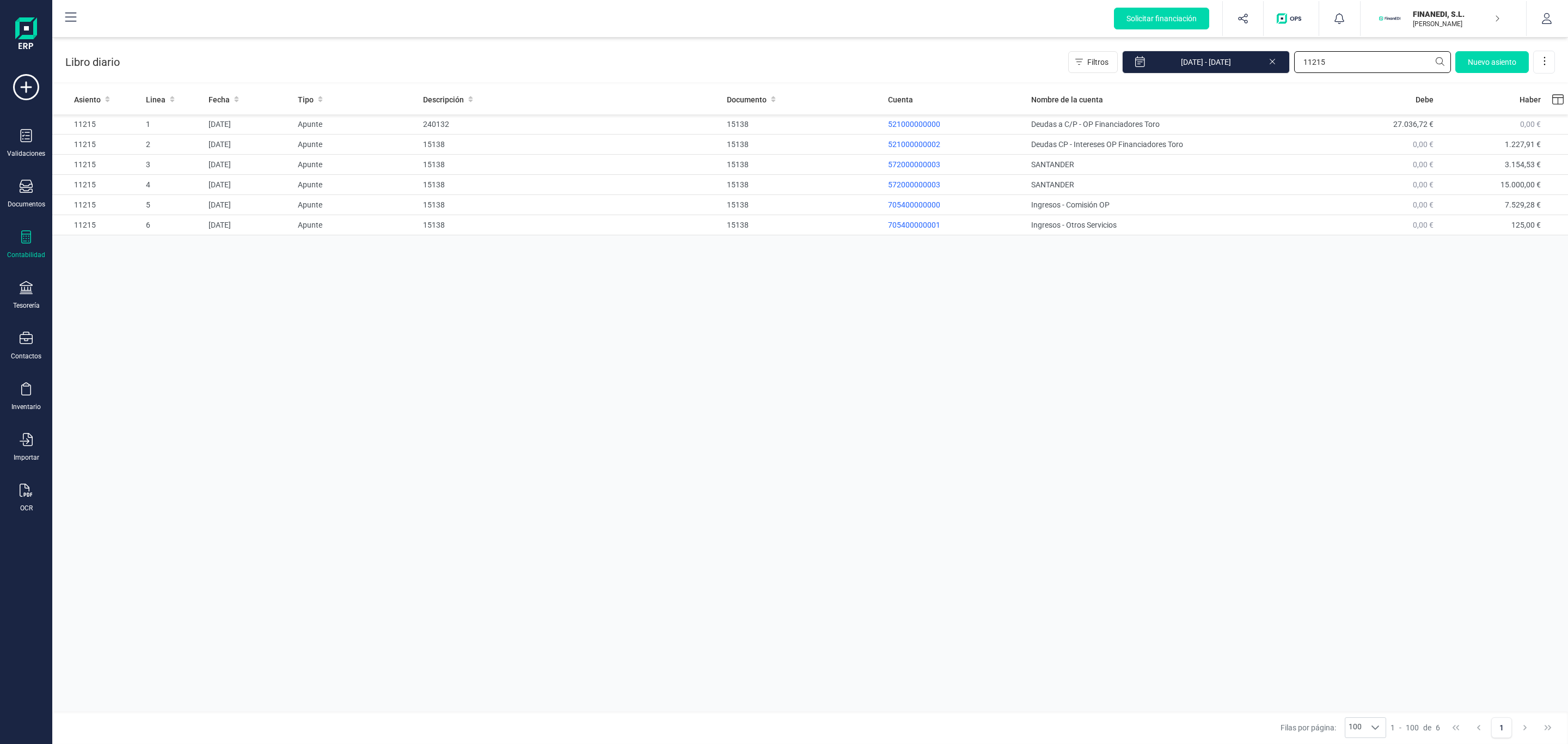
drag, startPoint x: 1372, startPoint y: 63, endPoint x: 1045, endPoint y: 75, distance: 327.2
click at [1045, 75] on div "Libro diario Filtros [DATE] - [DATE] 11215 [GEOGRAPHIC_DATA]" at bounding box center [810, 60] width 1516 height 44
type input "10106"
click at [26, 278] on div "Validaciones Documentos Documentos Presupuestos Pedidos Albaranes Facturas Fact…" at bounding box center [26, 298] width 44 height 447
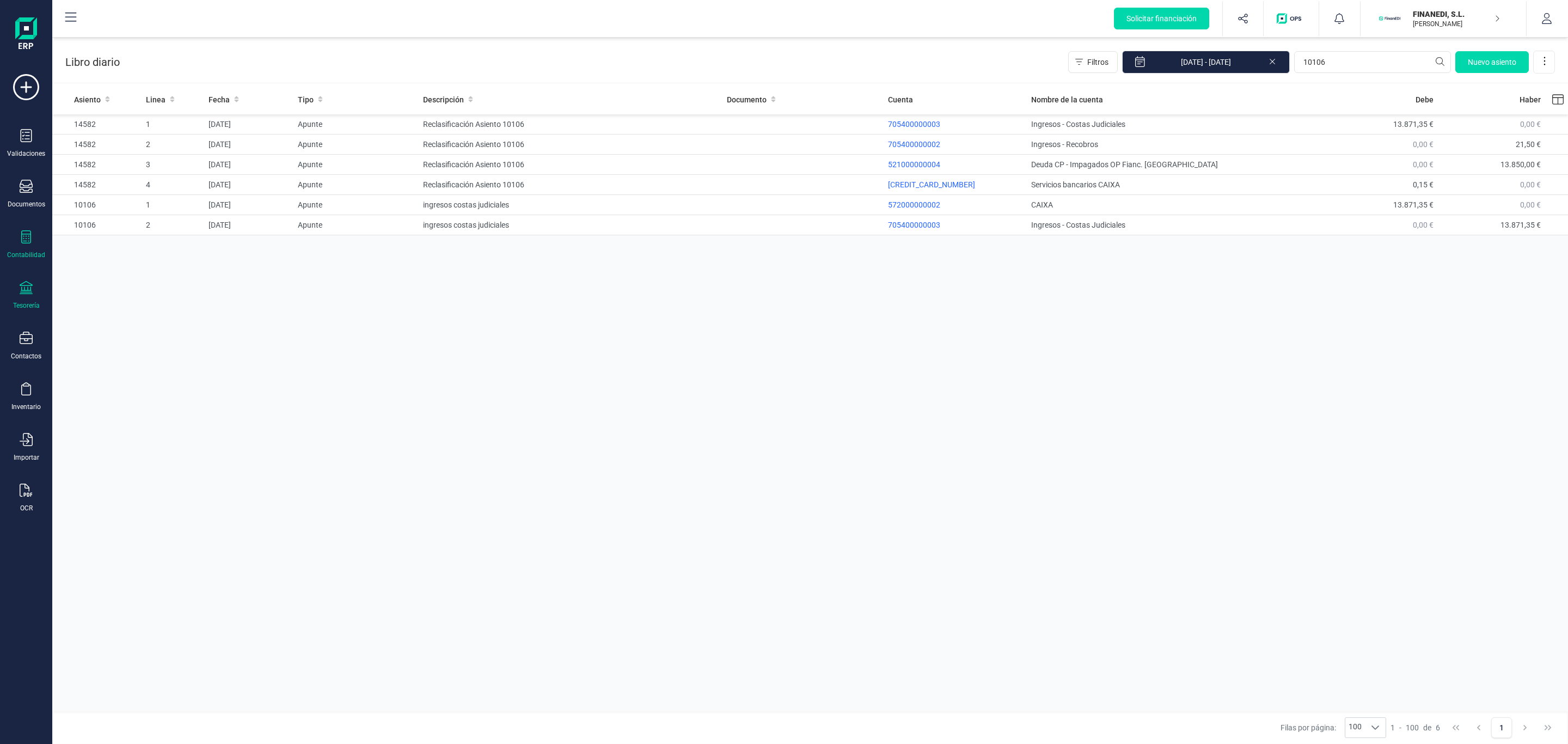
click at [34, 306] on div "Tesorería" at bounding box center [26, 306] width 27 height 9
click at [127, 180] on span "Cuentas bancarias" at bounding box center [133, 185] width 96 height 13
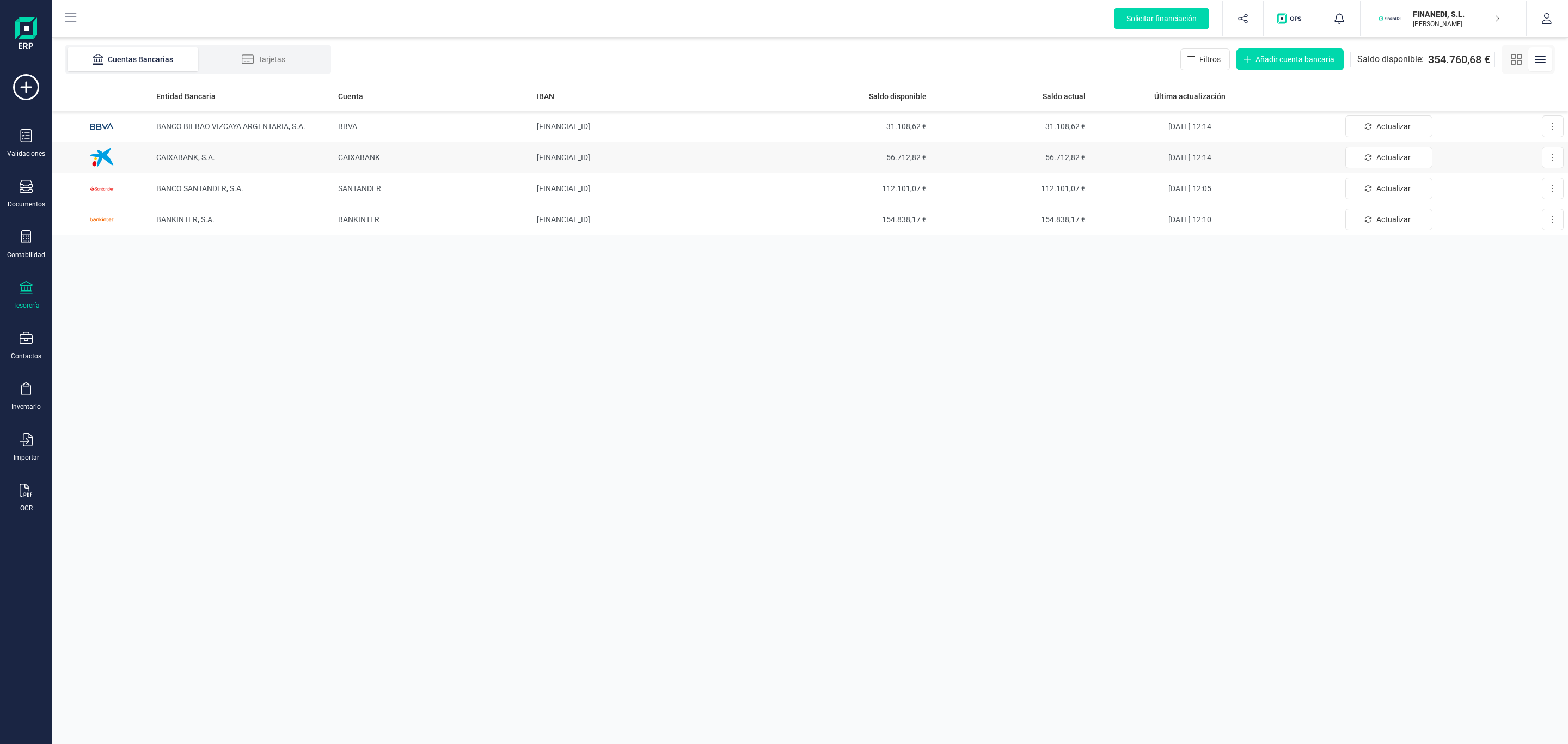
click at [547, 160] on td "[FINANCIAL_ID]" at bounding box center [652, 157] width 239 height 31
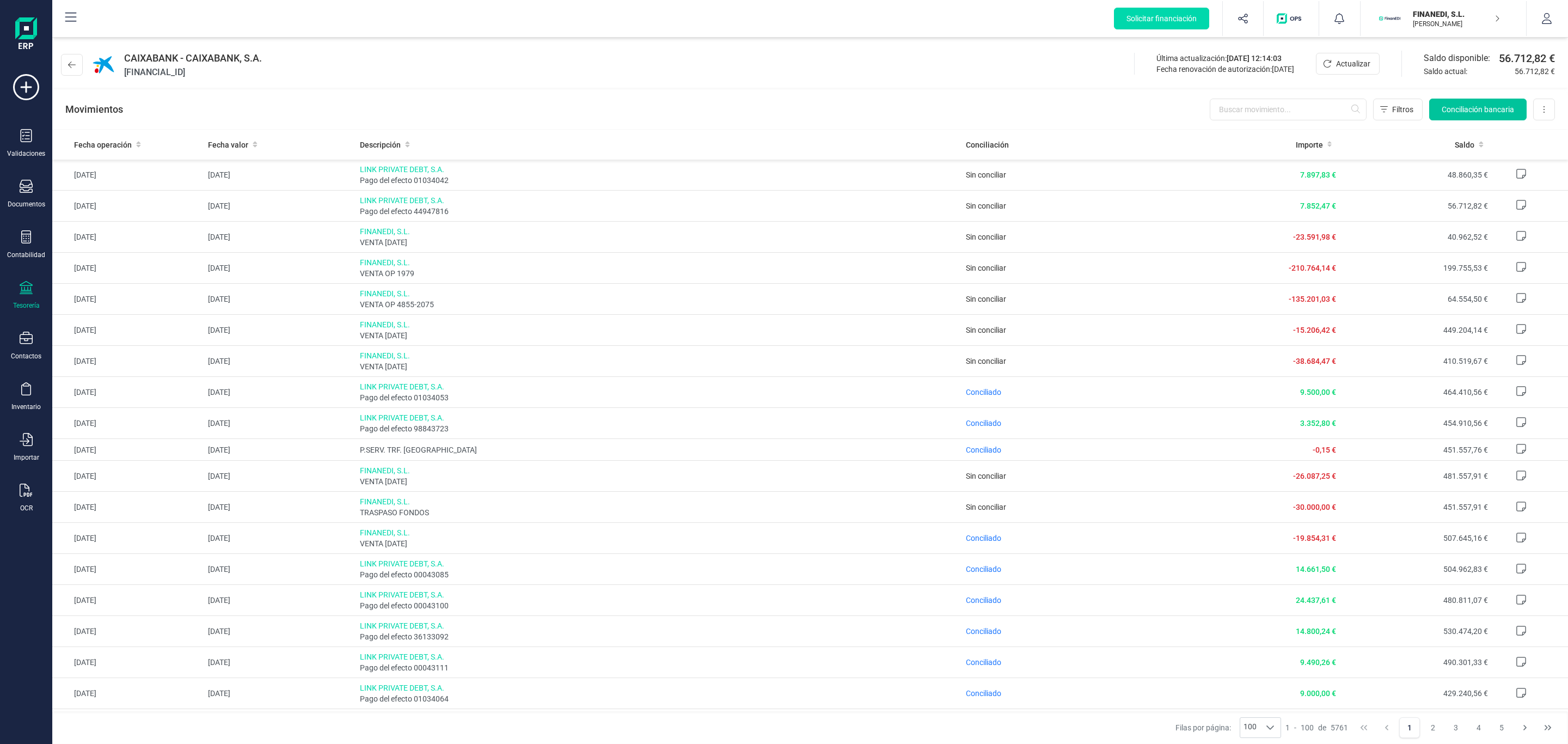
click at [1441, 108] on span "Conciliación bancaria" at bounding box center [1477, 110] width 72 height 11
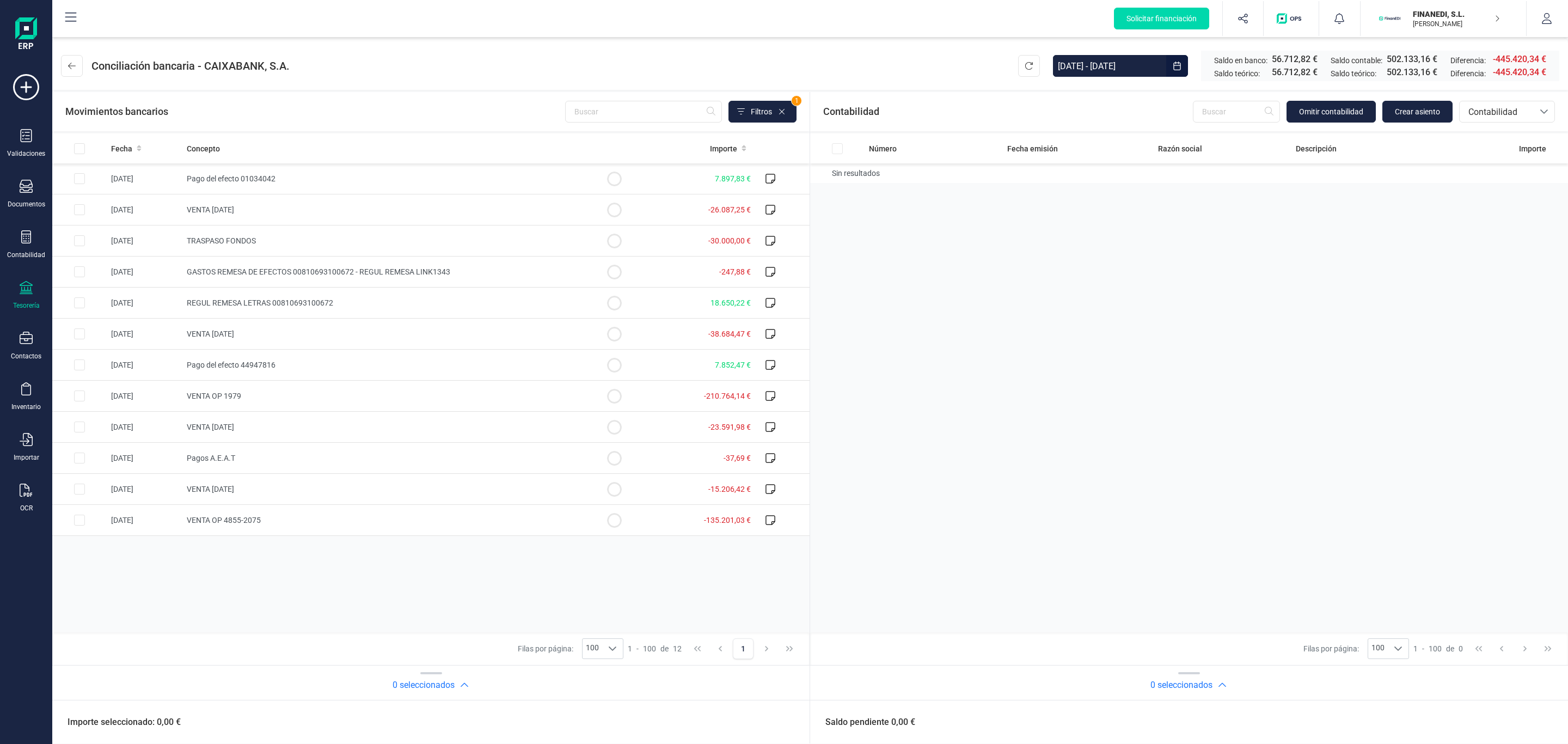
click at [1062, 68] on input "[DATE] - [DATE]" at bounding box center [1110, 66] width 113 height 22
click at [1059, 88] on div "enero 2025" at bounding box center [1161, 94] width 214 height 27
click at [1065, 99] on icon "Previous Month" at bounding box center [1068, 94] width 9 height 9
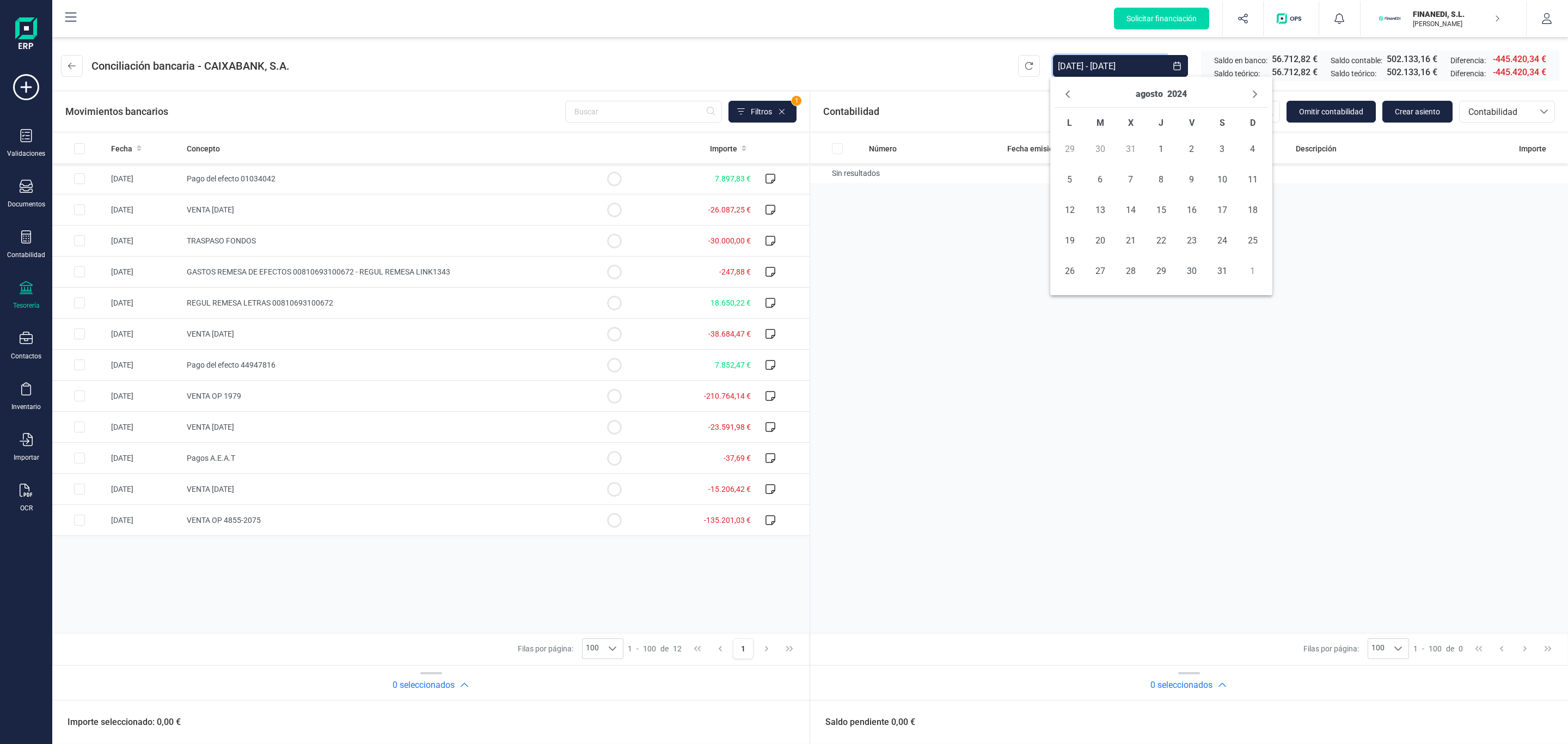
click at [1065, 99] on icon "Previous Month" at bounding box center [1068, 94] width 9 height 9
click at [1067, 91] on icon "Previous Month" at bounding box center [1068, 94] width 9 height 9
click at [1188, 146] on span "1" at bounding box center [1192, 149] width 22 height 22
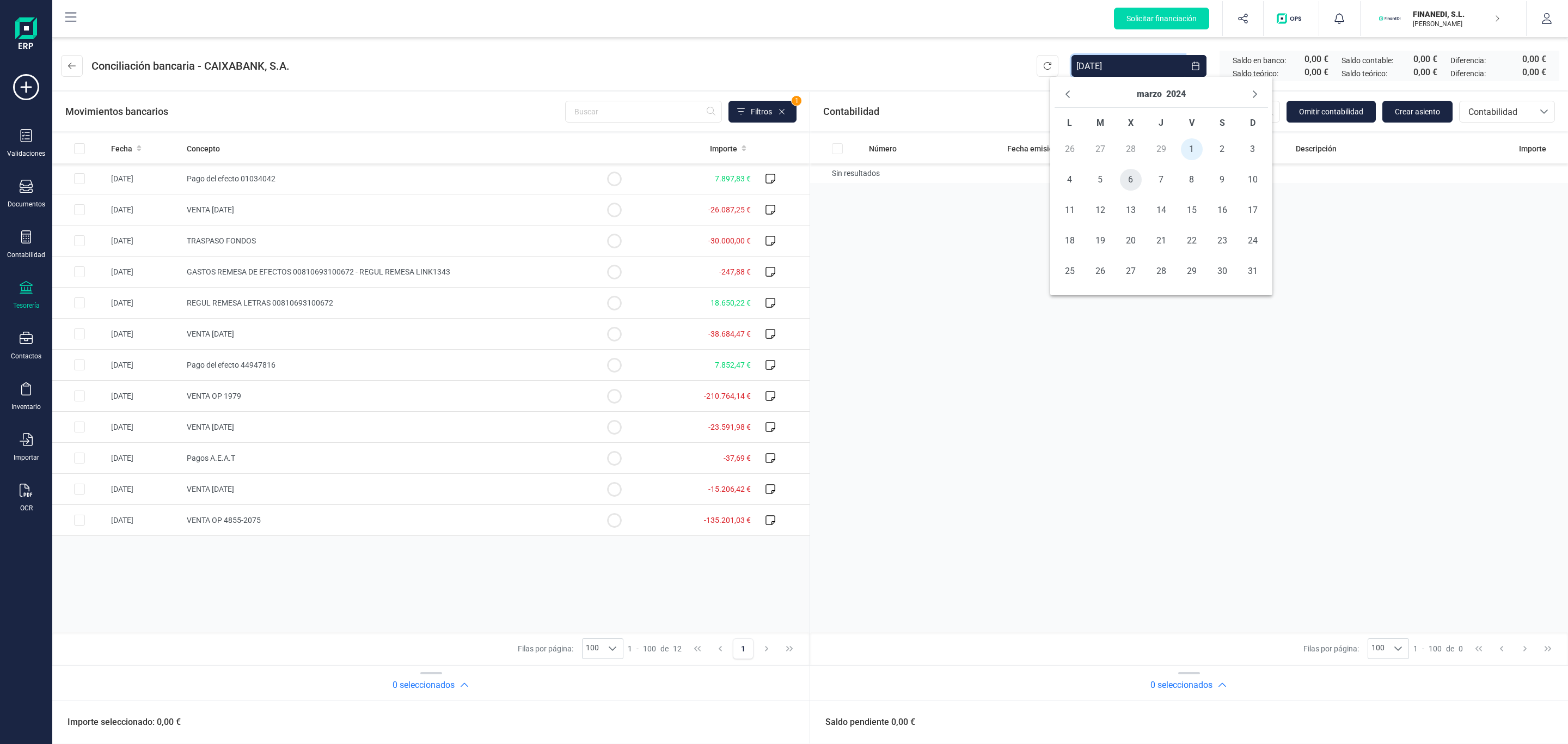
click at [1133, 183] on span "6" at bounding box center [1131, 180] width 22 height 22
type input "[DATE] - [DATE]"
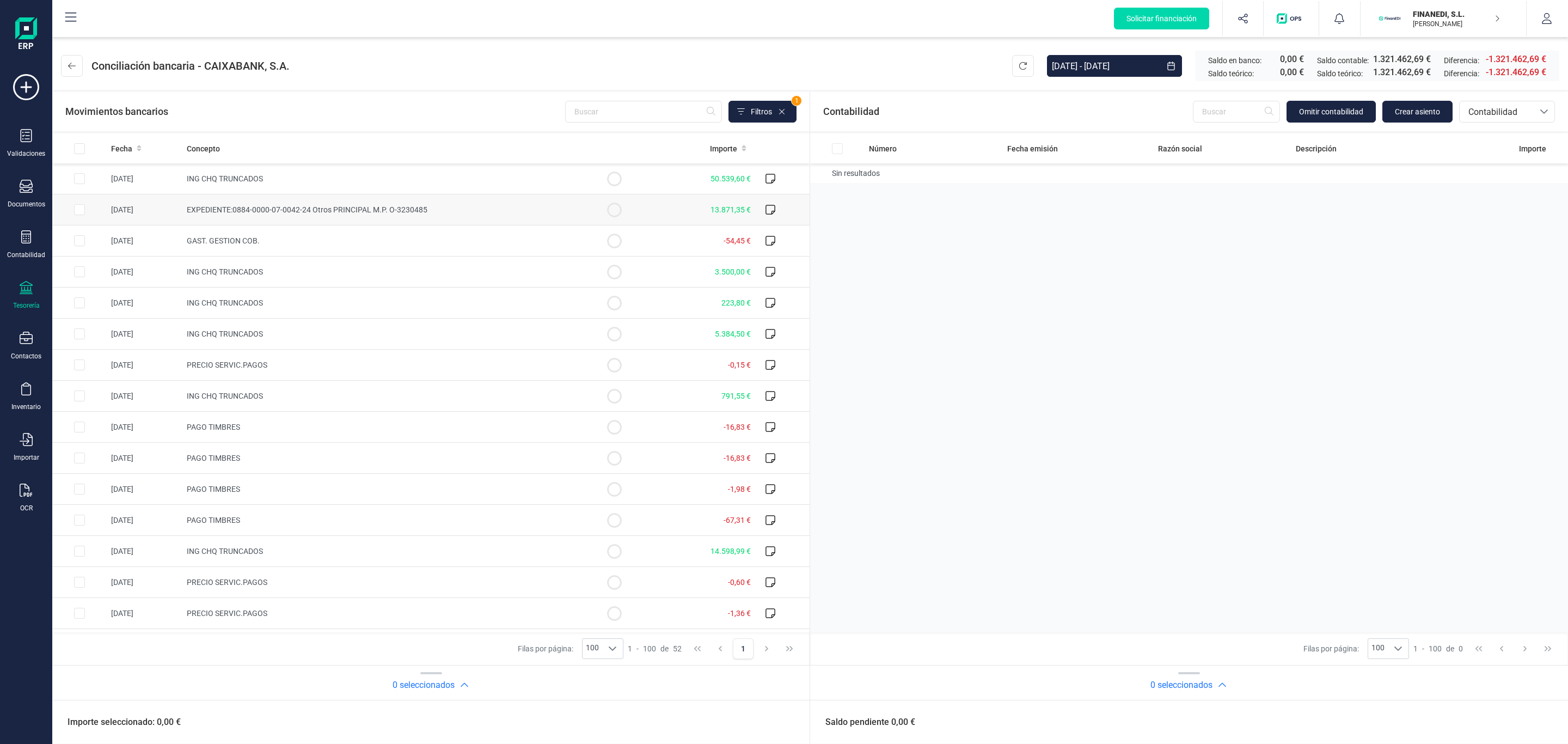
click at [662, 204] on td "13.871,35 €" at bounding box center [698, 209] width 114 height 31
click at [280, 200] on td "EXPEDIENTE:0884-0000-07-0042-24 Otros PRINCIPAL M.P. O-3230485" at bounding box center [385, 209] width 405 height 31
checkbox input "false"
click at [69, 65] on icon at bounding box center [72, 66] width 8 height 7
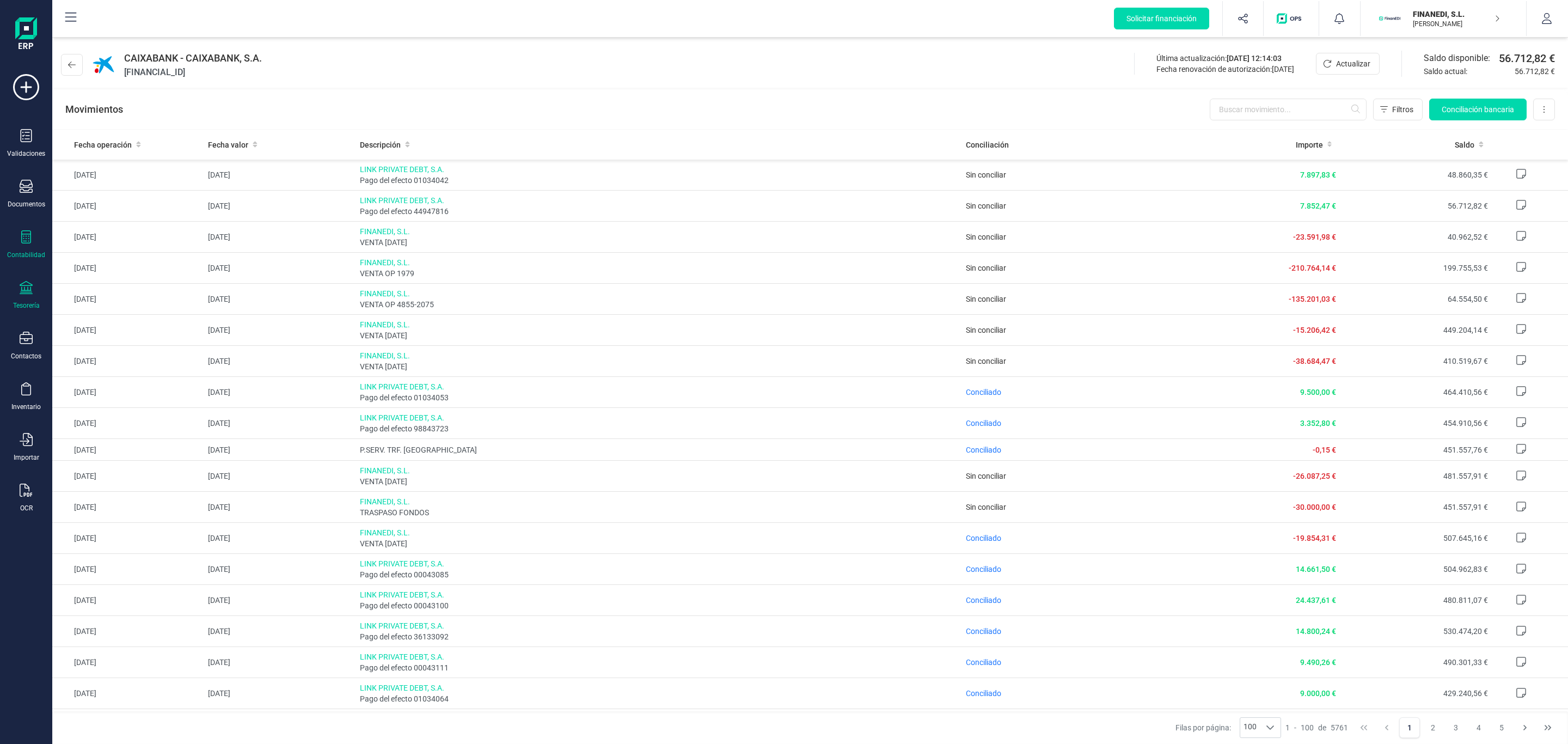
click at [10, 245] on div "Contabilidad" at bounding box center [26, 244] width 44 height 29
click at [127, 142] on div "Cuadro de cuentas" at bounding box center [127, 135] width 128 height 22
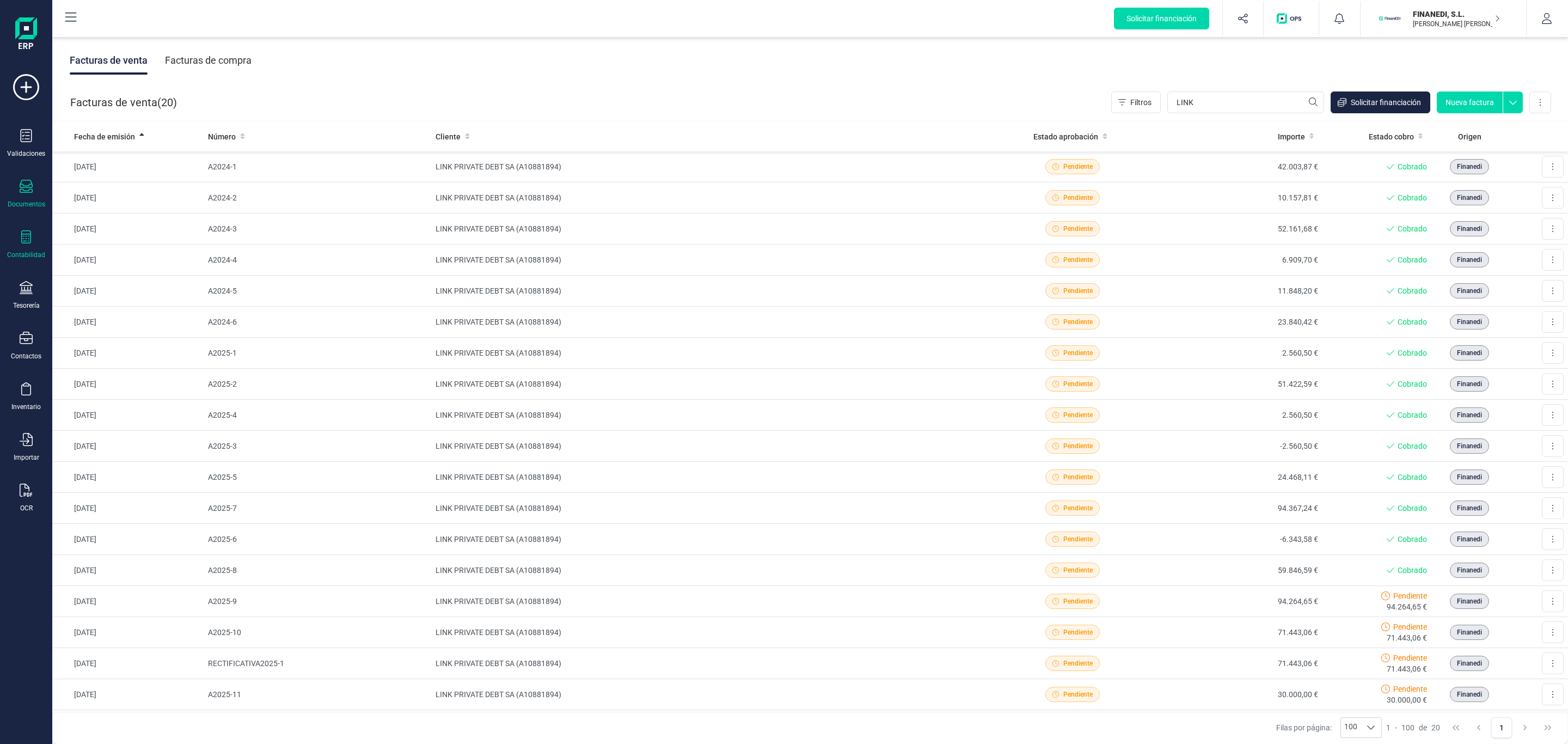
click at [32, 239] on icon at bounding box center [26, 236] width 13 height 13
click at [113, 155] on span "Libro diario" at bounding box center [119, 158] width 68 height 13
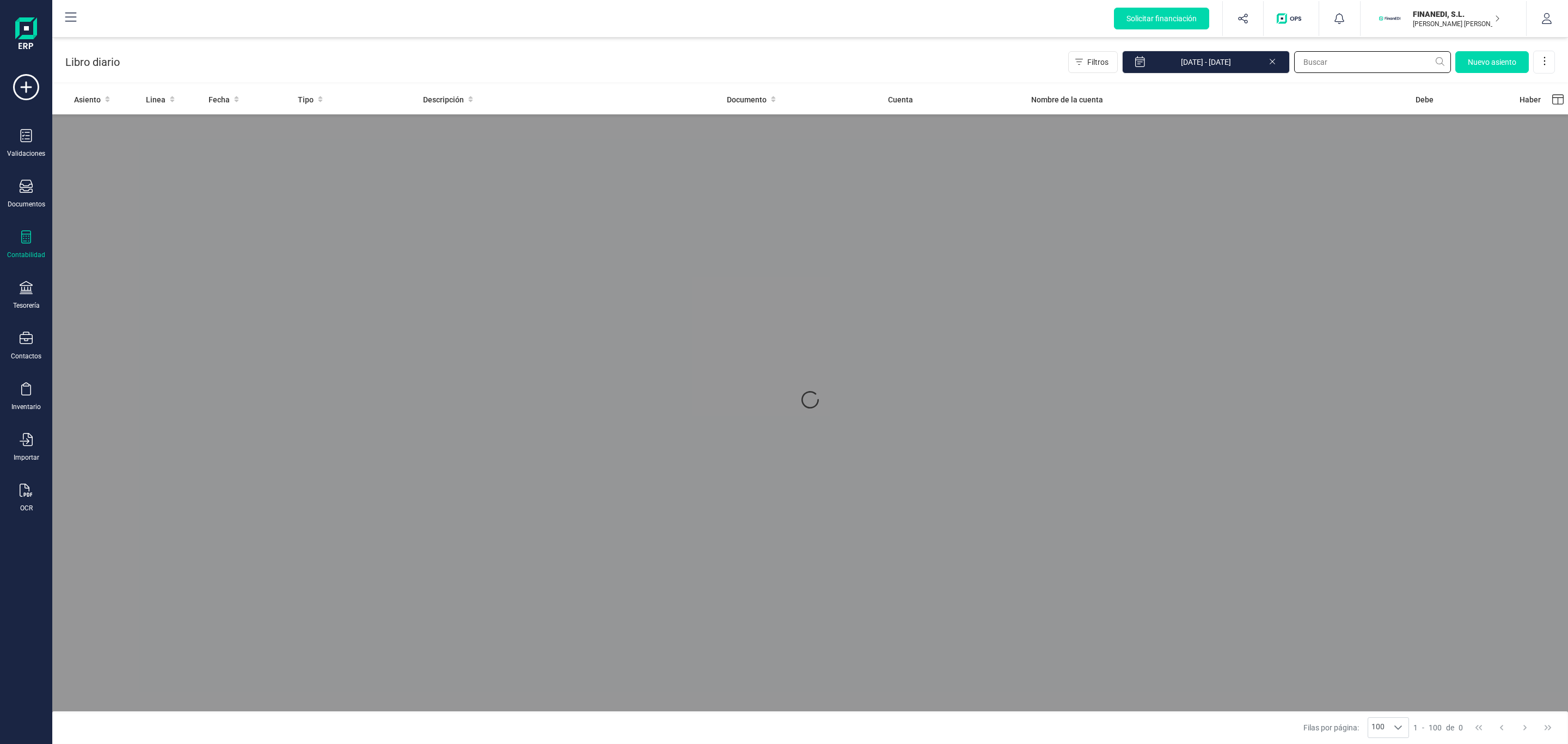
click at [1345, 61] on input "text" at bounding box center [1373, 62] width 157 height 22
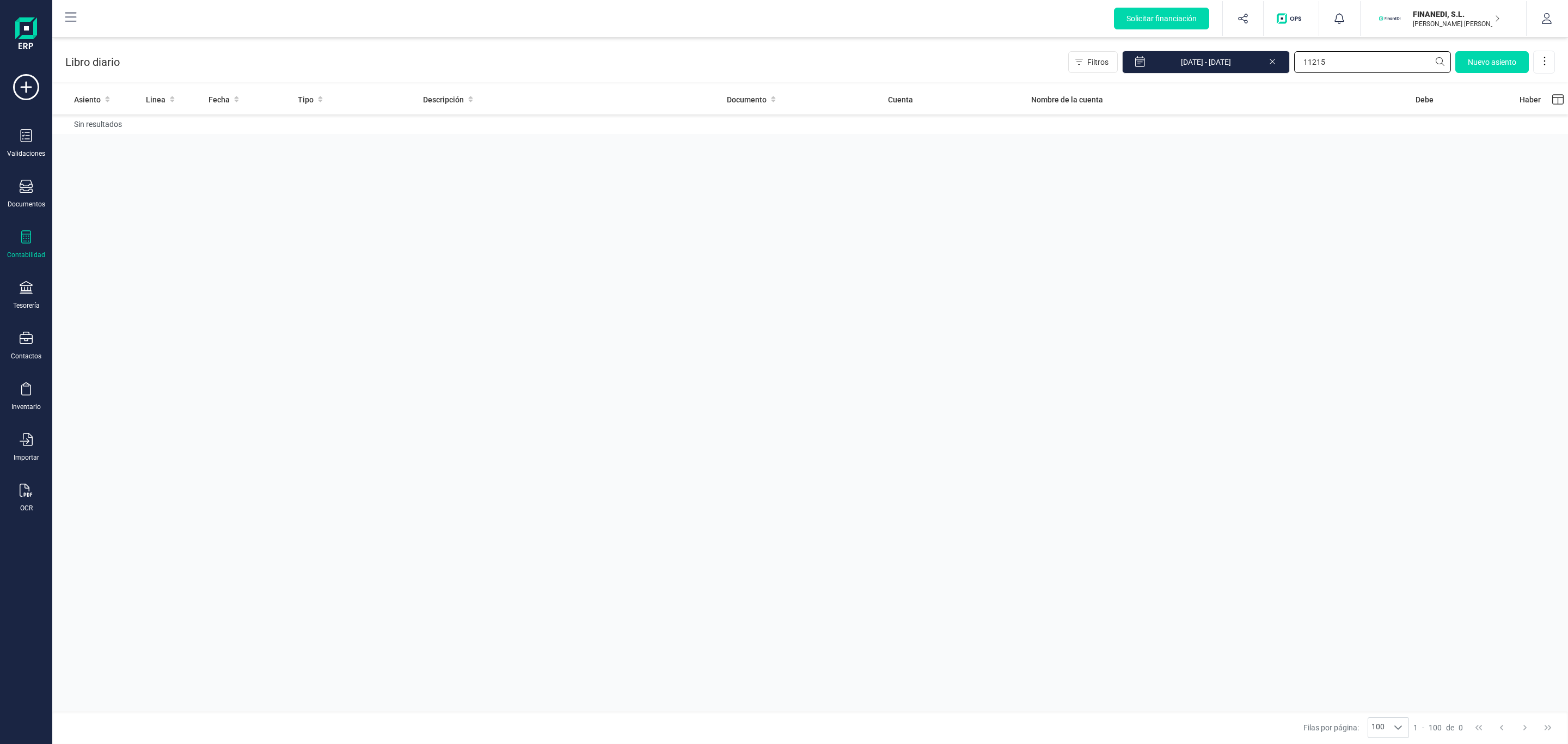
type input "11215"
click at [1271, 59] on icon at bounding box center [1272, 60] width 9 height 11
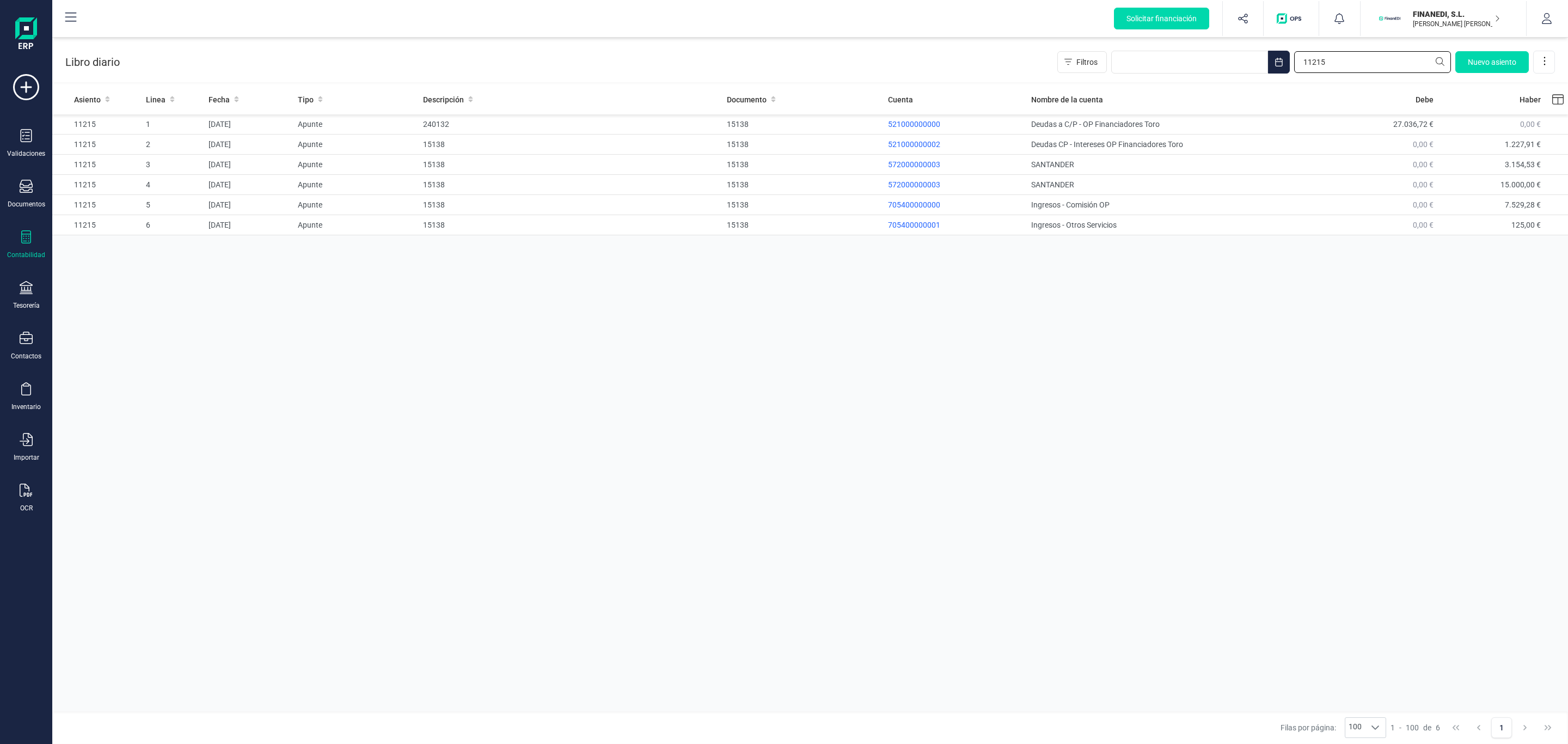
drag, startPoint x: 1341, startPoint y: 63, endPoint x: 1200, endPoint y: 79, distance: 141.9
click at [1200, 79] on div "Libro diario Filtros 11215 Nuevo asiento" at bounding box center [810, 60] width 1516 height 44
type input "11791"
click at [1071, 302] on div "Asiento Linea Fecha Tipo Descripción Documento Cuenta Nombre de la cuenta Debe …" at bounding box center [810, 399] width 1516 height 630
click at [901, 122] on p "430000000000" at bounding box center [955, 124] width 135 height 11
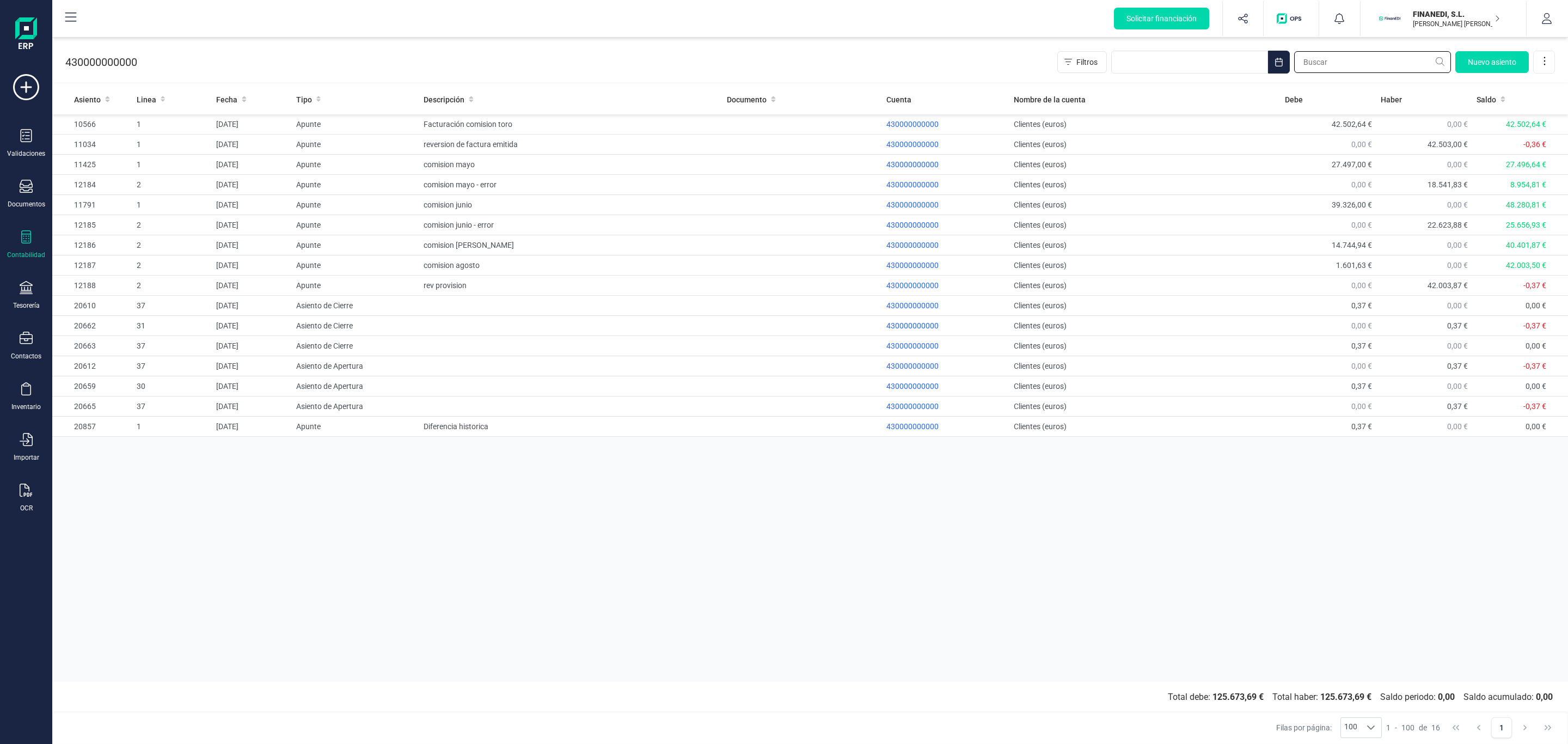
click at [1317, 62] on input "text" at bounding box center [1373, 62] width 157 height 22
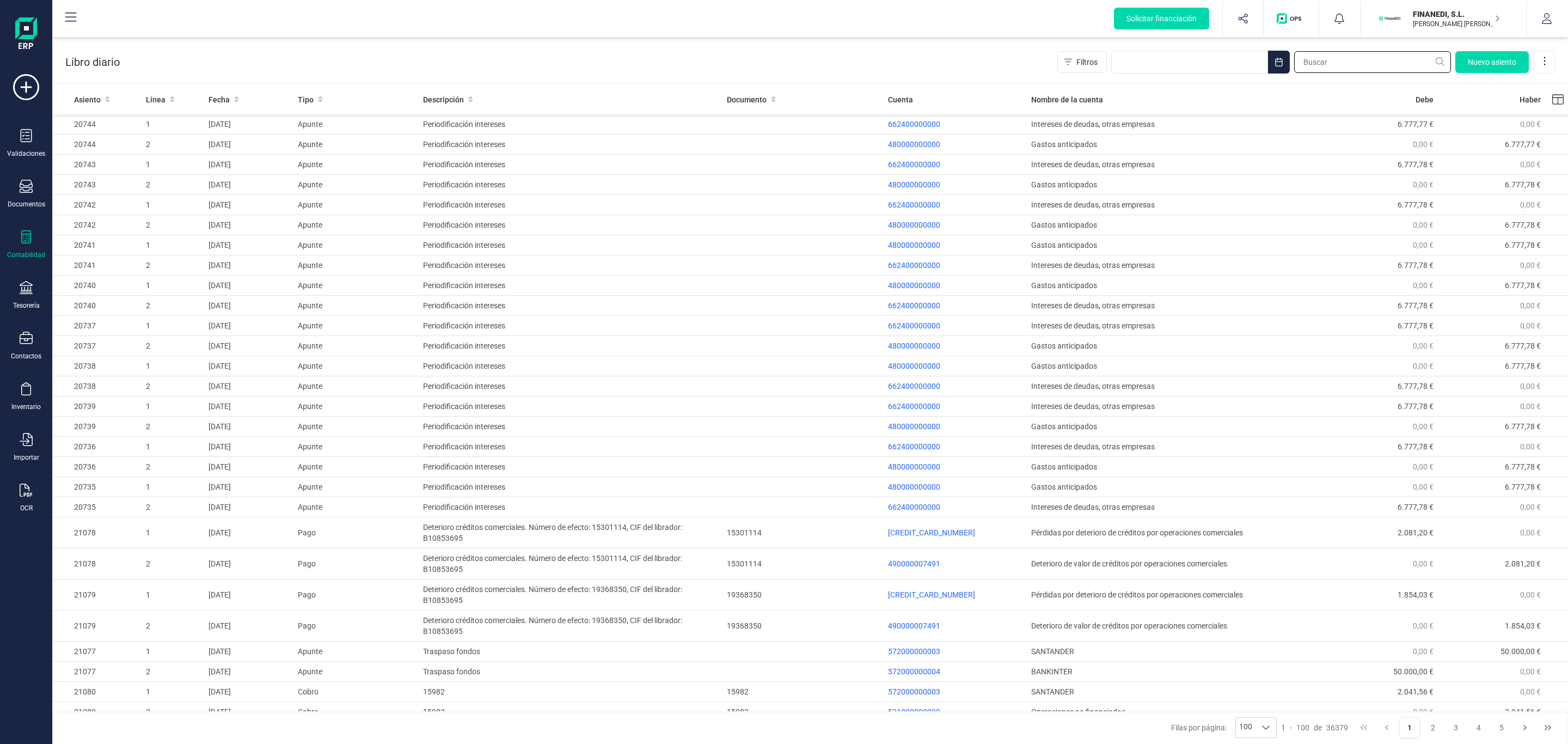
click at [1334, 58] on input "text" at bounding box center [1373, 62] width 157 height 22
type input "6"
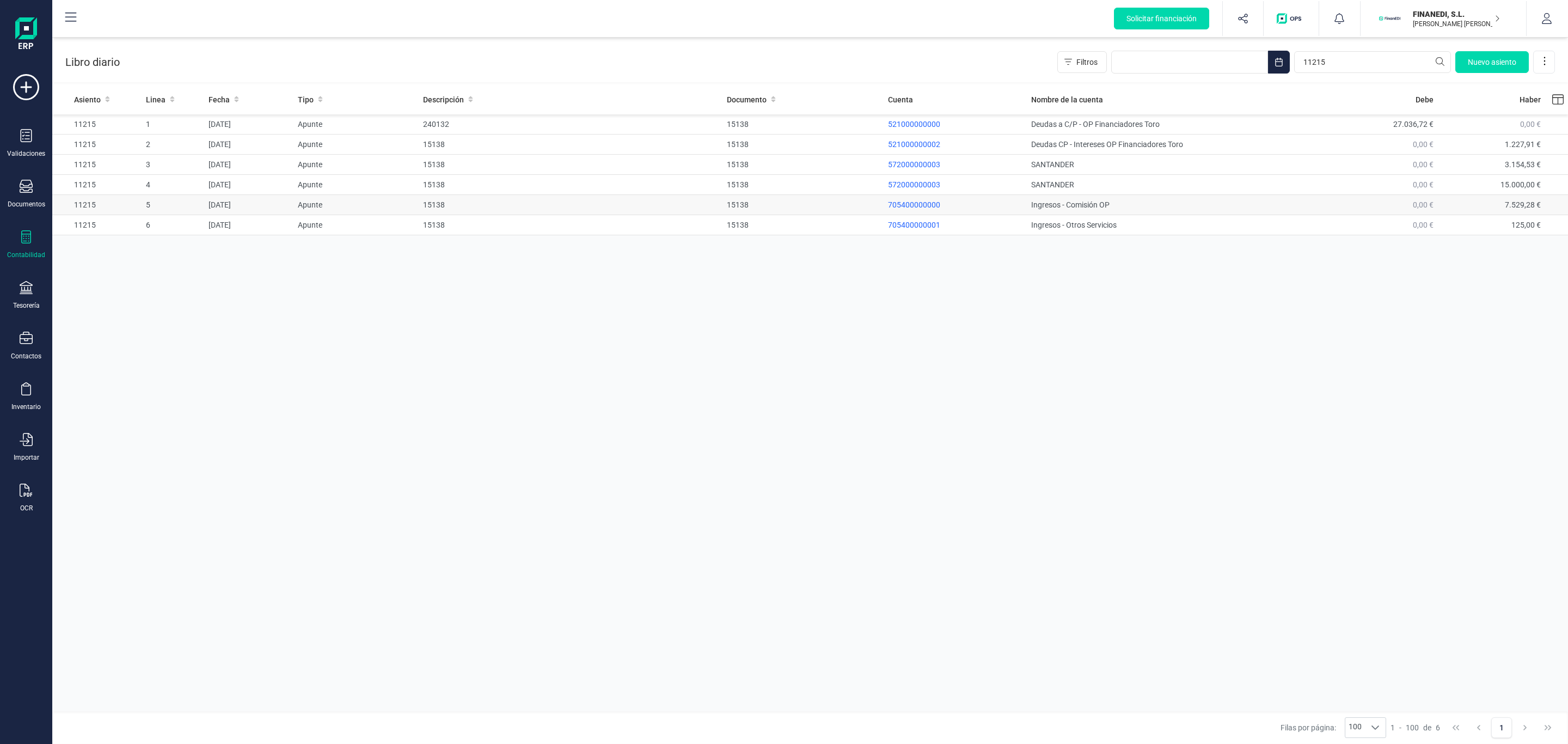
click at [1194, 198] on td "Ingresos - Comisión OP" at bounding box center [1178, 205] width 304 height 20
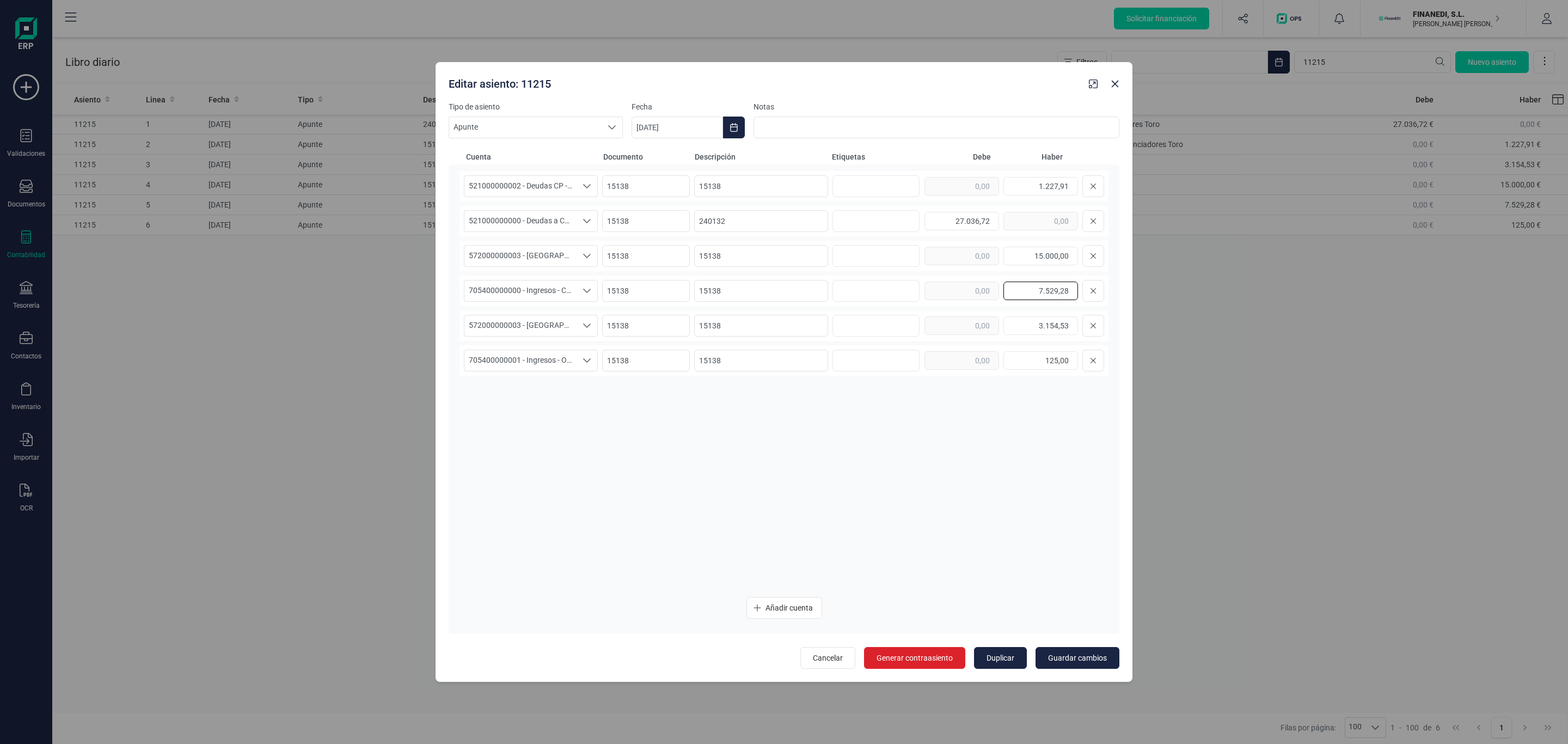
click at [1055, 283] on input "7.529,28" at bounding box center [1040, 290] width 75 height 18
drag, startPoint x: 1045, startPoint y: 353, endPoint x: 1047, endPoint y: 366, distance: 13.2
click at [1045, 357] on input "125,00" at bounding box center [1040, 360] width 75 height 18
click at [1034, 188] on input "1.227,91" at bounding box center [1040, 186] width 75 height 18
click at [578, 183] on div "Seleccione una cuenta" at bounding box center [587, 186] width 21 height 21
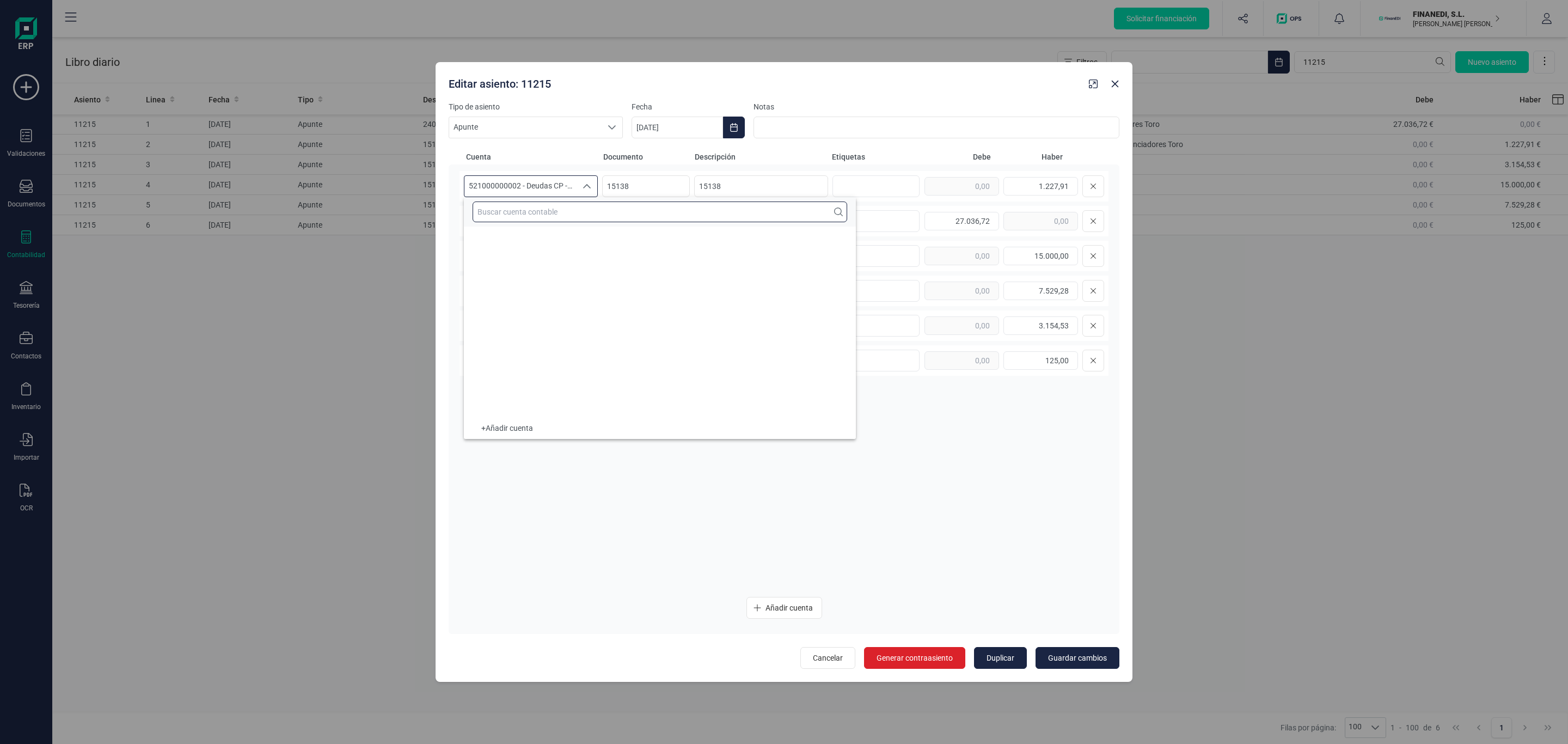
scroll to position [8303, 0]
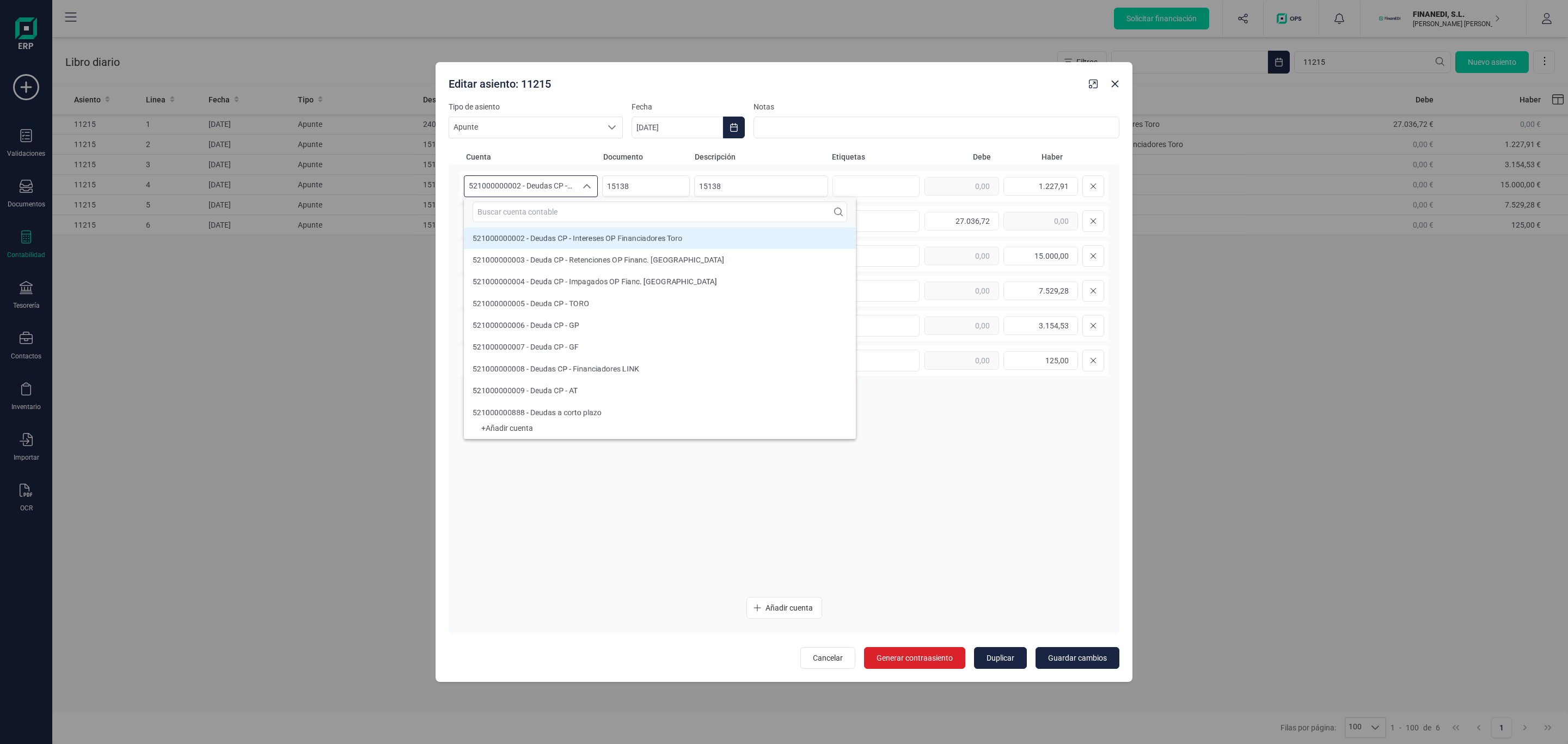
click at [807, 152] on span "Descripción" at bounding box center [761, 157] width 133 height 11
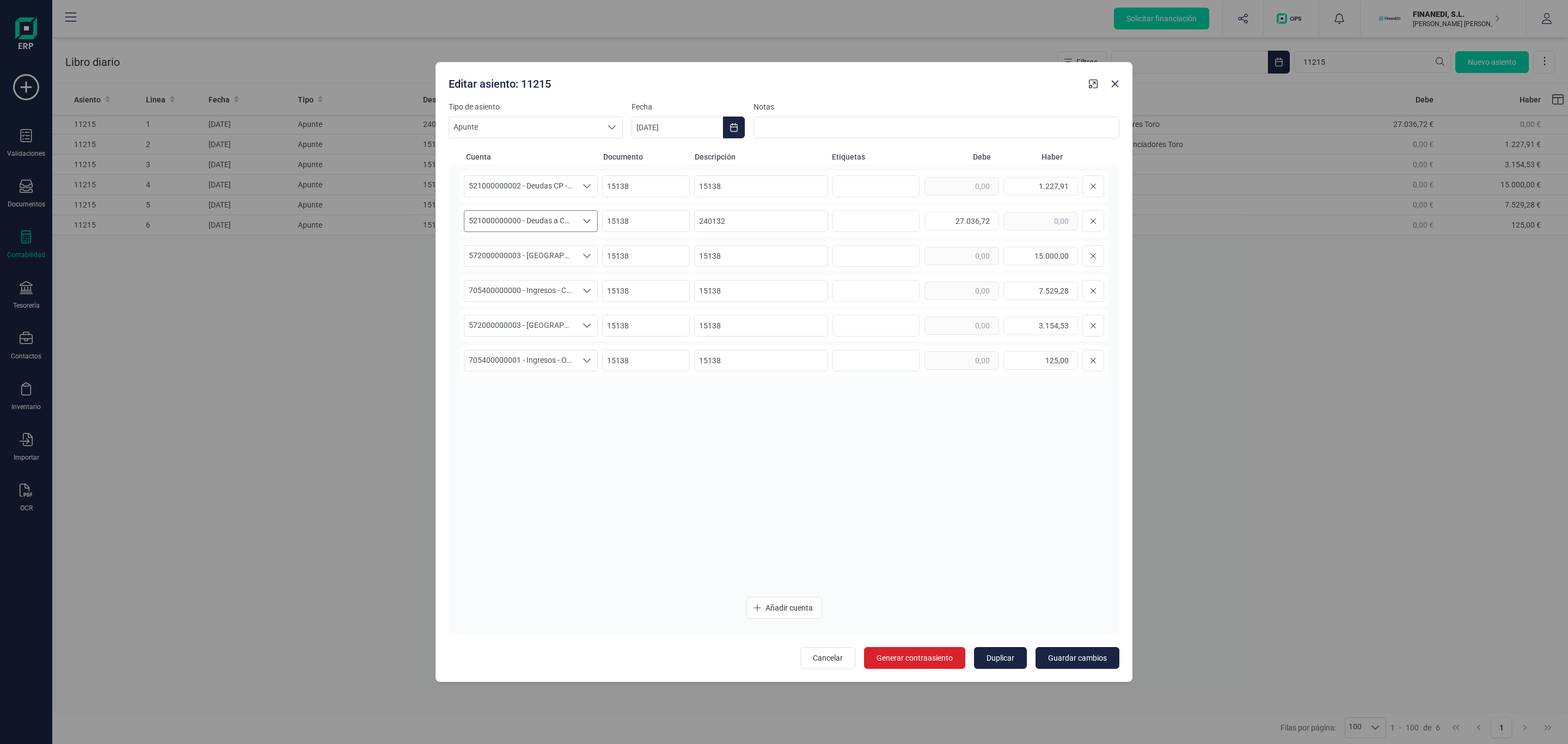
click at [564, 224] on span "521000000000 - Deudas a C/P - OP Financiadores Toro" at bounding box center [520, 221] width 112 height 21
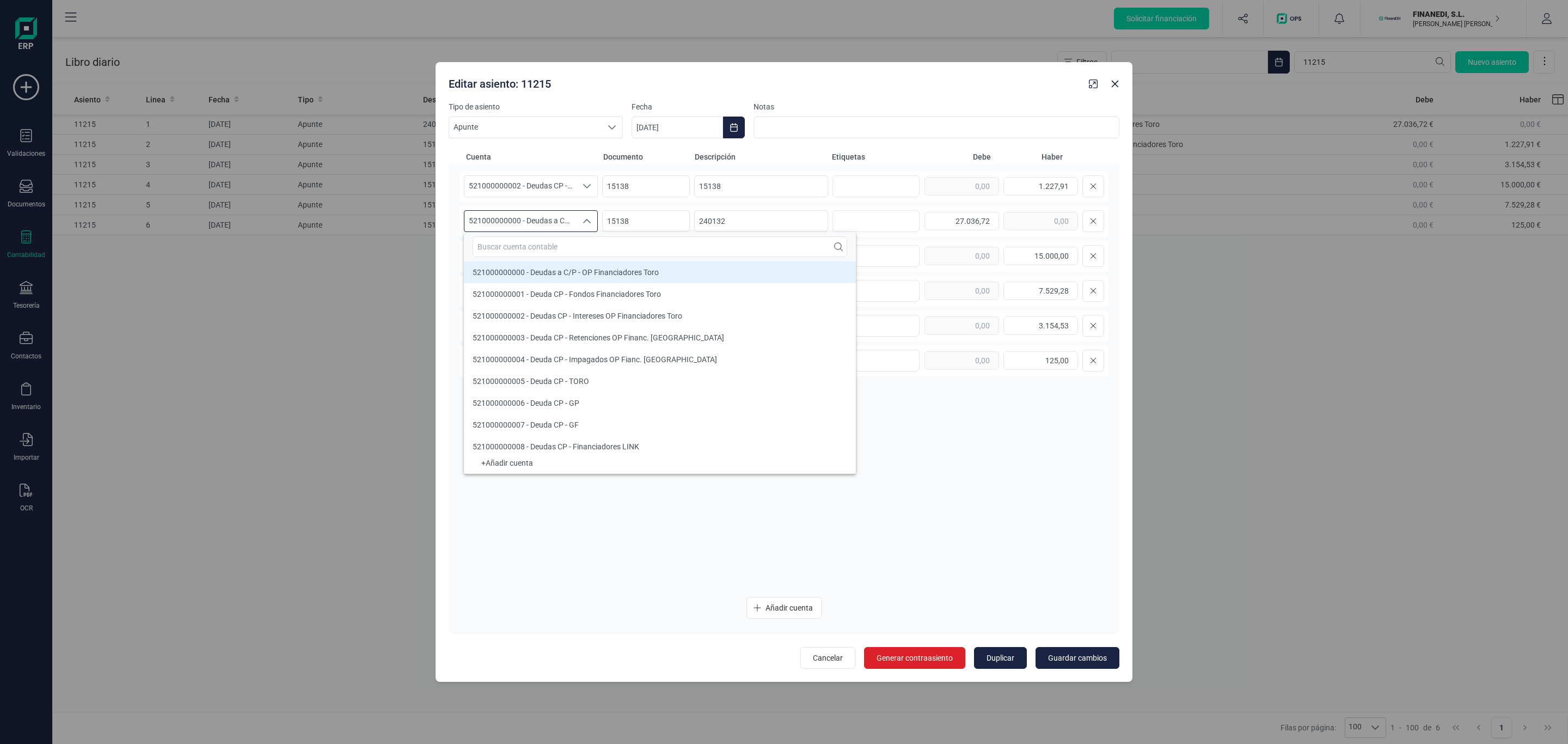
click at [761, 153] on span "Descripción" at bounding box center [761, 157] width 133 height 11
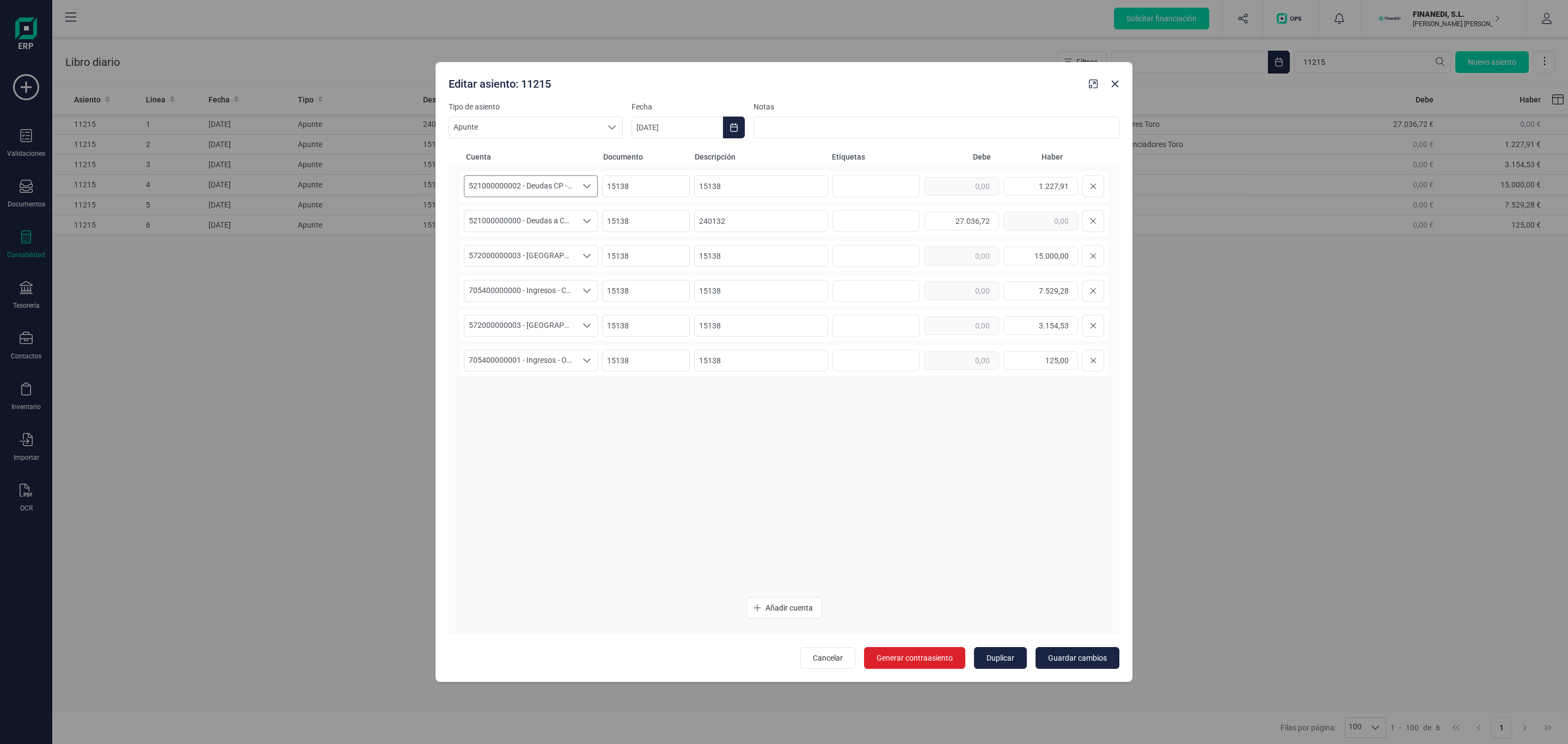
click at [539, 184] on span "521000000002 - Deudas CP - Intereses OP Financiadores Toro" at bounding box center [520, 186] width 112 height 21
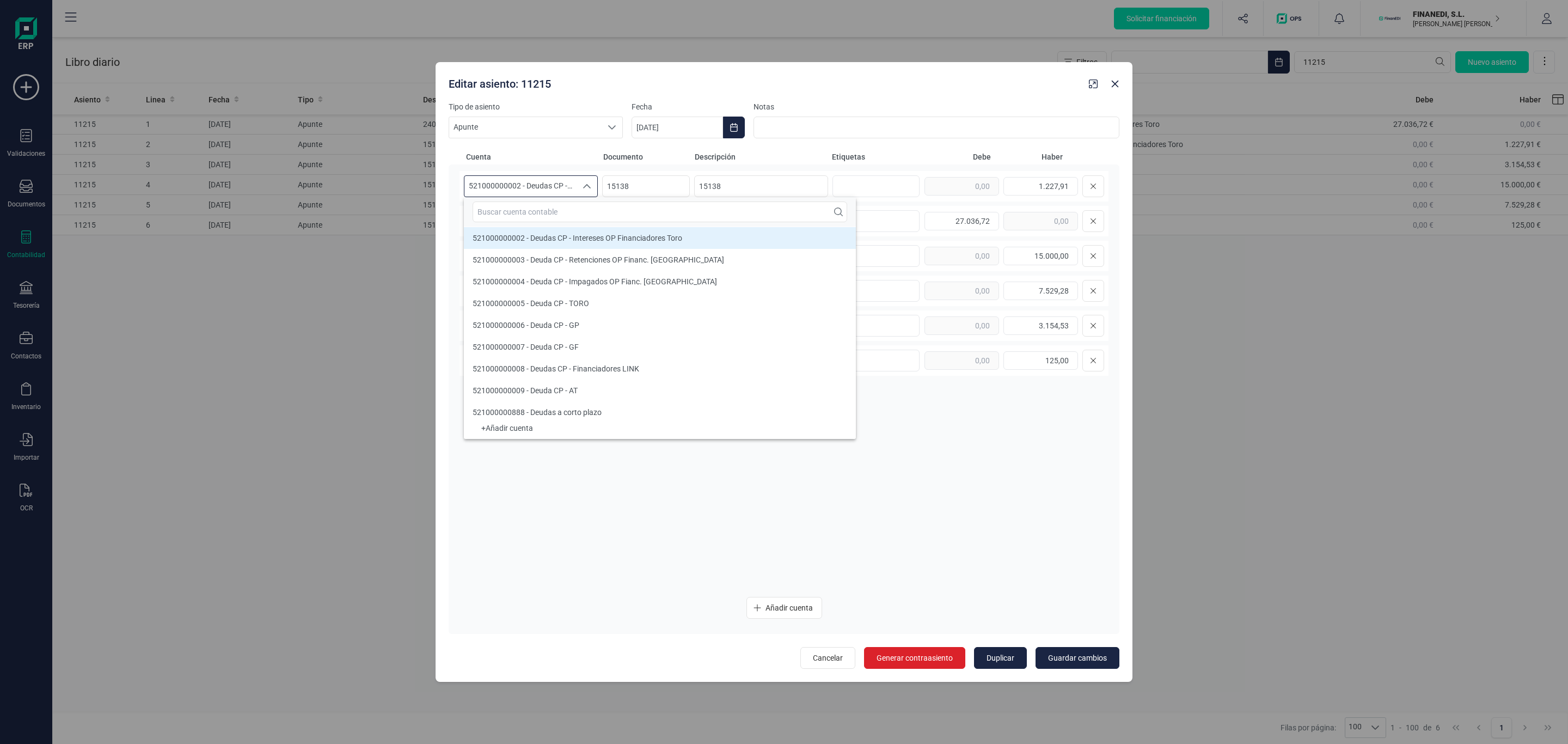
click at [791, 154] on span "Descripción" at bounding box center [761, 157] width 133 height 11
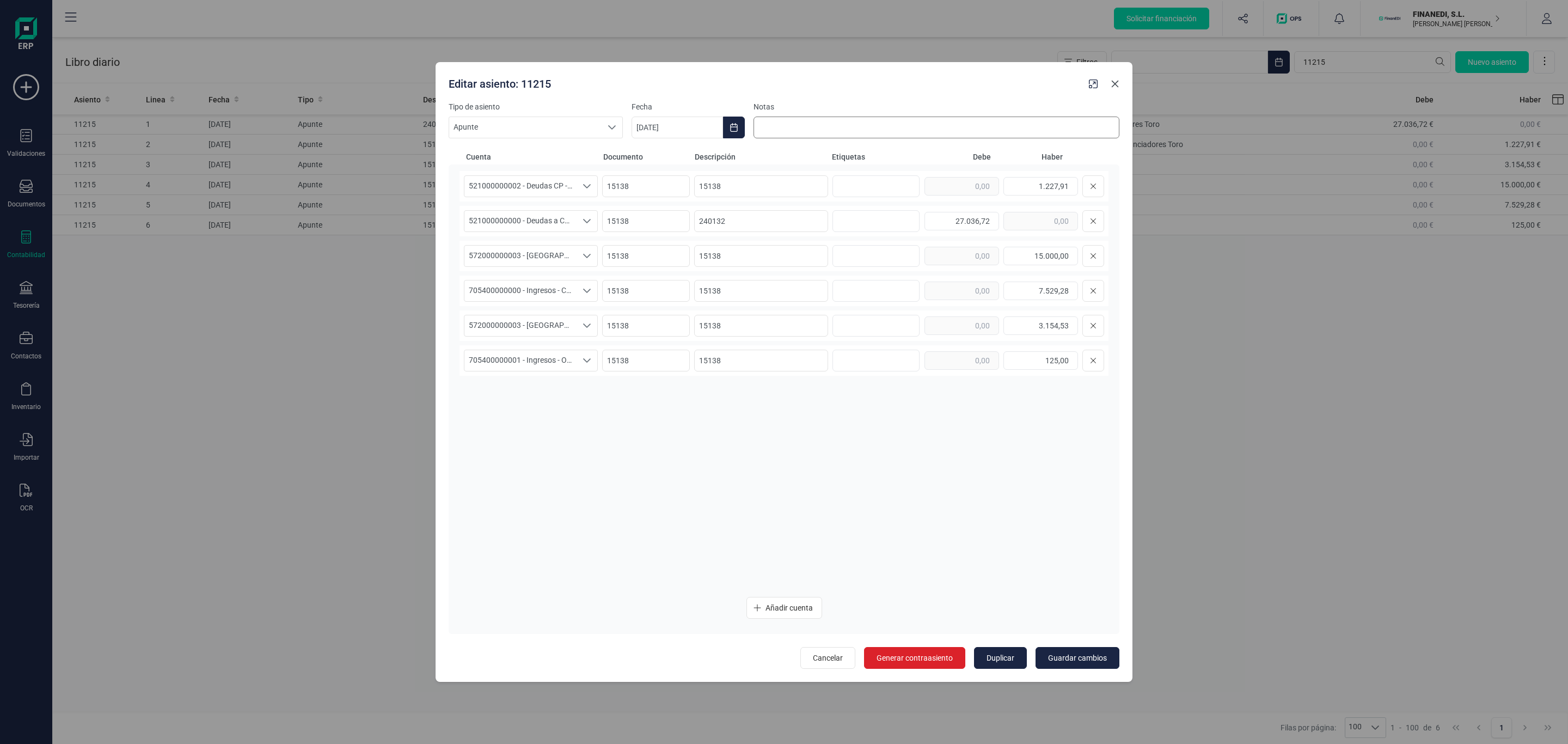
drag, startPoint x: 1109, startPoint y: 85, endPoint x: 1086, endPoint y: 131, distance: 51.4
click at [1109, 85] on button "Close" at bounding box center [1115, 83] width 18 height 18
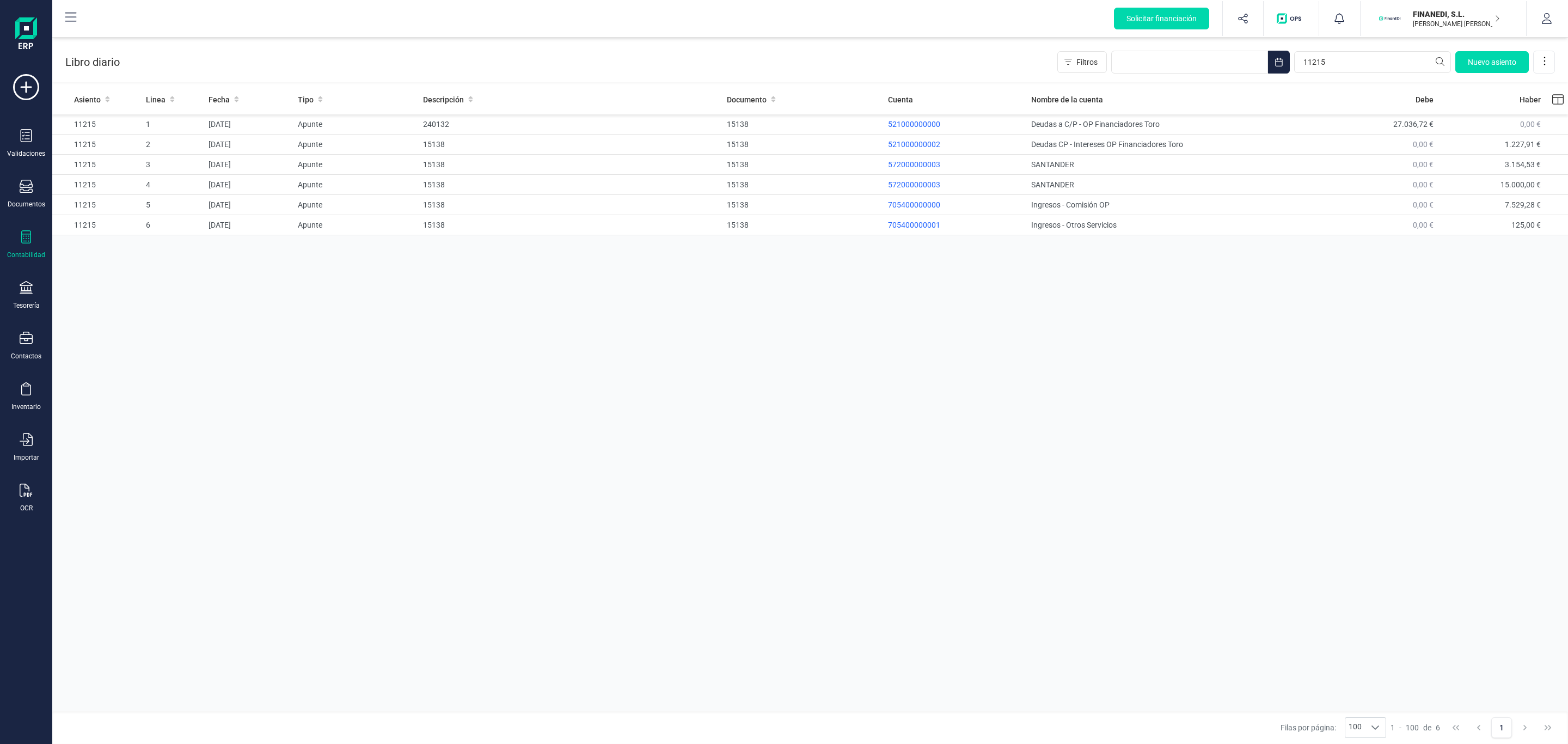
click at [511, 422] on div "Asiento Linea Fecha Tipo Descripción Documento Cuenta Nombre de la cuenta Debe …" at bounding box center [810, 399] width 1516 height 630
click at [410, 54] on div "Libro diario Filtros 11215 Nuevo asiento" at bounding box center [810, 60] width 1516 height 44
drag, startPoint x: 1362, startPoint y: 55, endPoint x: 1194, endPoint y: 23, distance: 171.0
click at [1204, 68] on div "Filtros 11215 Nuevo asiento" at bounding box center [1306, 62] width 498 height 23
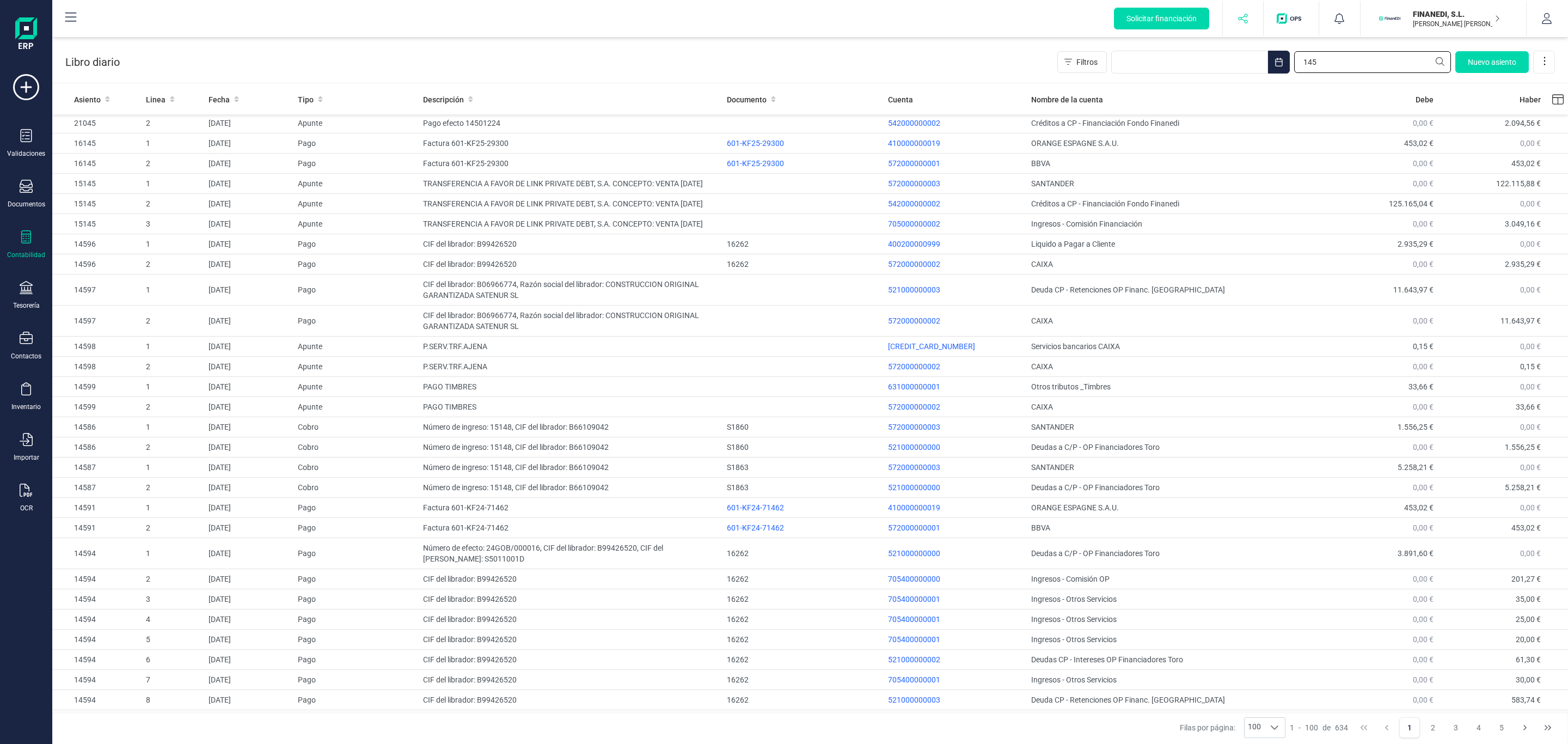
scroll to position [0, 0]
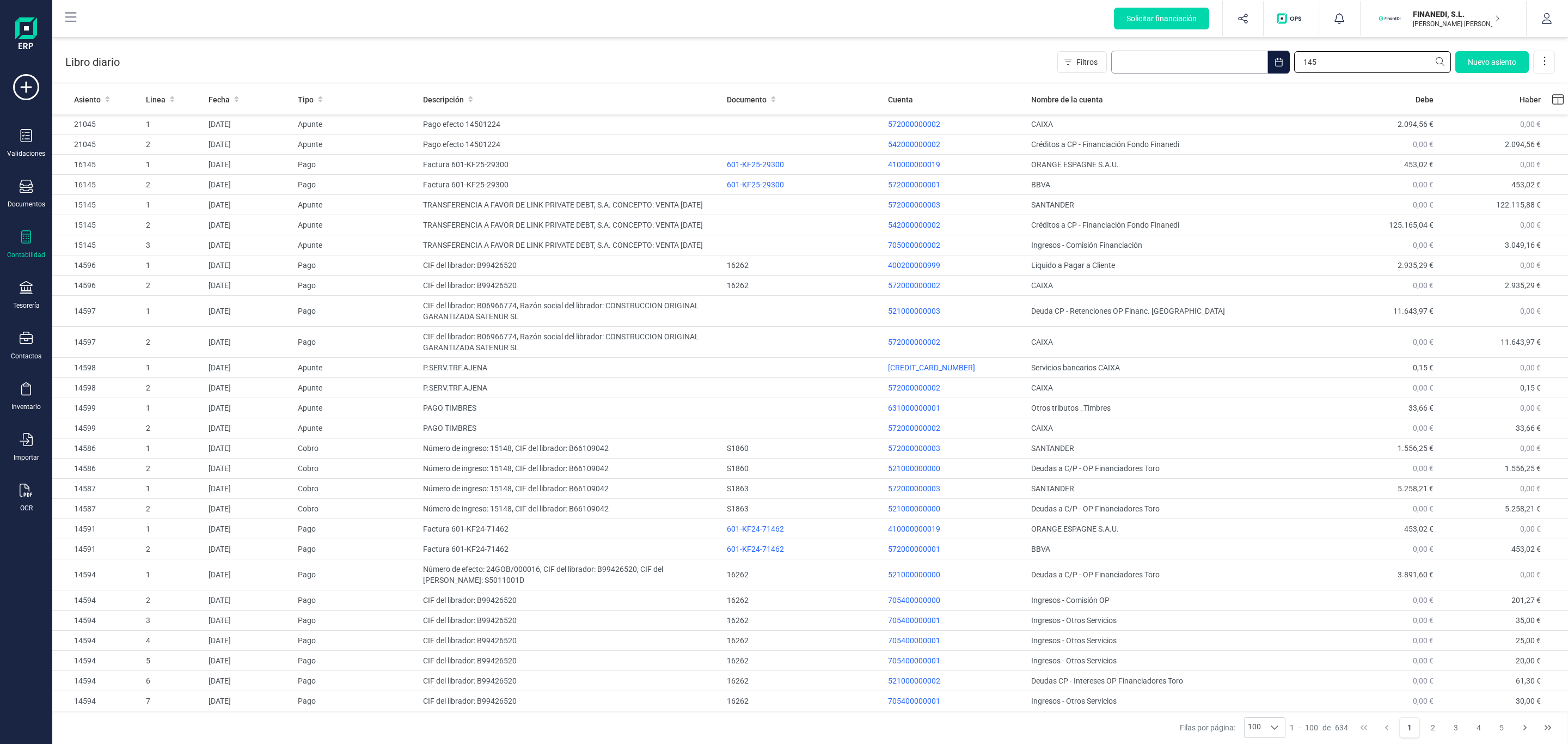
drag, startPoint x: 1344, startPoint y: 62, endPoint x: 1214, endPoint y: 72, distance: 130.4
click at [1215, 72] on div "Filtros 145 Nuevo asiento" at bounding box center [1306, 62] width 498 height 23
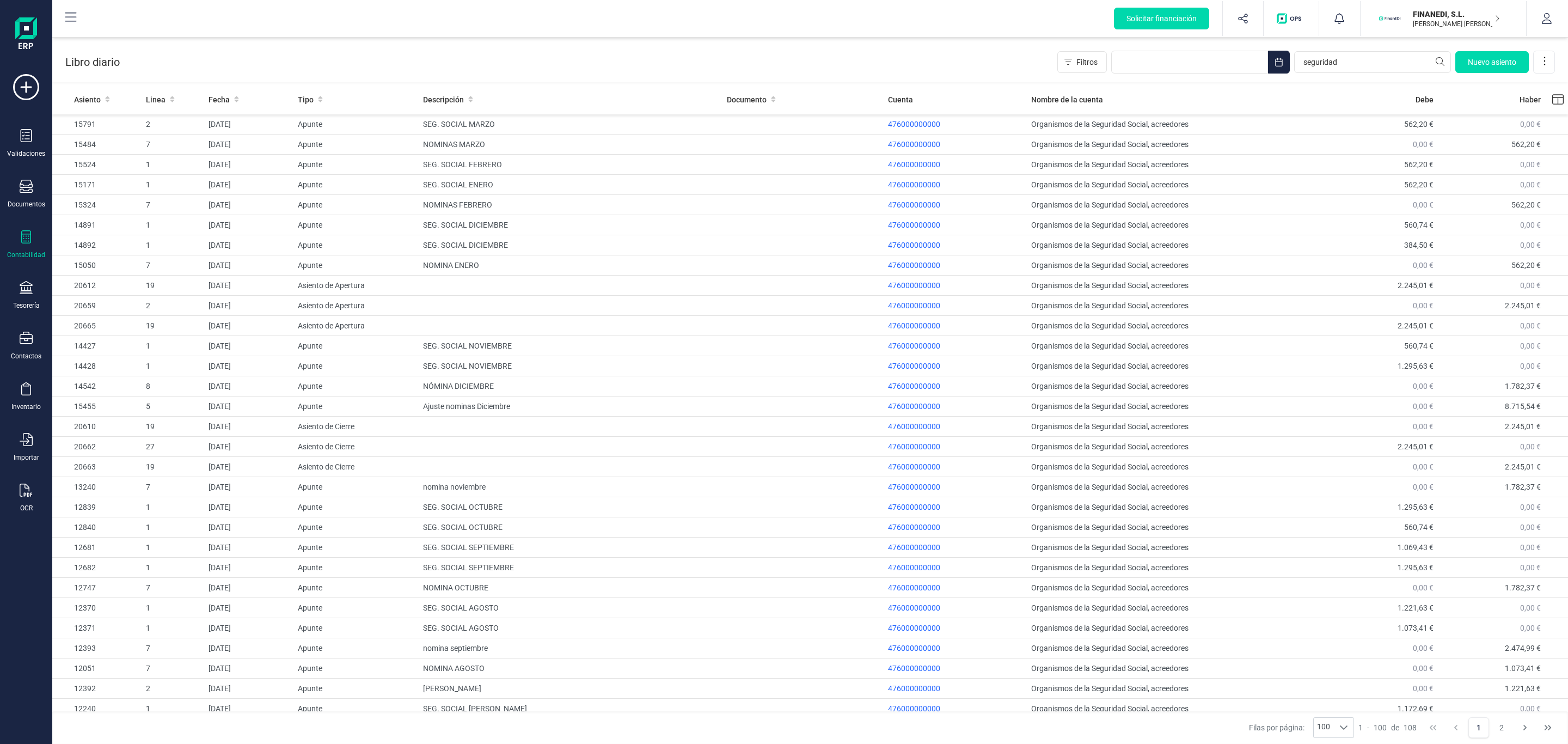
click at [569, 47] on div "Libro diario Filtros seguridad Nuevo asiento" at bounding box center [810, 60] width 1516 height 44
drag, startPoint x: 1344, startPoint y: 61, endPoint x: 1155, endPoint y: 53, distance: 189.2
click at [1166, 52] on div "Filtros seguridad Nuevo asiento" at bounding box center [1306, 62] width 498 height 23
click at [451, 384] on td "NÓMINA DICIEMBRE" at bounding box center [570, 386] width 304 height 20
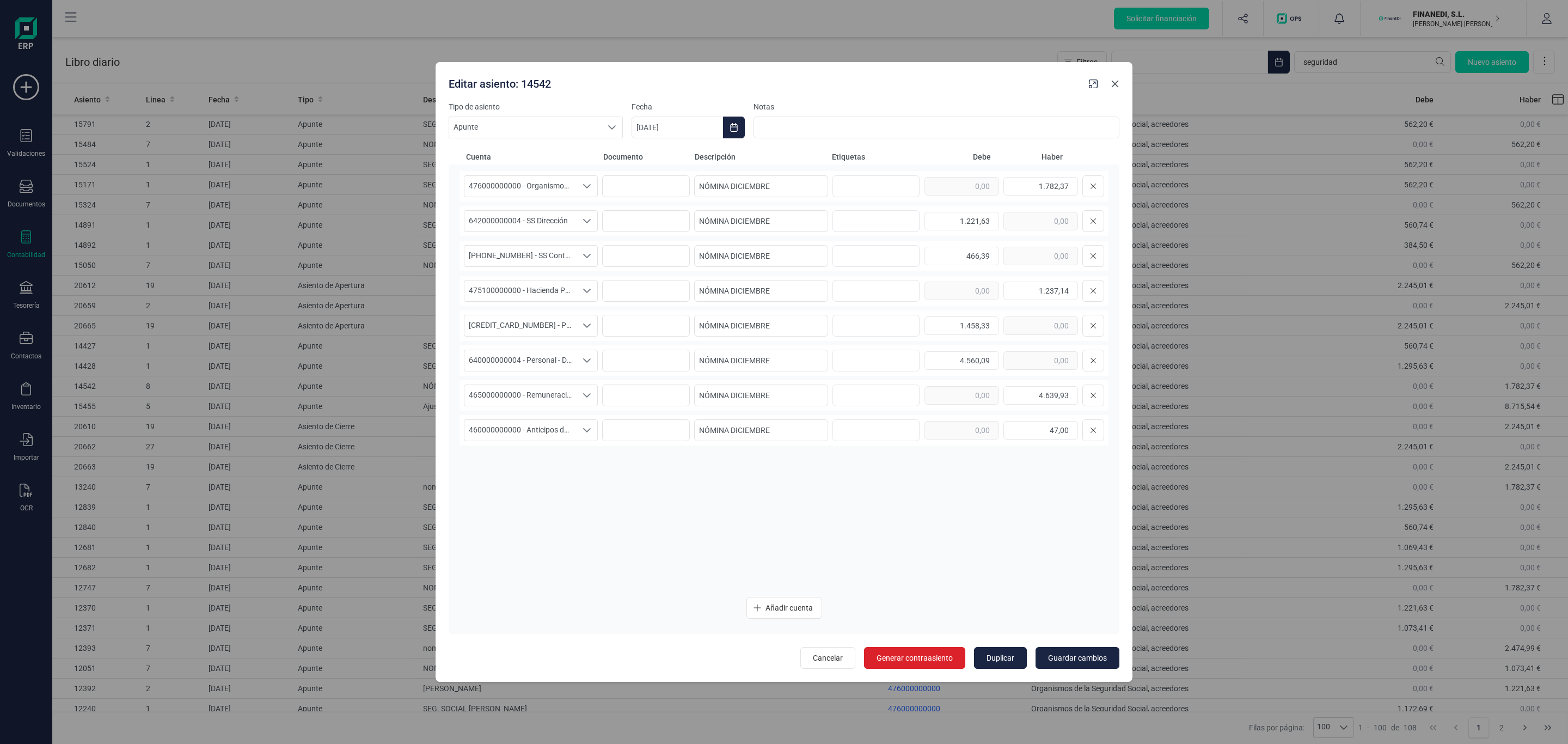
click at [1114, 86] on icon "Close" at bounding box center [1115, 84] width 9 height 9
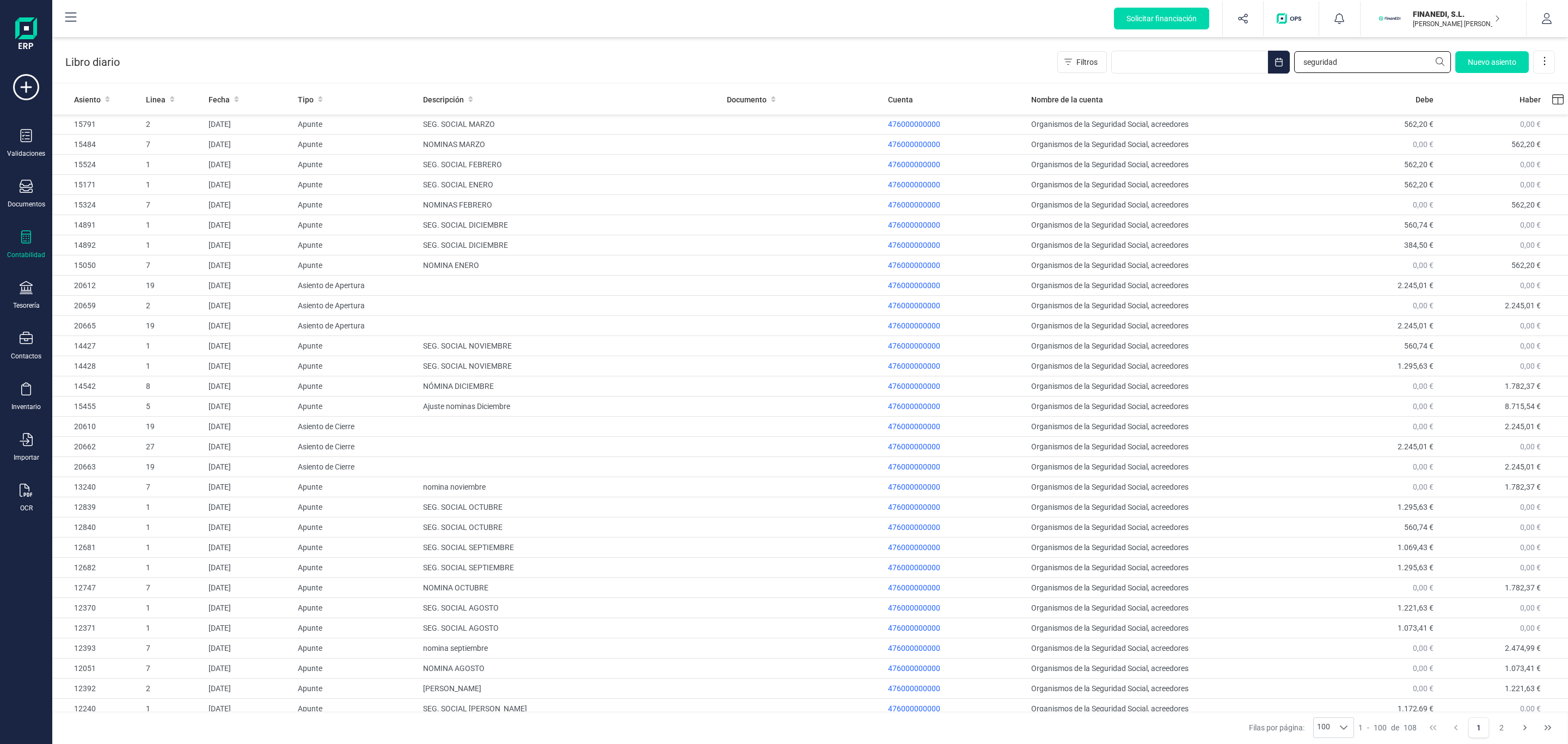
drag, startPoint x: 1370, startPoint y: 66, endPoint x: 975, endPoint y: 80, distance: 395.2
click at [975, 80] on div "Libro diario Filtros seguridad Nuevo asiento" at bounding box center [810, 60] width 1516 height 44
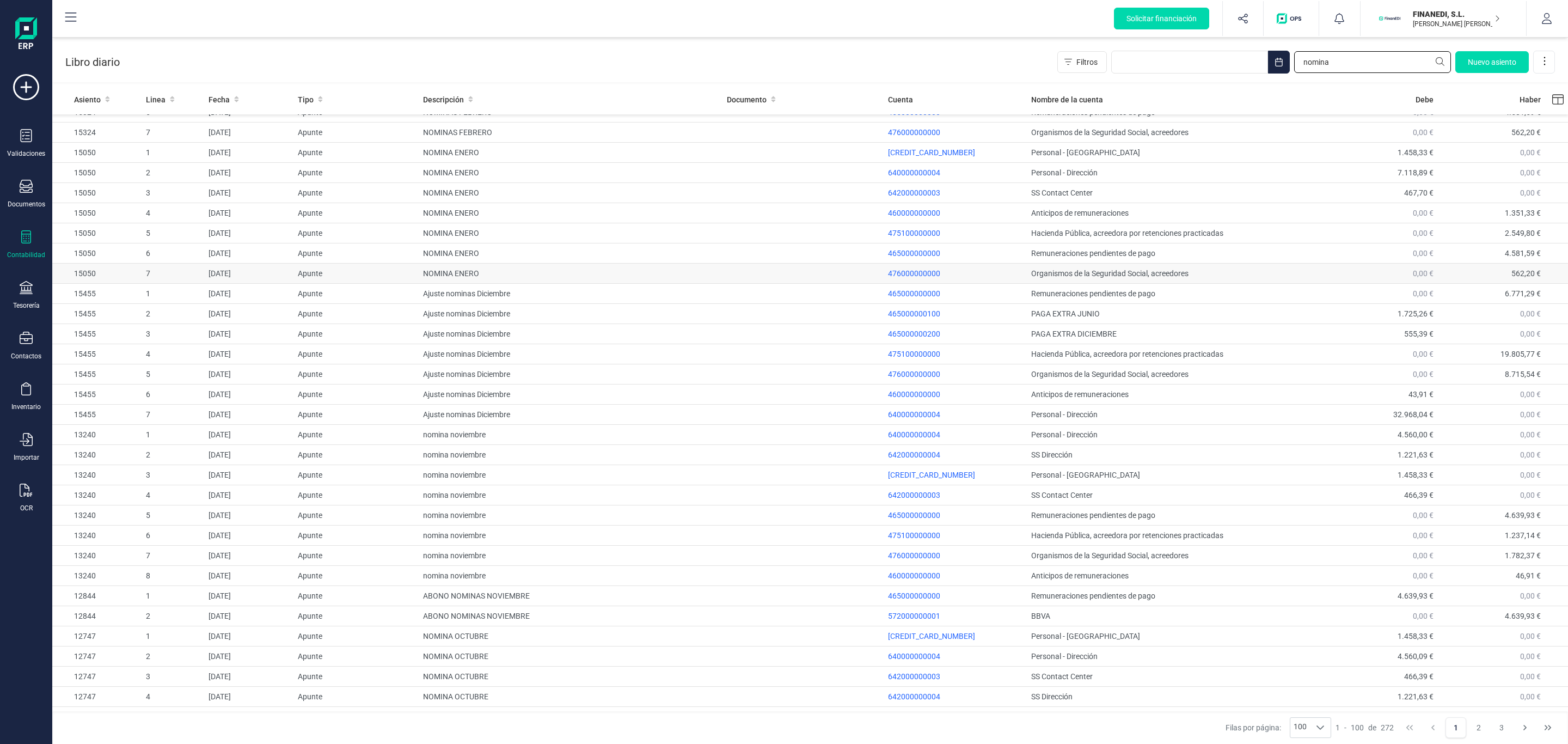
scroll to position [817, 0]
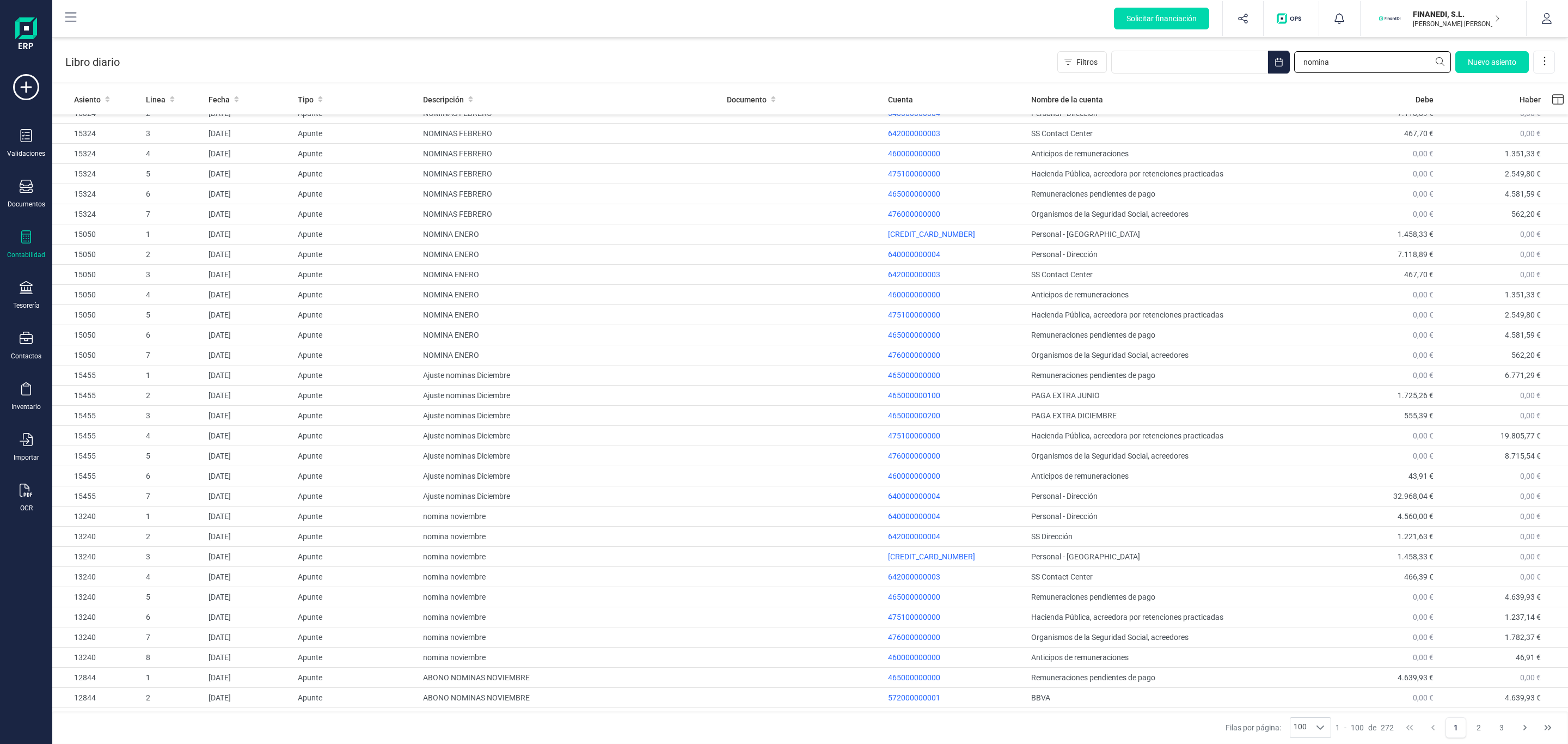
type input "nomina"
click at [786, 72] on div "Libro diario Filtros nomina Nuevo asiento" at bounding box center [810, 60] width 1516 height 44
